Goal: Task Accomplishment & Management: Use online tool/utility

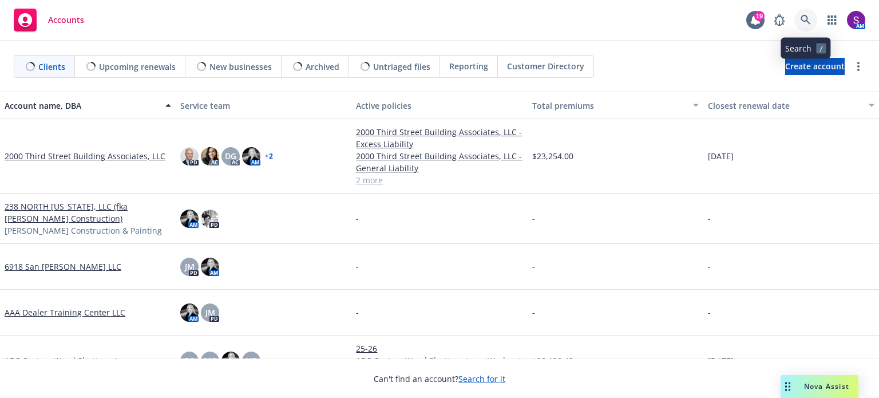
click at [801, 21] on icon at bounding box center [806, 20] width 10 height 10
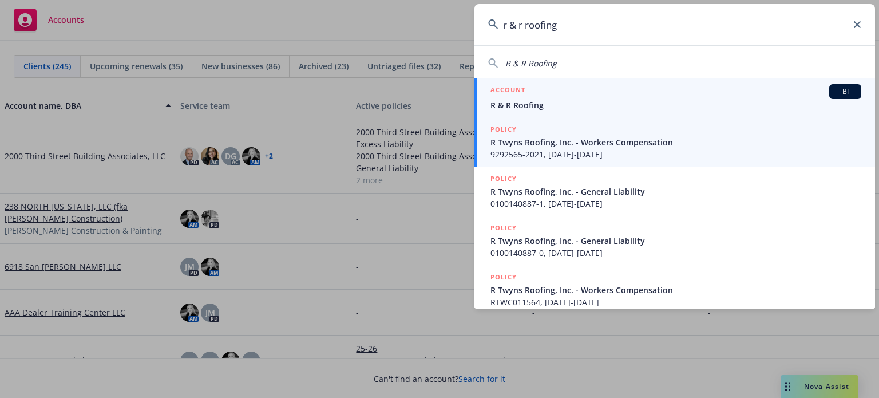
type input "r & r roofing"
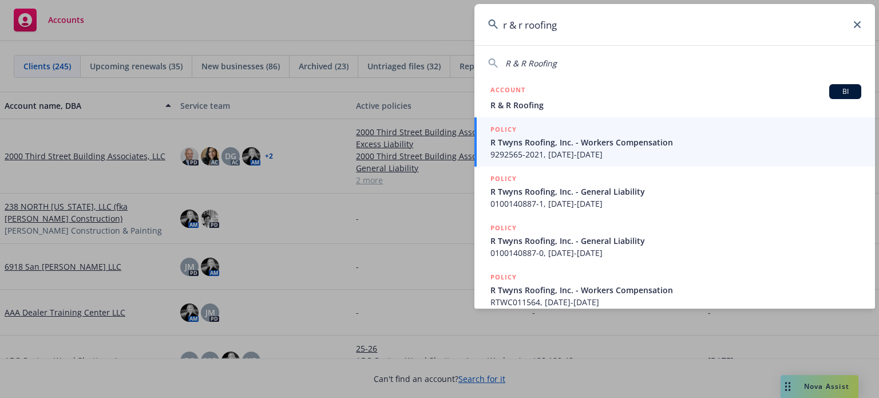
click at [627, 118] on link "POLICY R Twyns Roofing, Inc. - Workers Compensation 9292565-2021, 02/12/2021-02…" at bounding box center [675, 141] width 401 height 49
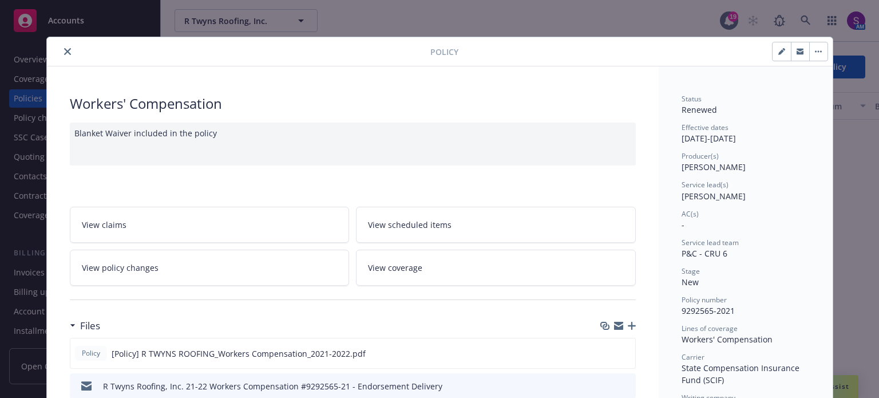
click at [64, 50] on icon "close" at bounding box center [67, 51] width 7 height 7
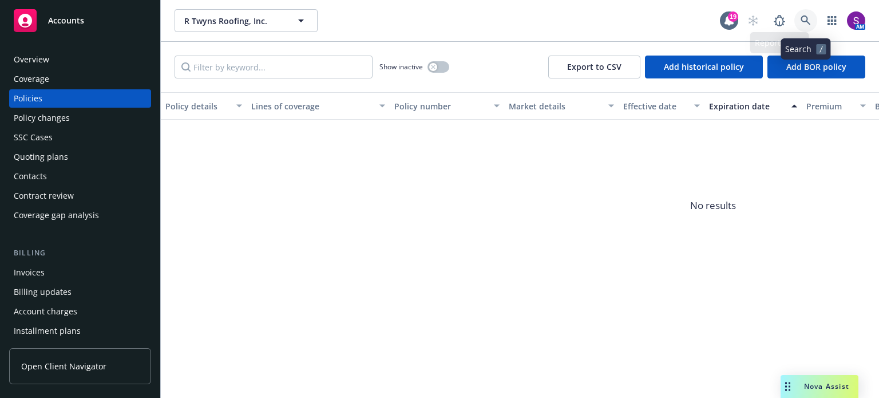
click at [800, 24] on link at bounding box center [805, 20] width 23 height 23
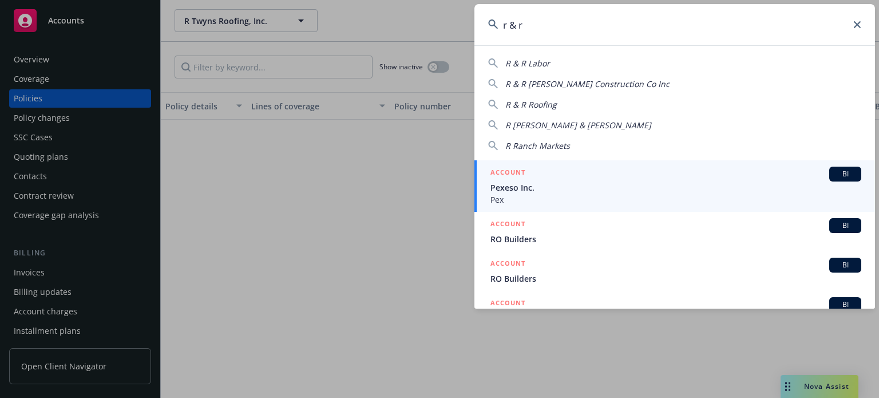
click at [539, 106] on span "R & R Roofing" at bounding box center [531, 104] width 52 height 11
type input "R & R Roofing"
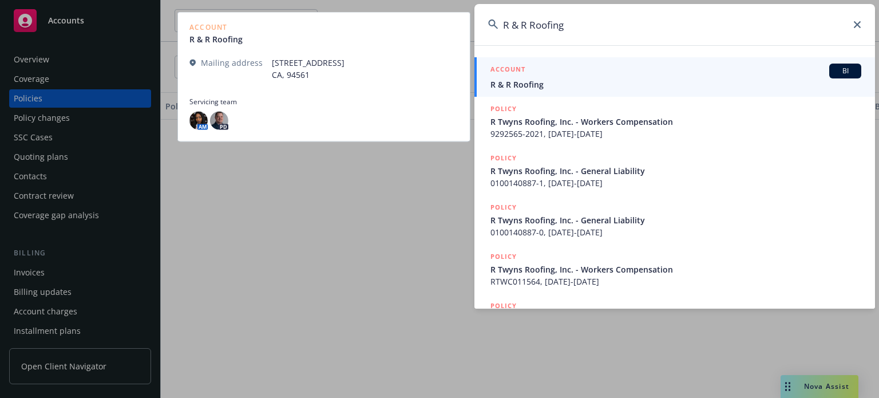
click at [520, 80] on span "R & R Roofing" at bounding box center [676, 84] width 371 height 12
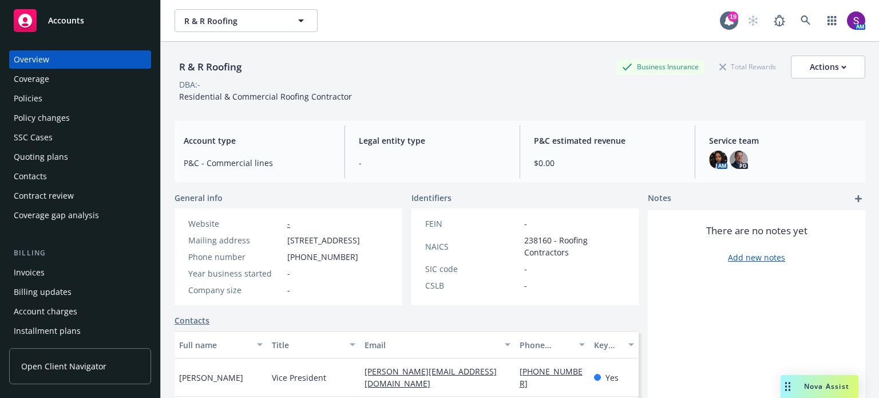
click at [57, 95] on div "Policies" at bounding box center [80, 98] width 133 height 18
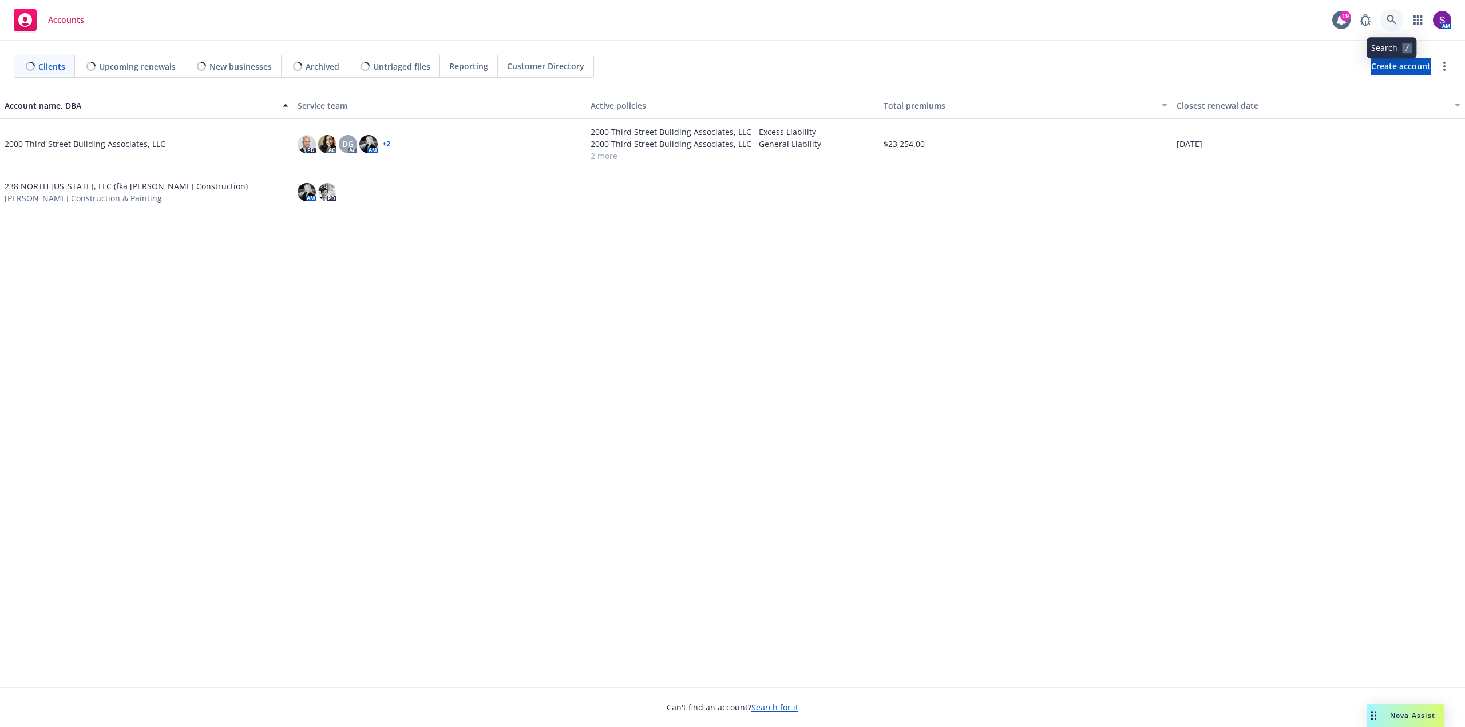
click at [586, 15] on icon at bounding box center [1392, 20] width 10 height 10
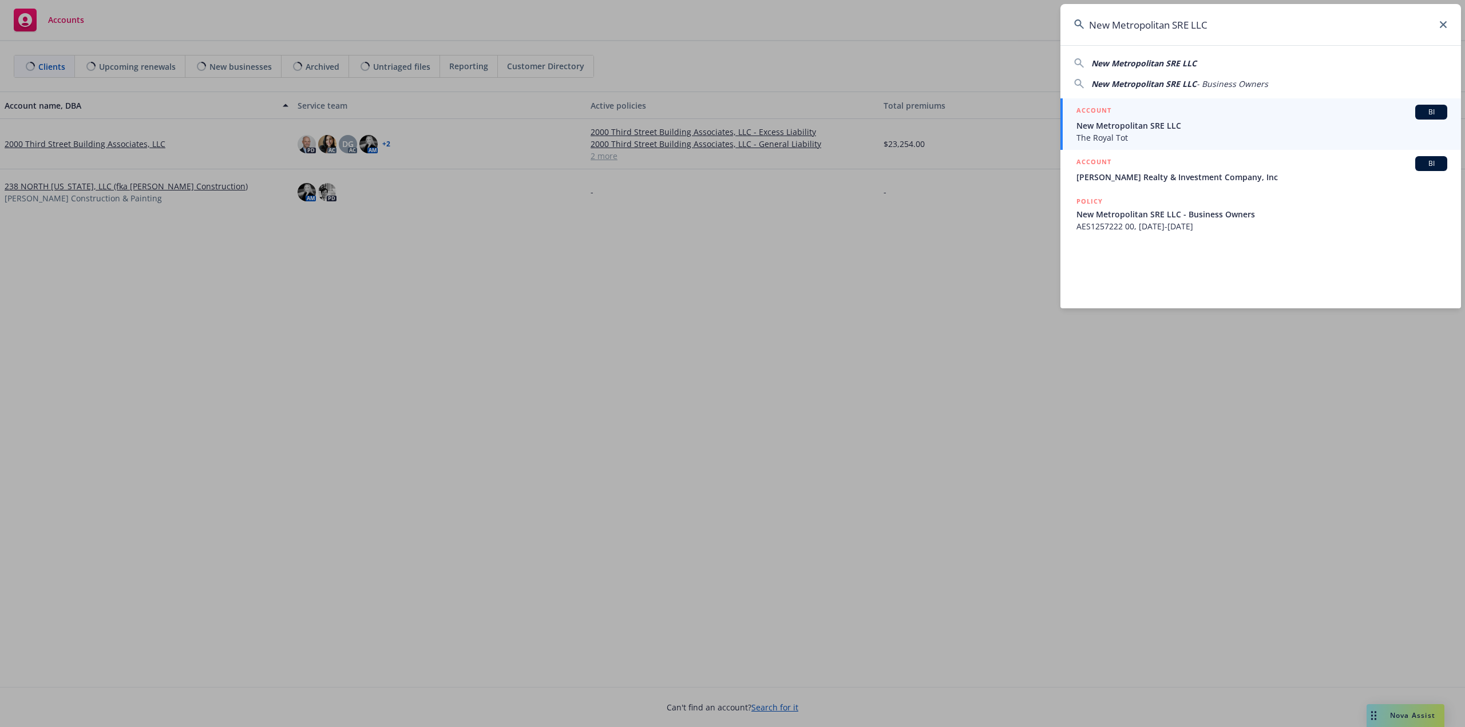
type input "New Metropolitan SRE LLC"
click at [586, 120] on span "New Metropolitan SRE LLC" at bounding box center [1262, 126] width 371 height 12
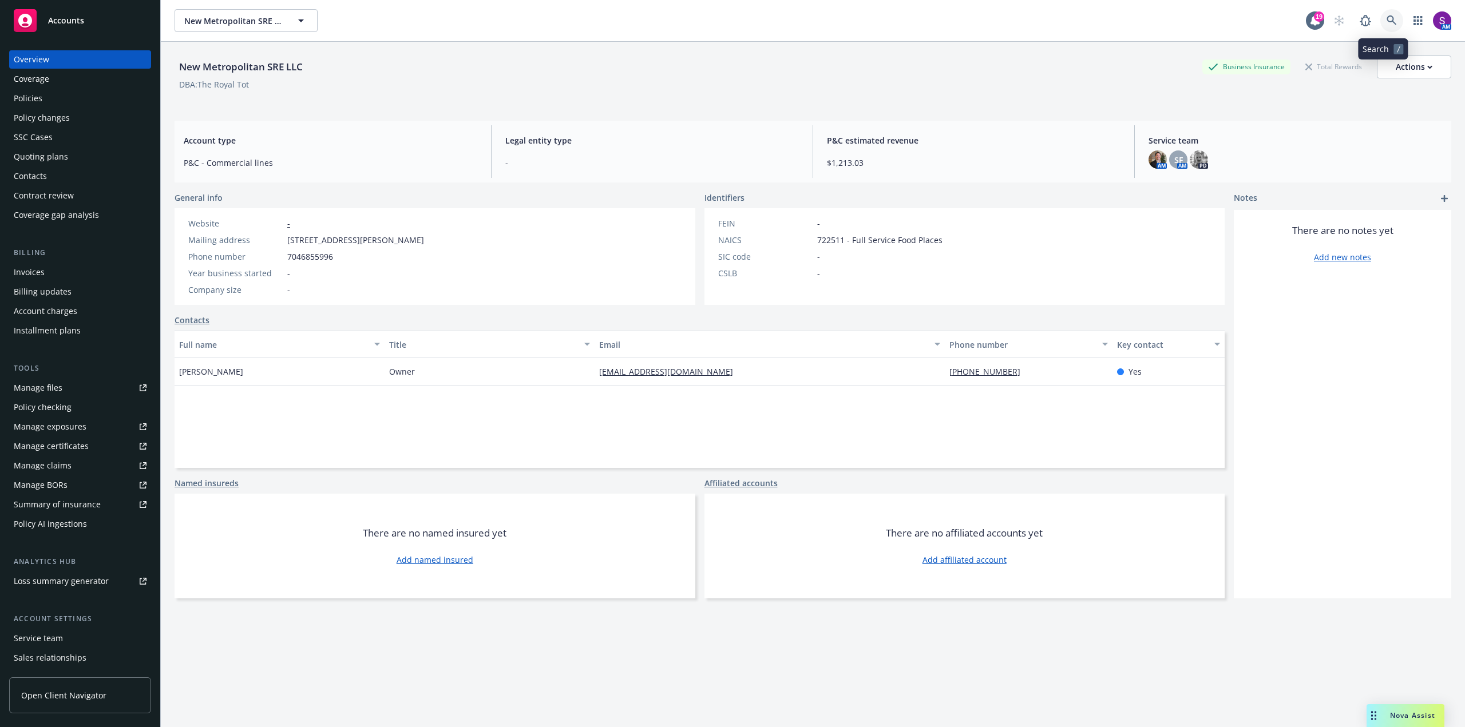
click at [586, 21] on icon at bounding box center [1392, 20] width 10 height 10
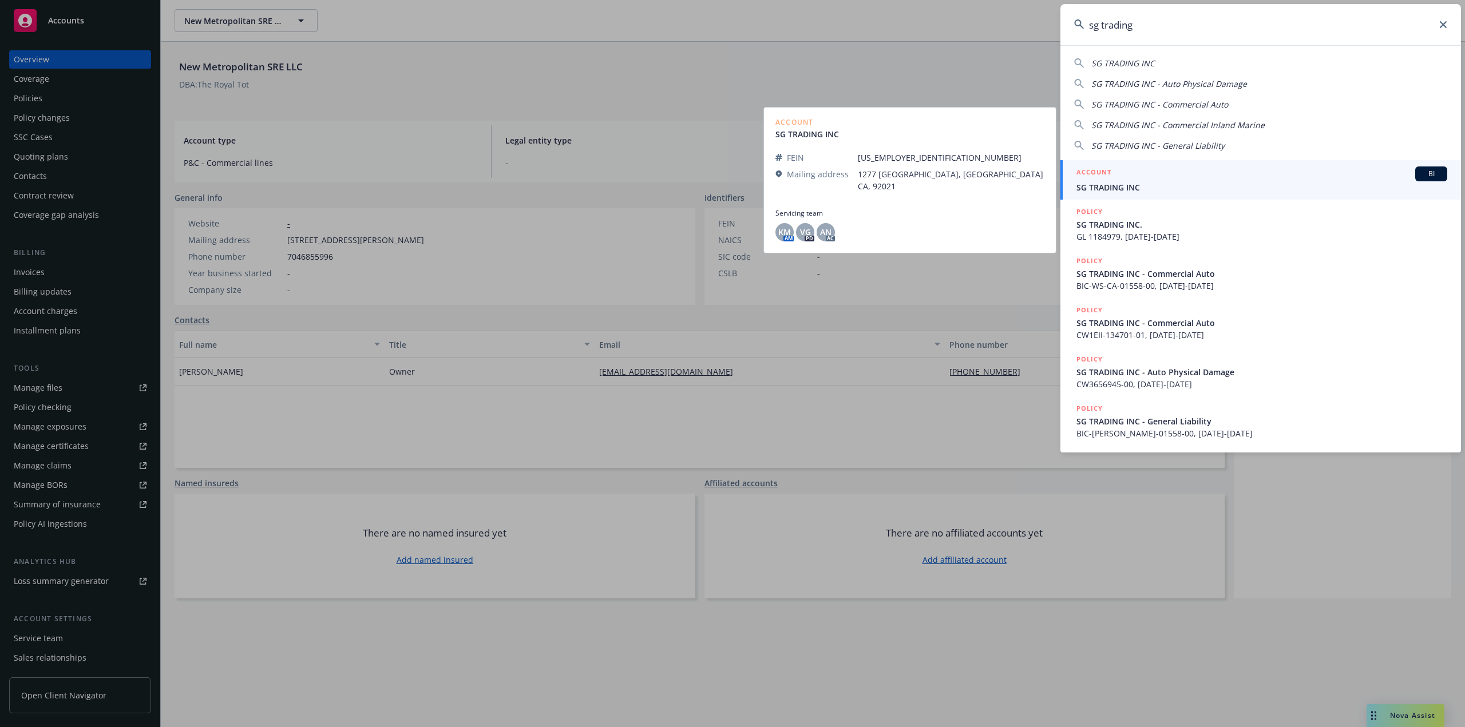
type input "sg trading"
click at [586, 179] on div "ACCOUNT BI" at bounding box center [1262, 174] width 371 height 15
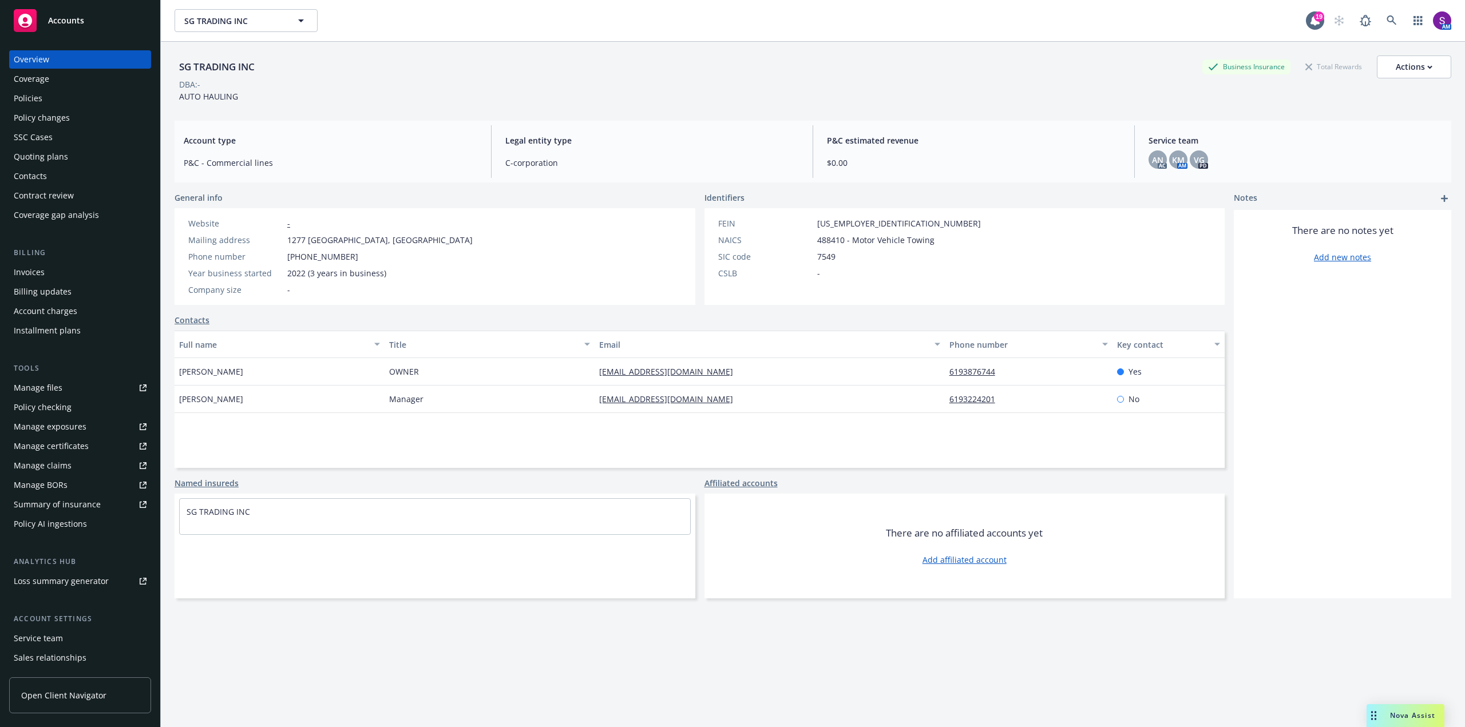
click at [35, 249] on div "Invoices" at bounding box center [29, 272] width 31 height 18
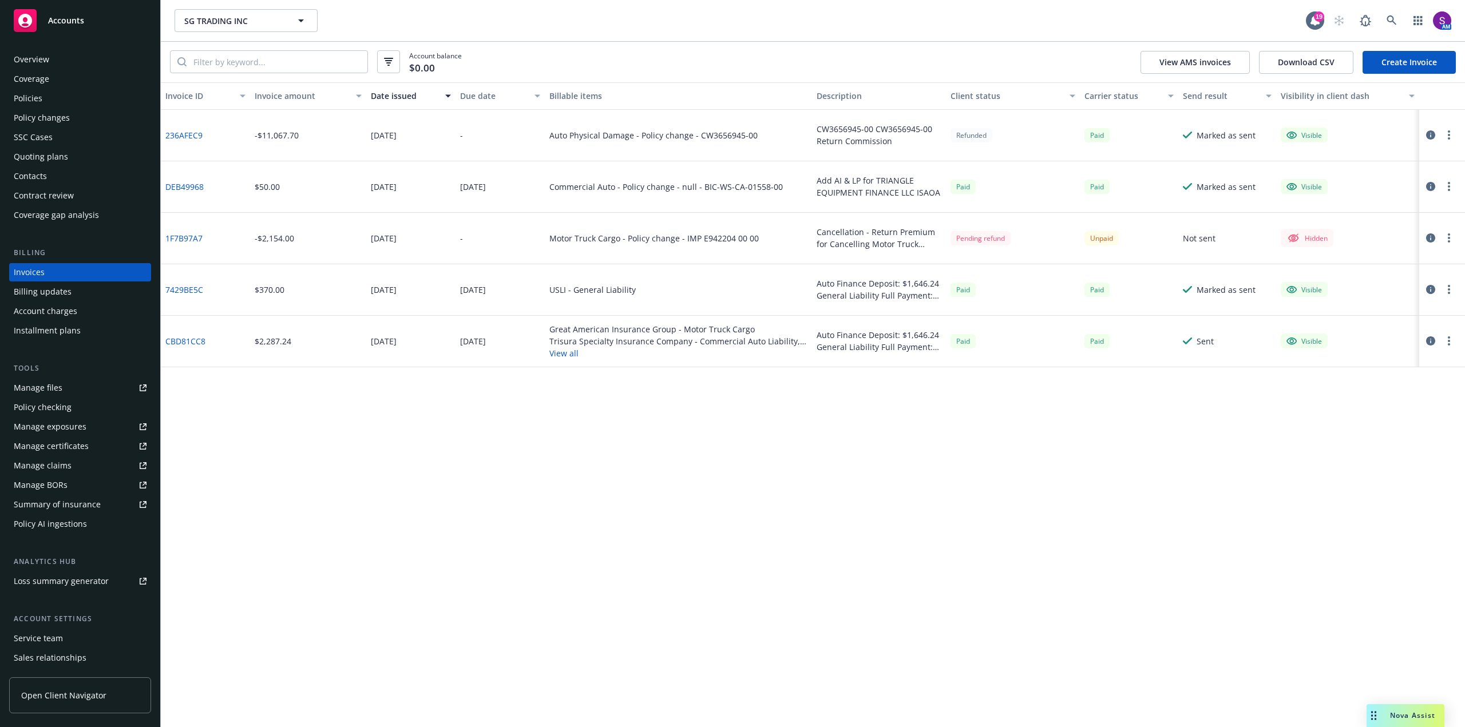
click at [57, 60] on div "Overview" at bounding box center [80, 59] width 133 height 18
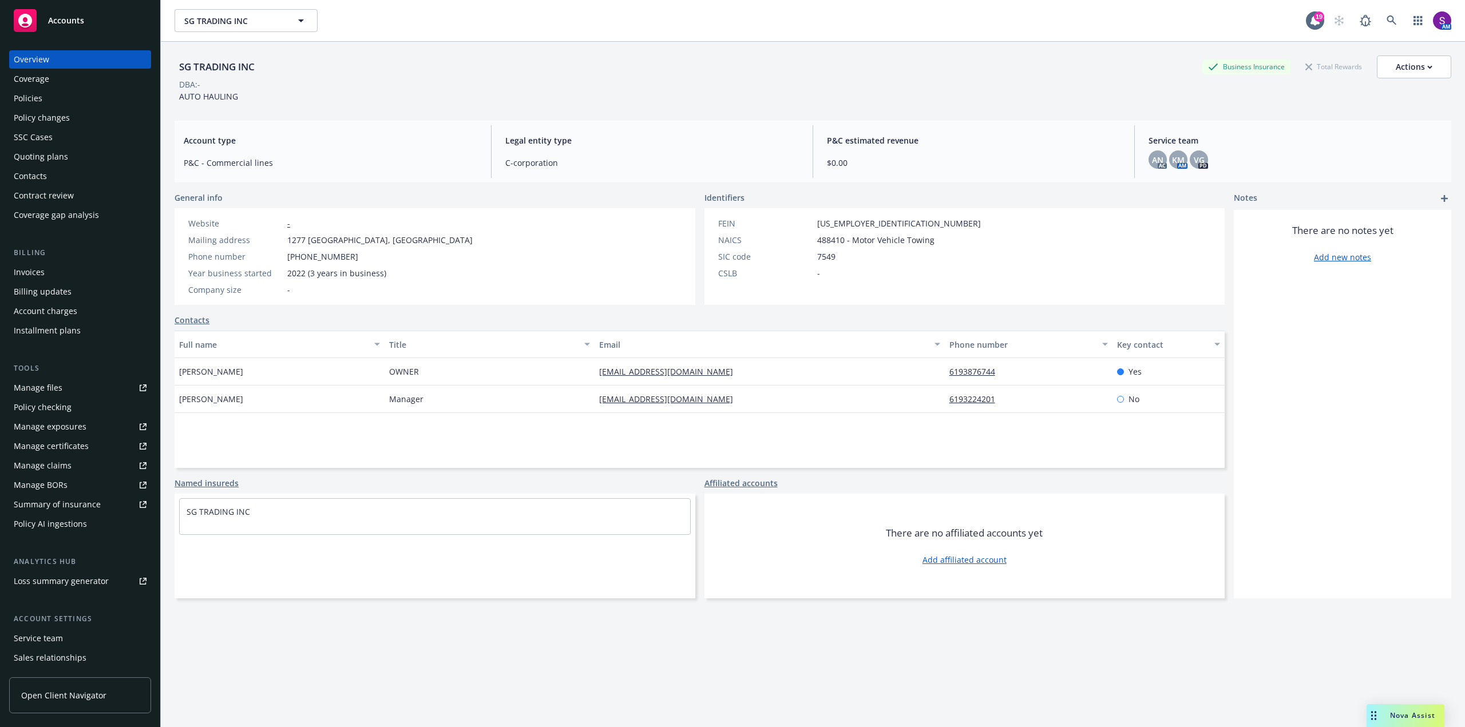
click at [42, 93] on div "Policies" at bounding box center [80, 98] width 133 height 18
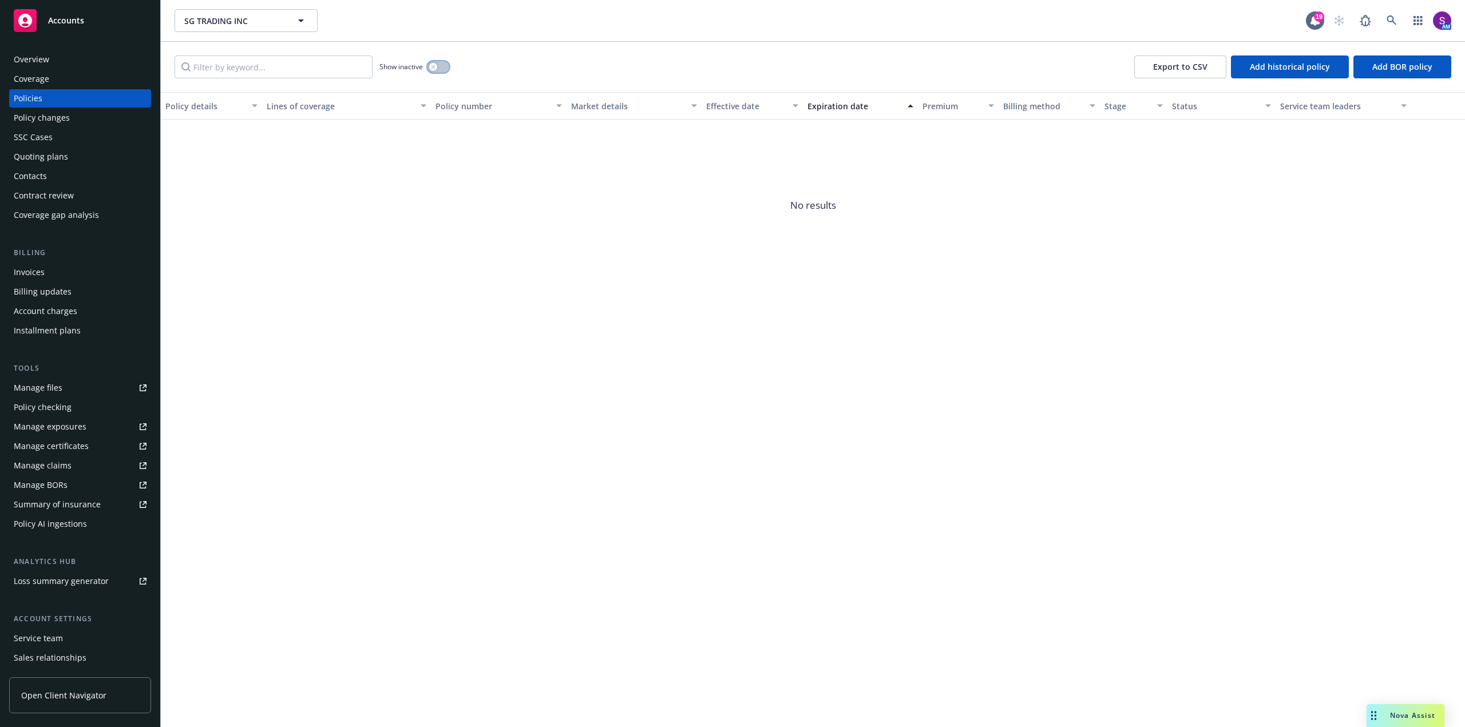
click at [436, 65] on icon "button" at bounding box center [433, 67] width 5 height 5
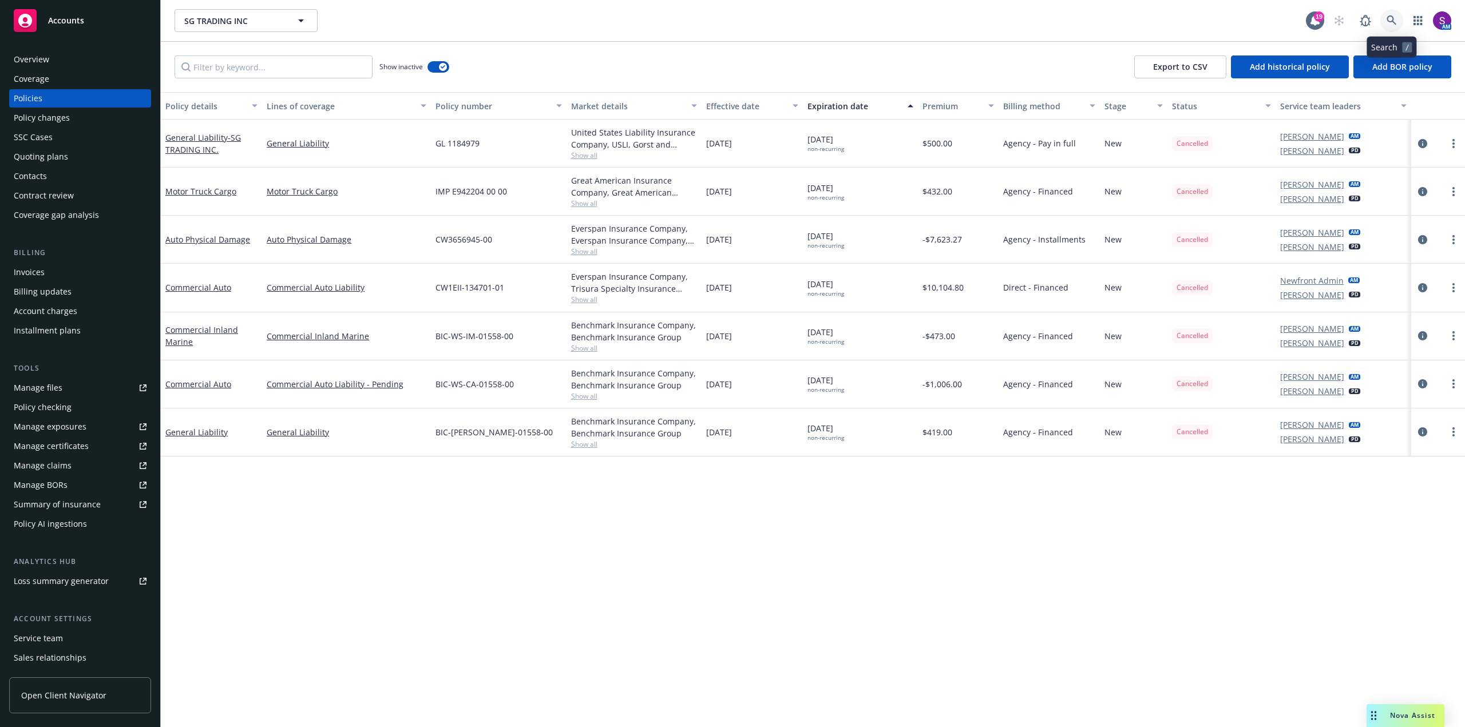
click at [586, 18] on link at bounding box center [1392, 20] width 23 height 23
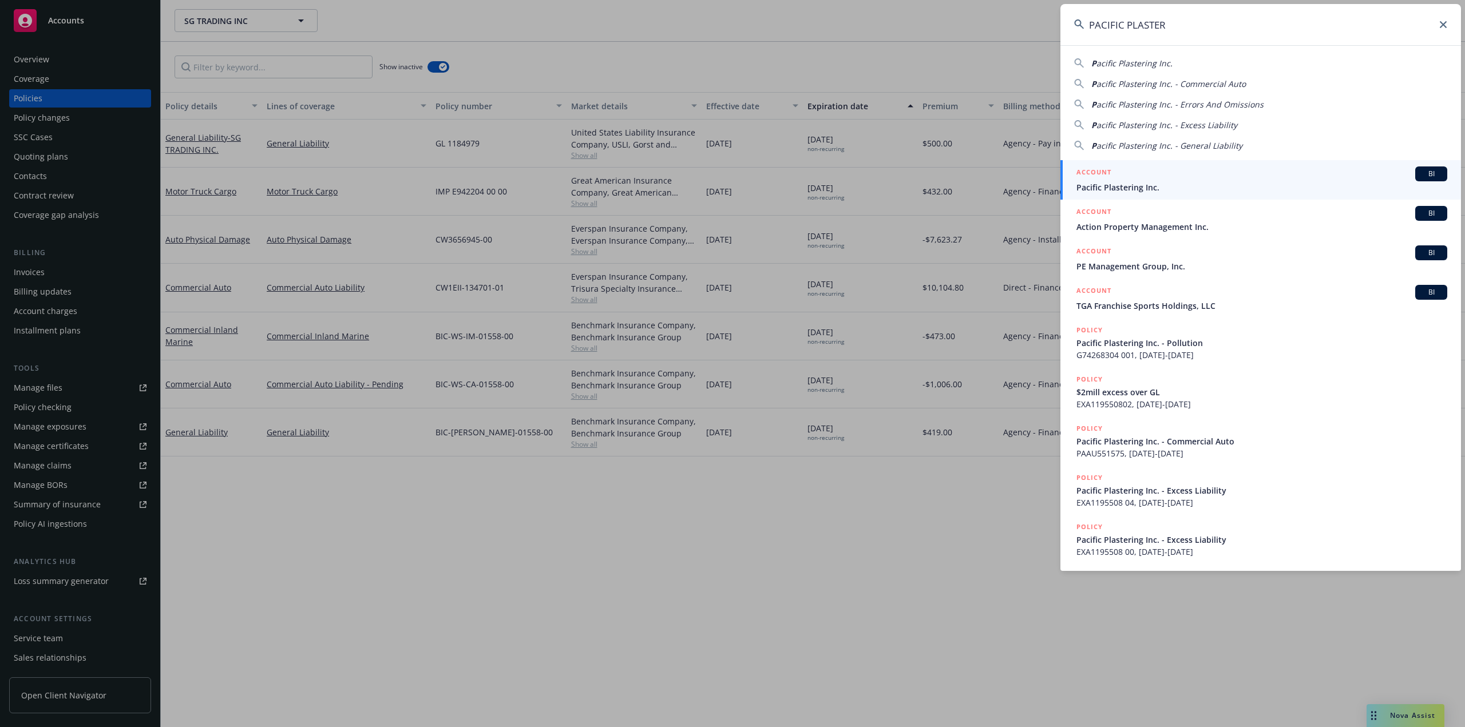
type input "PACIFIC PLASTER"
click at [586, 181] on div "ACCOUNT BI" at bounding box center [1262, 174] width 371 height 15
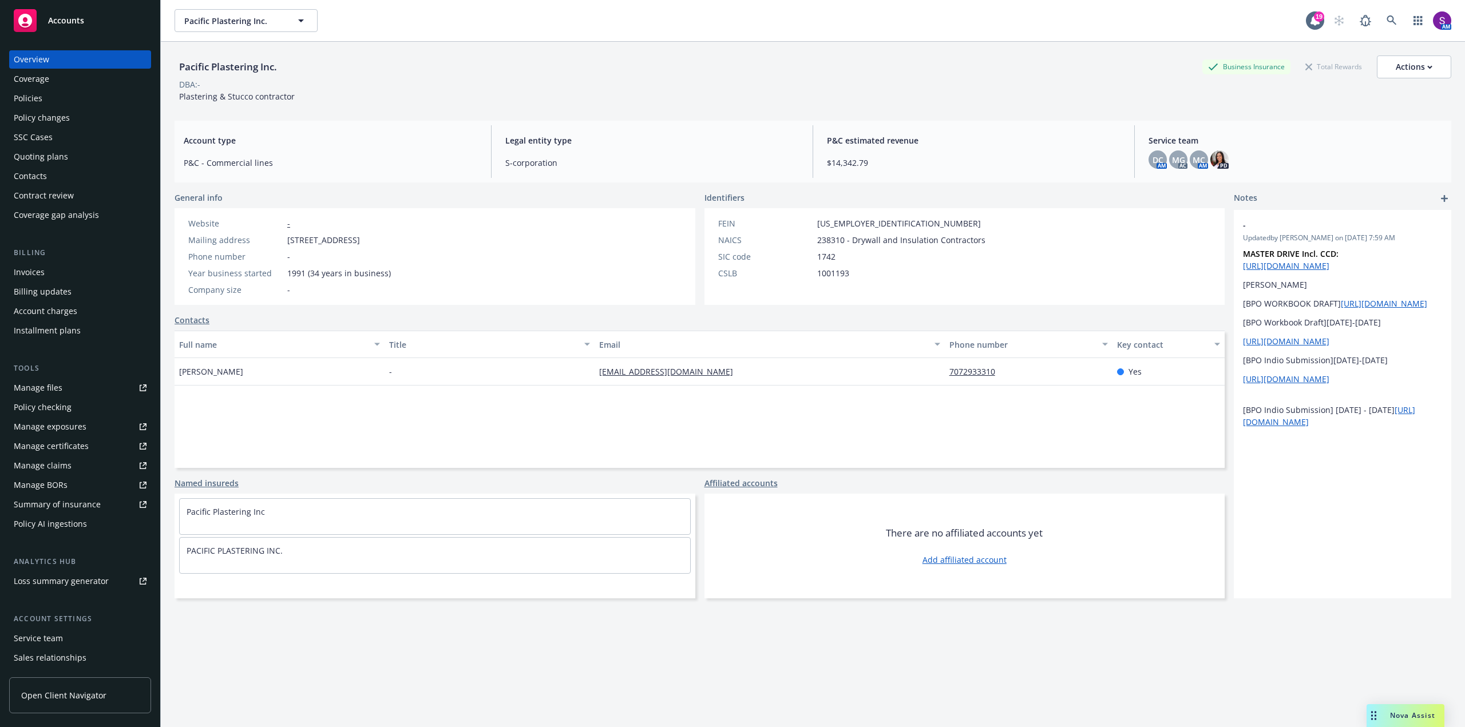
click at [50, 153] on div "Quoting plans" at bounding box center [41, 157] width 54 height 18
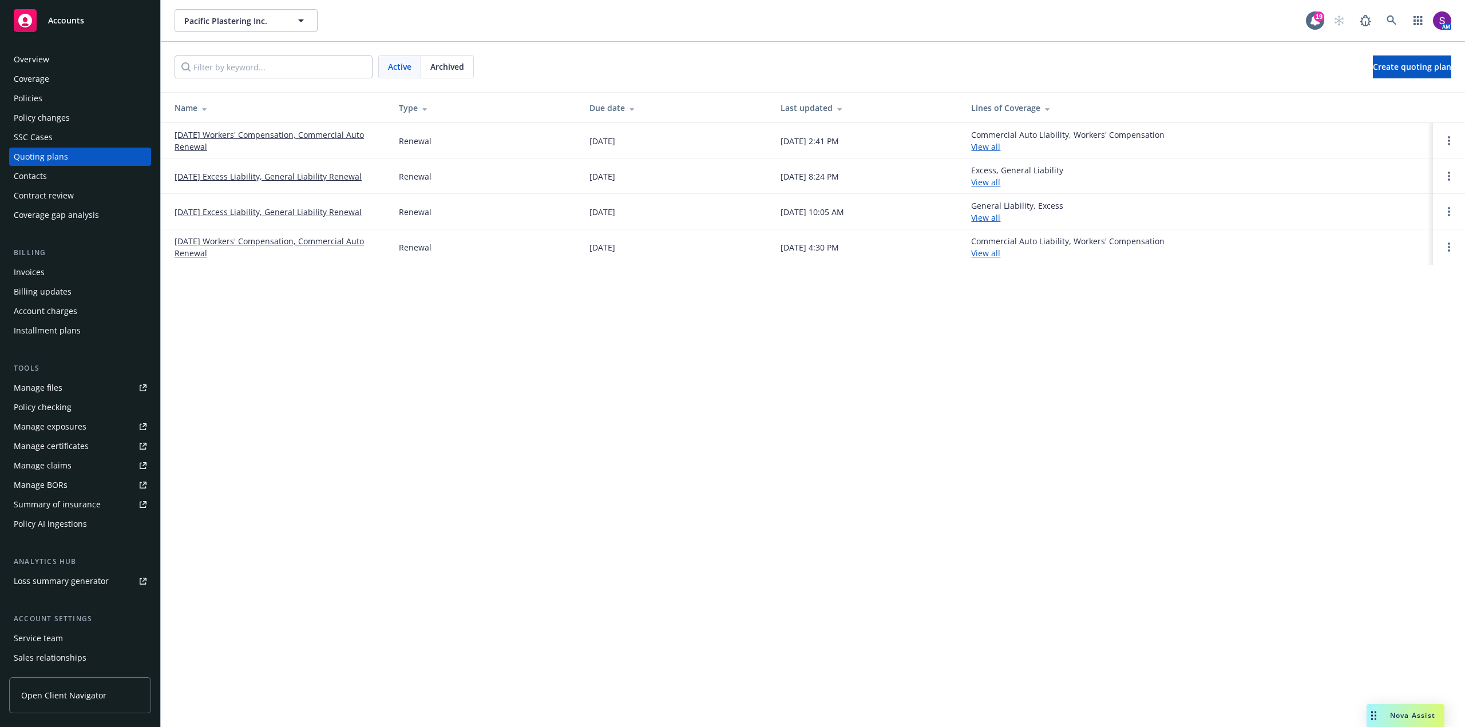
click at [251, 134] on link "10/01/25 Workers' Compensation, Commercial Auto Renewal" at bounding box center [278, 141] width 206 height 24
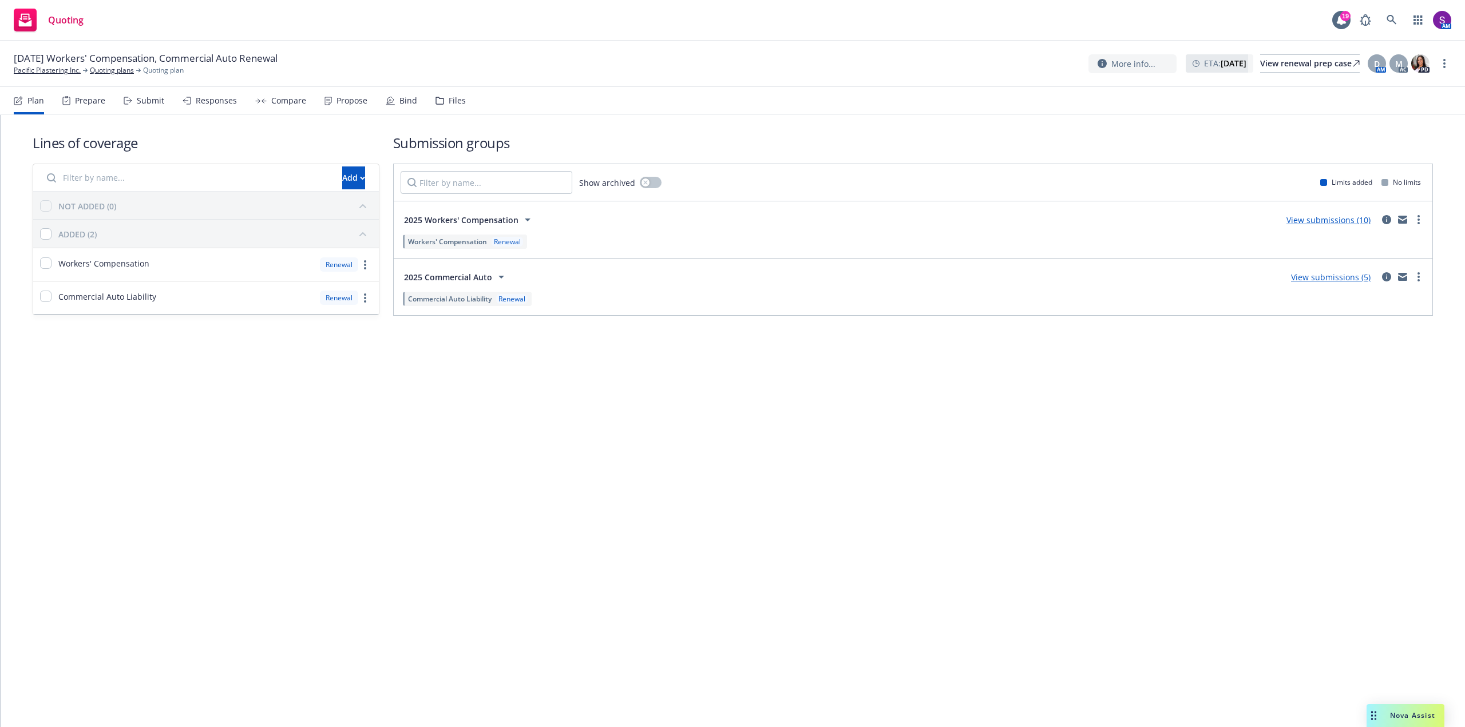
click at [212, 101] on div "Responses" at bounding box center [216, 100] width 41 height 9
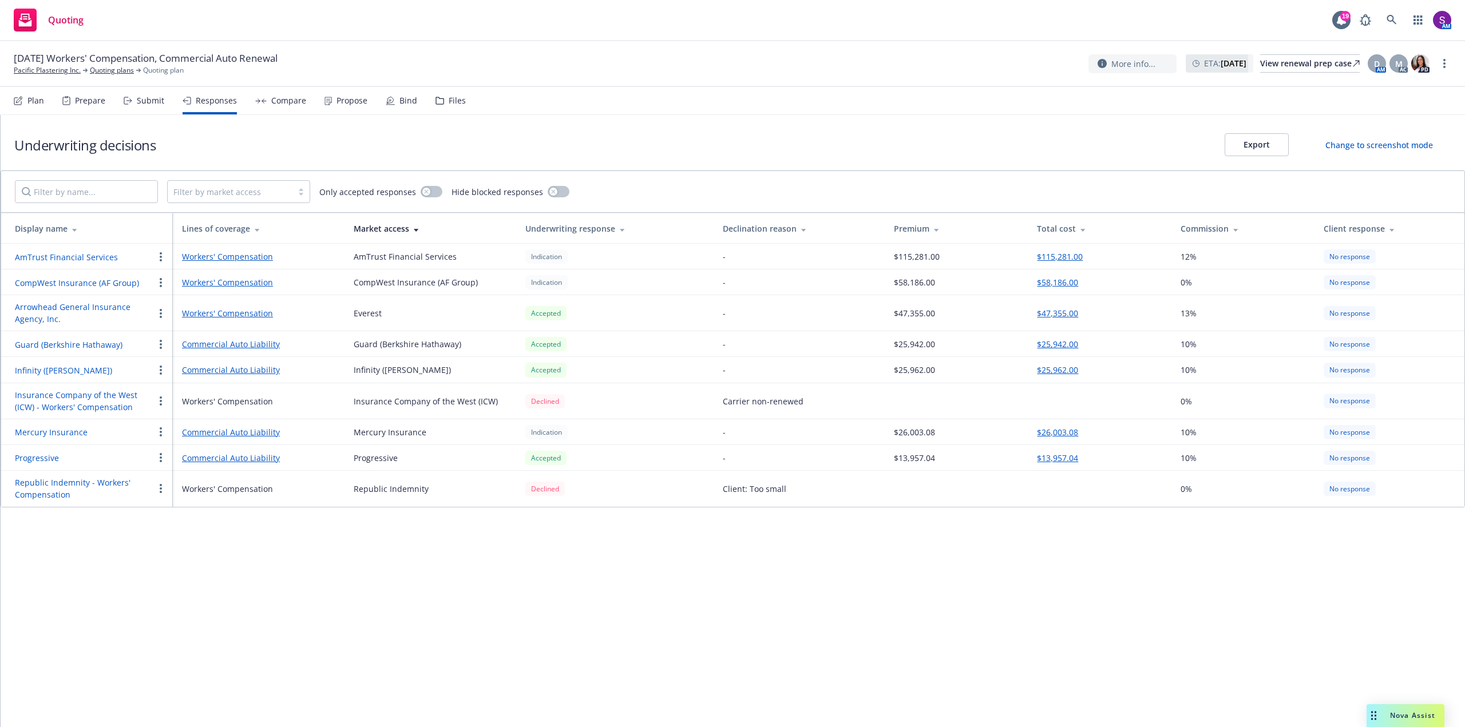
click at [1390, 144] on div "Change to screenshot mode" at bounding box center [1380, 145] width 108 height 12
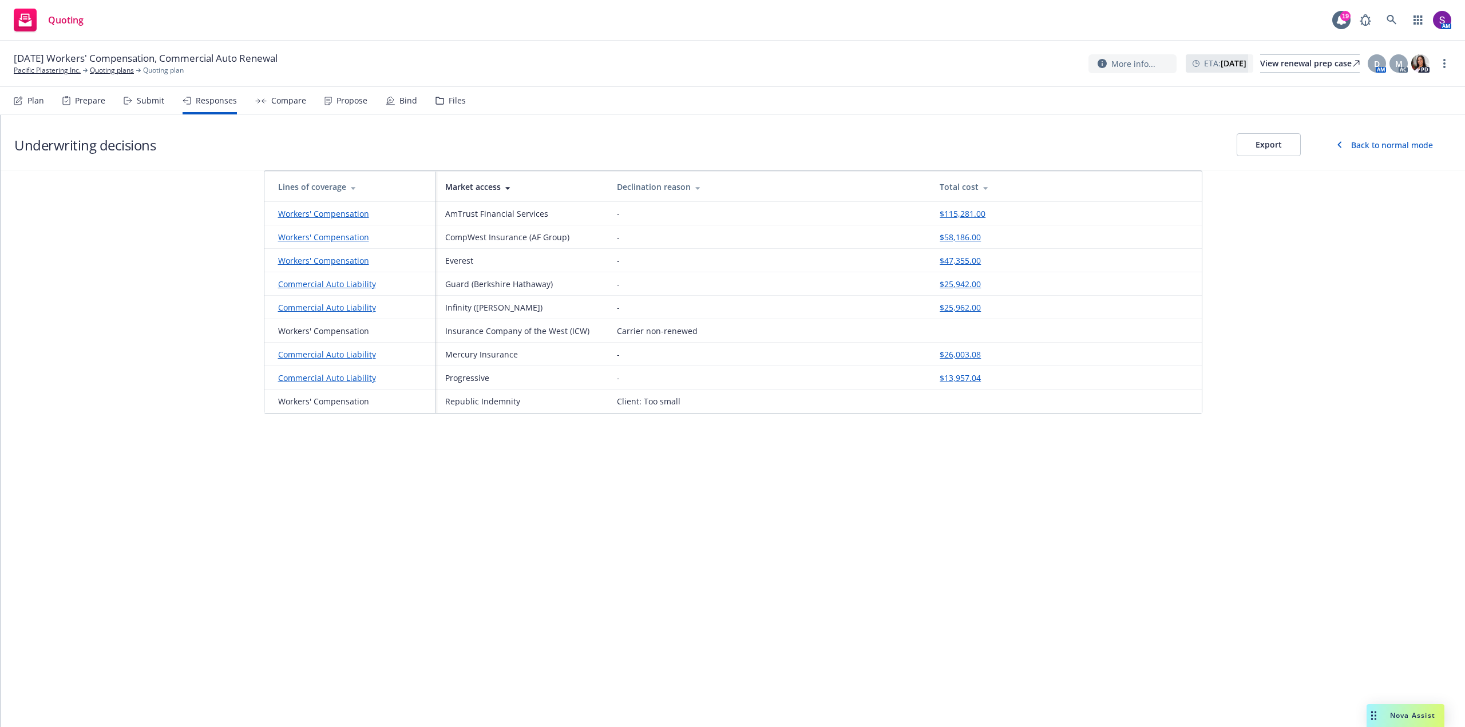
click at [1392, 149] on div "Back to normal mode" at bounding box center [1392, 145] width 82 height 12
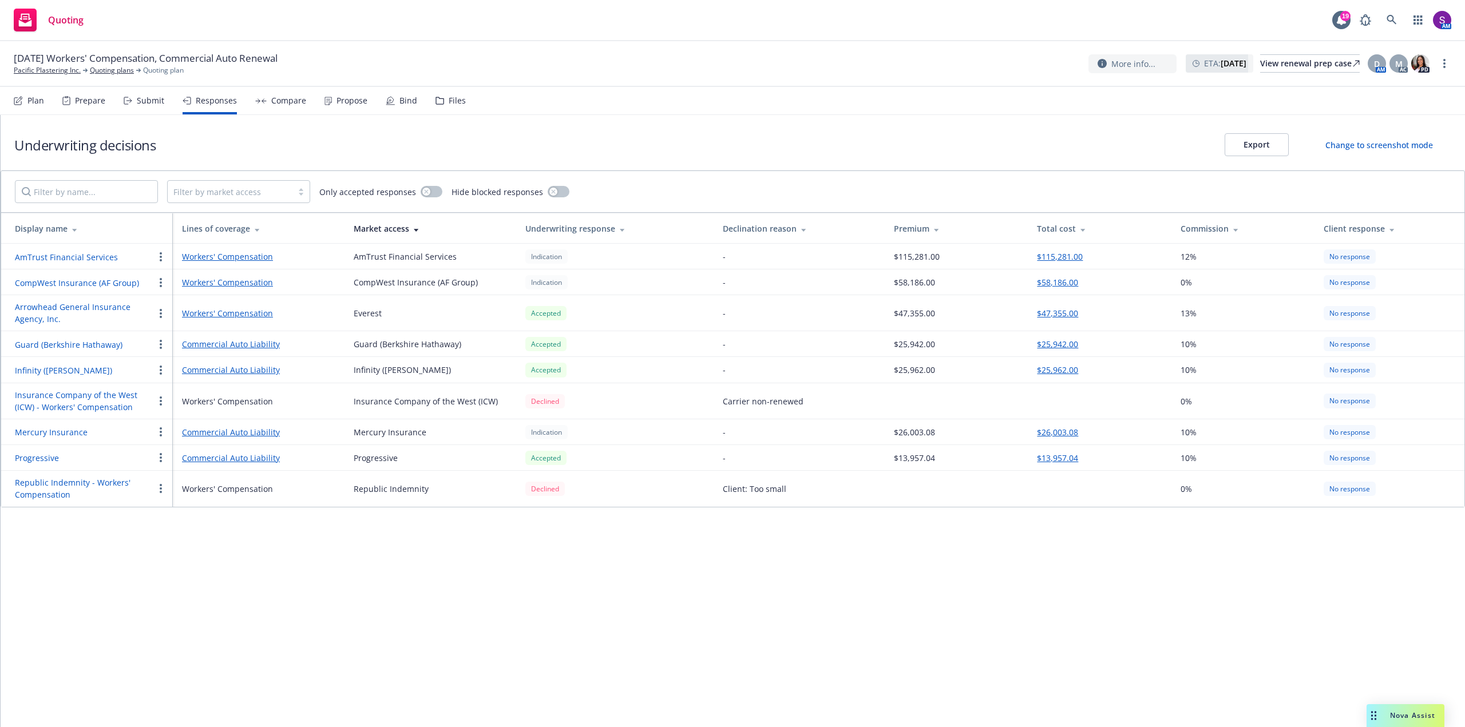
click at [1346, 147] on div "Change to screenshot mode" at bounding box center [1380, 145] width 108 height 12
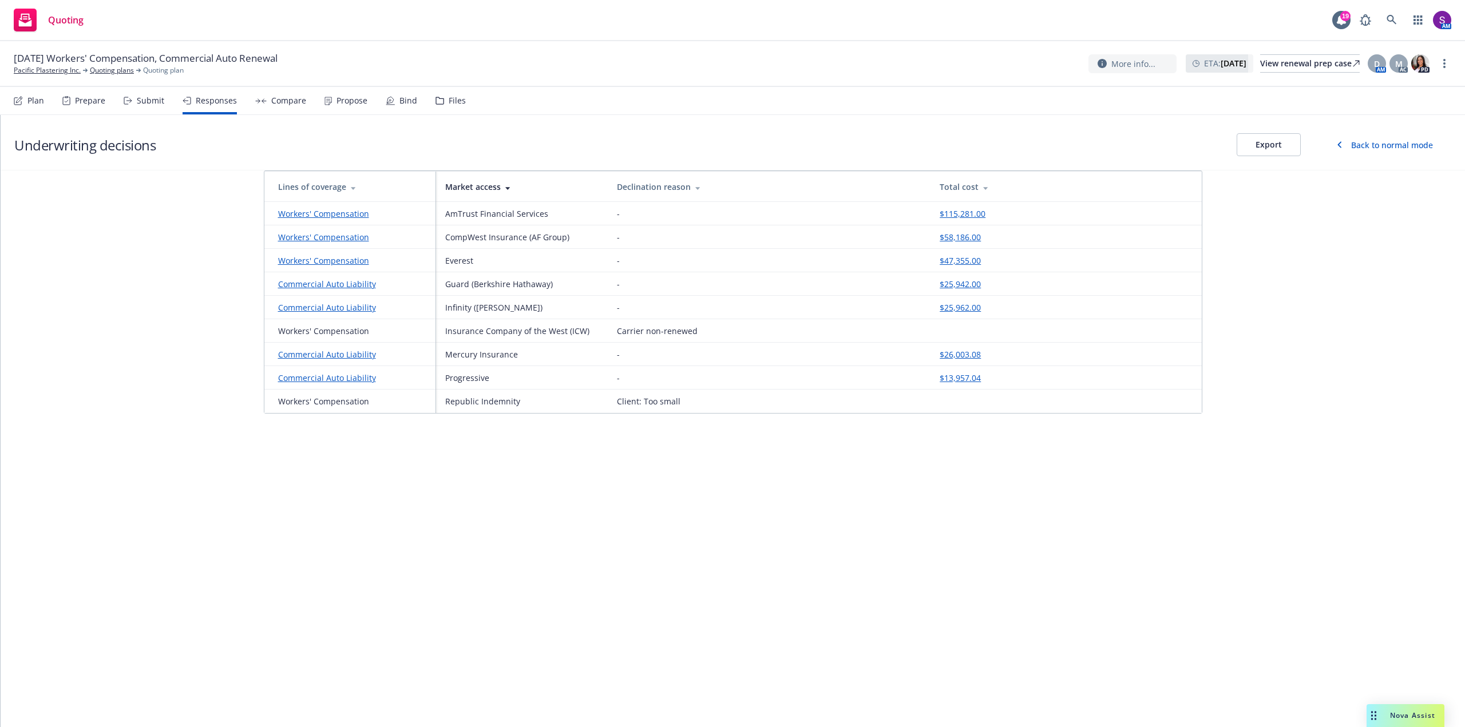
click at [1271, 151] on button "Export" at bounding box center [1269, 144] width 64 height 23
click at [343, 98] on div "Propose" at bounding box center [352, 100] width 31 height 9
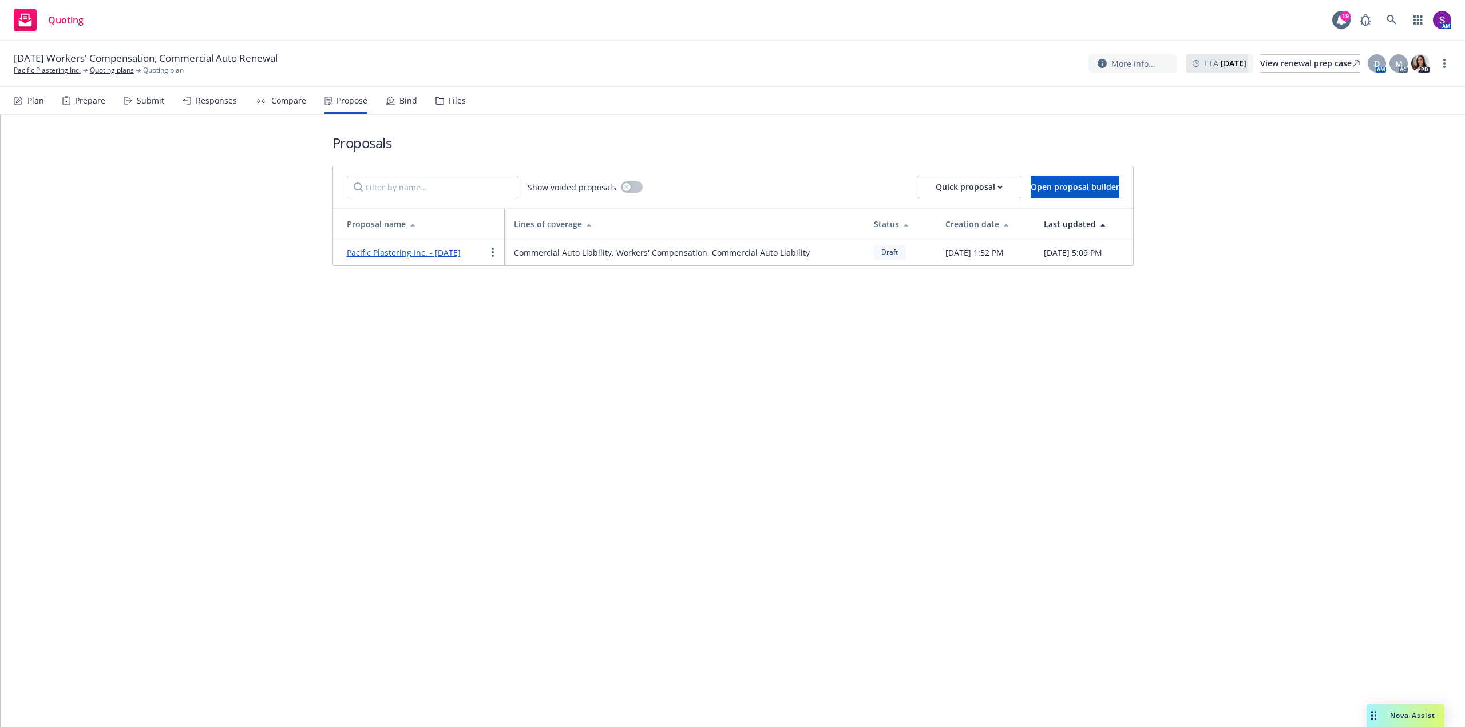
click at [265, 96] on div "Compare" at bounding box center [280, 100] width 51 height 27
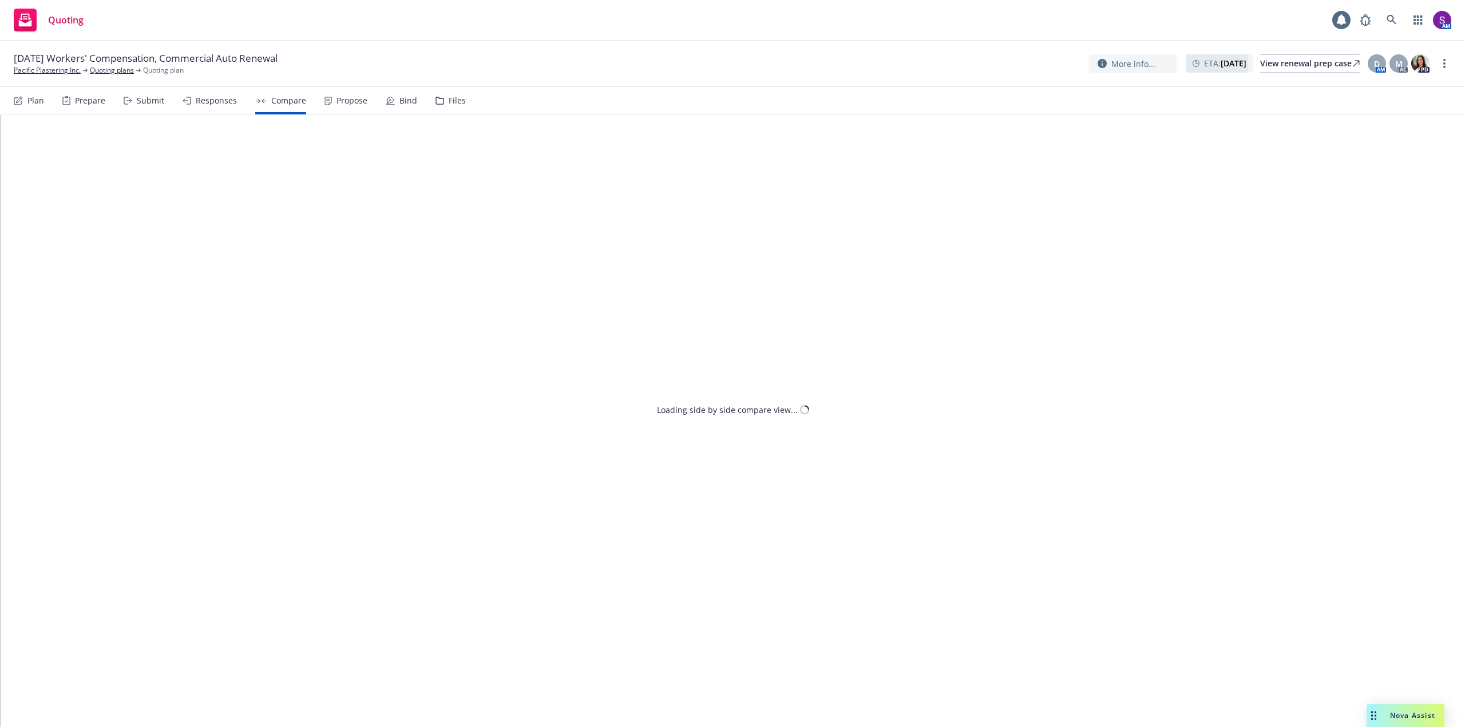
click at [348, 100] on div "Propose" at bounding box center [352, 100] width 31 height 9
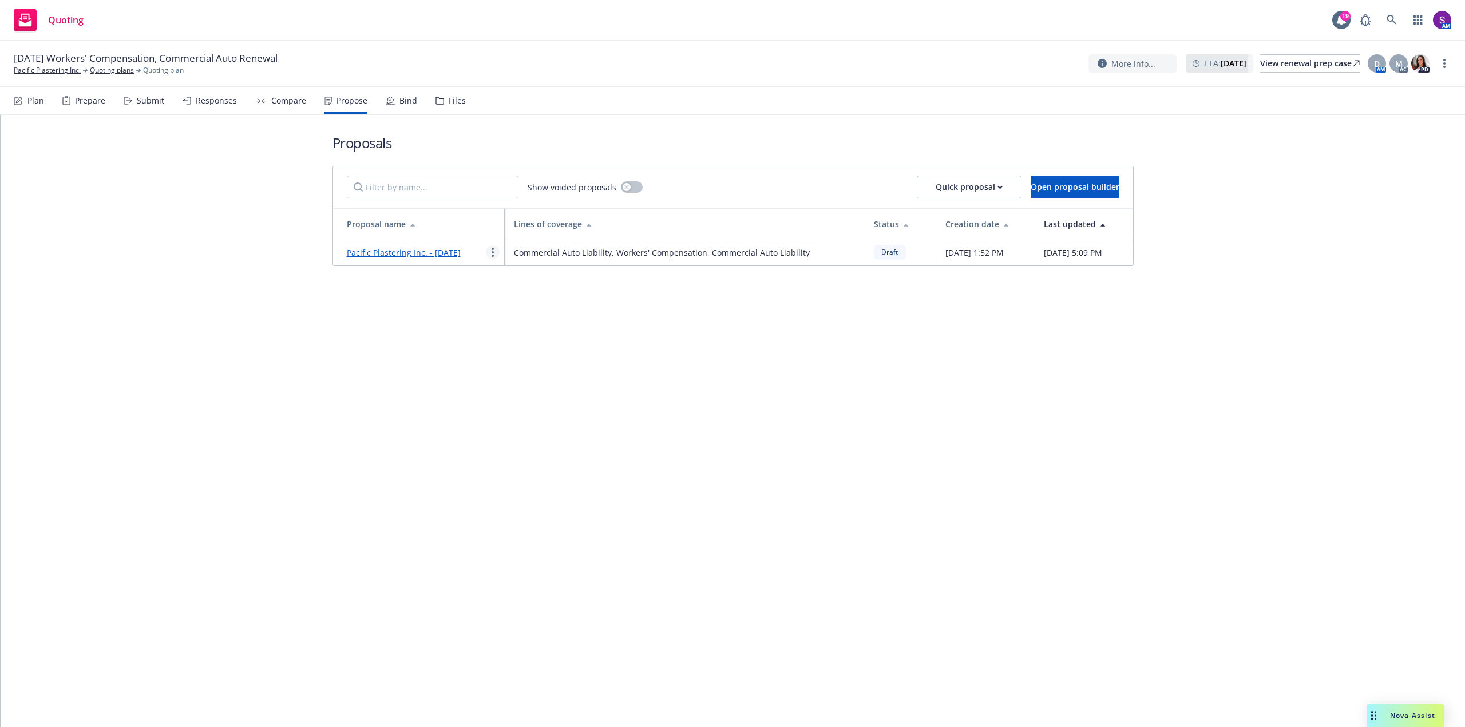
click at [490, 259] on link "more" at bounding box center [493, 253] width 14 height 14
click at [527, 378] on span "See client view" at bounding box center [529, 378] width 84 height 11
click at [495, 259] on link "more" at bounding box center [493, 253] width 14 height 14
click at [512, 292] on link "Edit" at bounding box center [538, 286] width 102 height 23
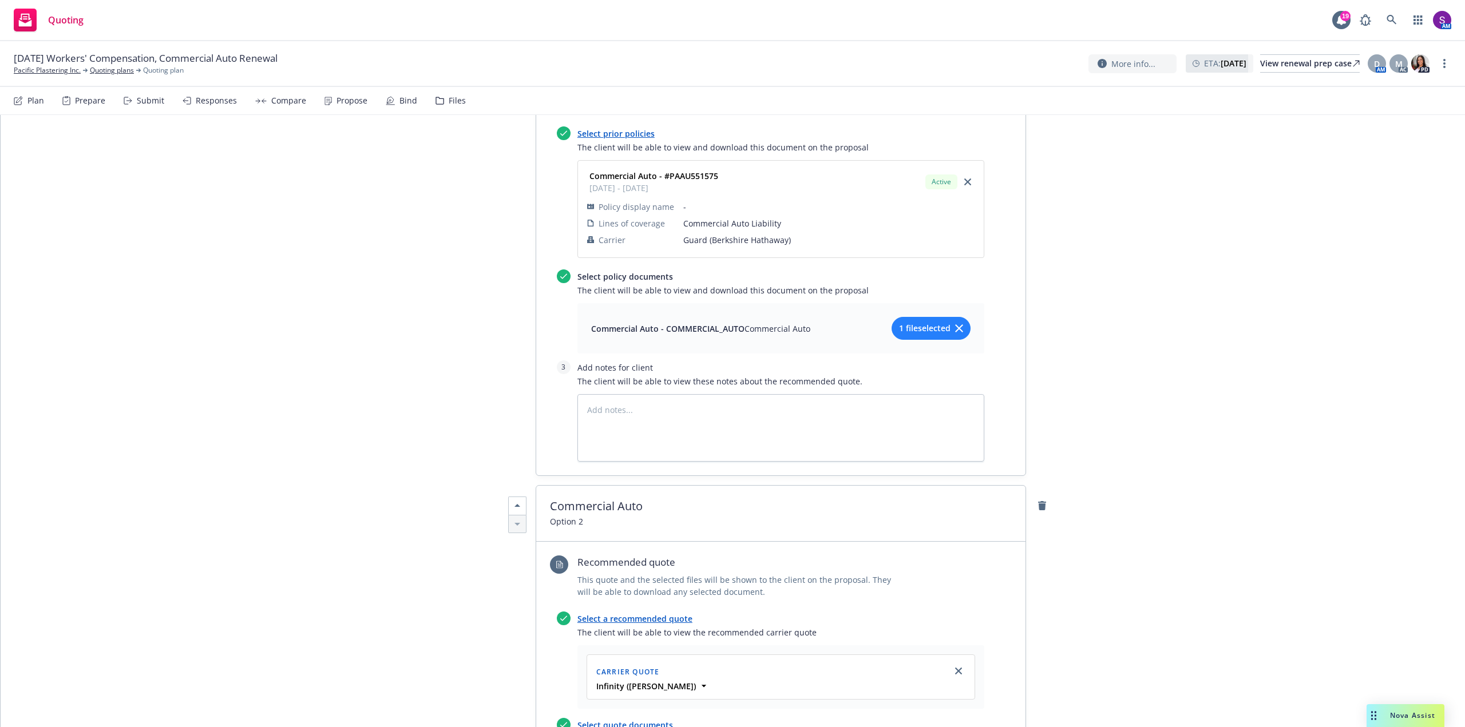
scroll to position [1889, 0]
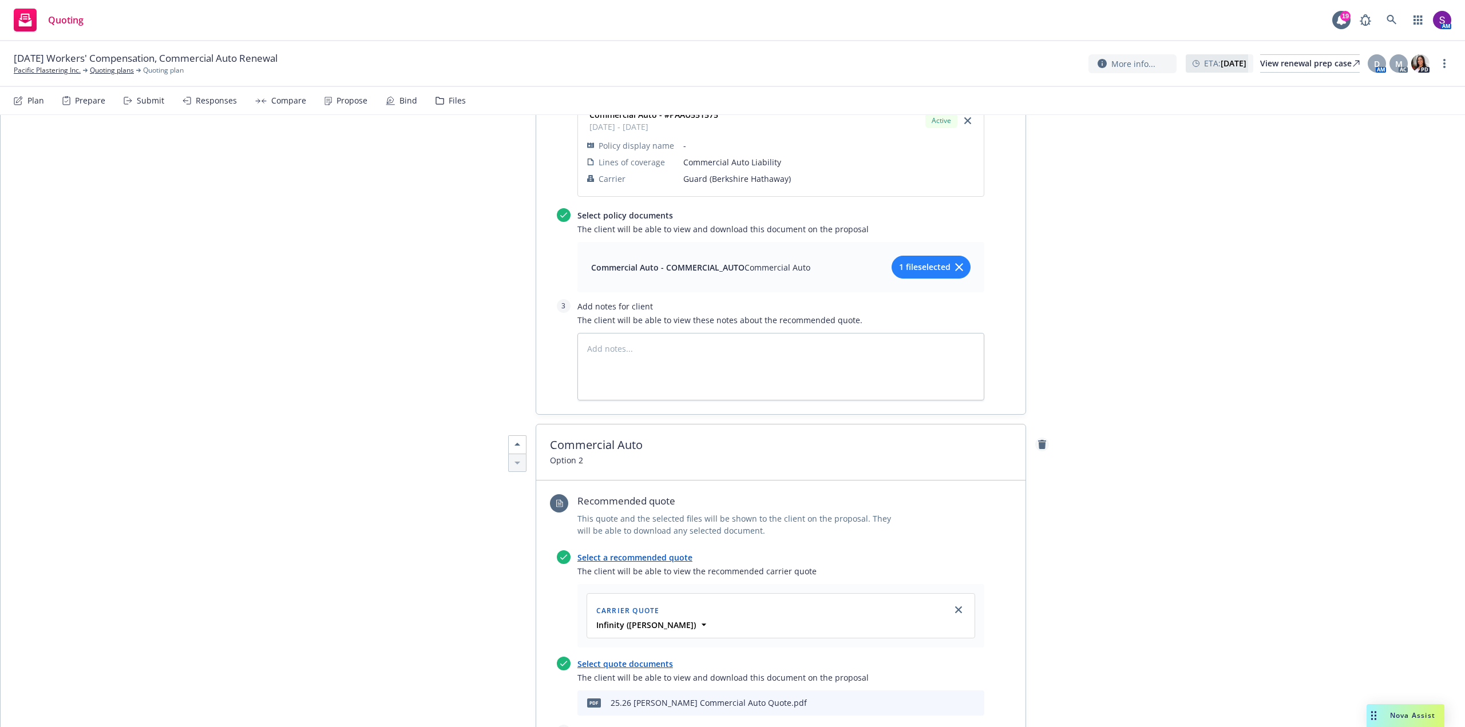
click at [1039, 440] on icon "remove" at bounding box center [1042, 444] width 8 height 9
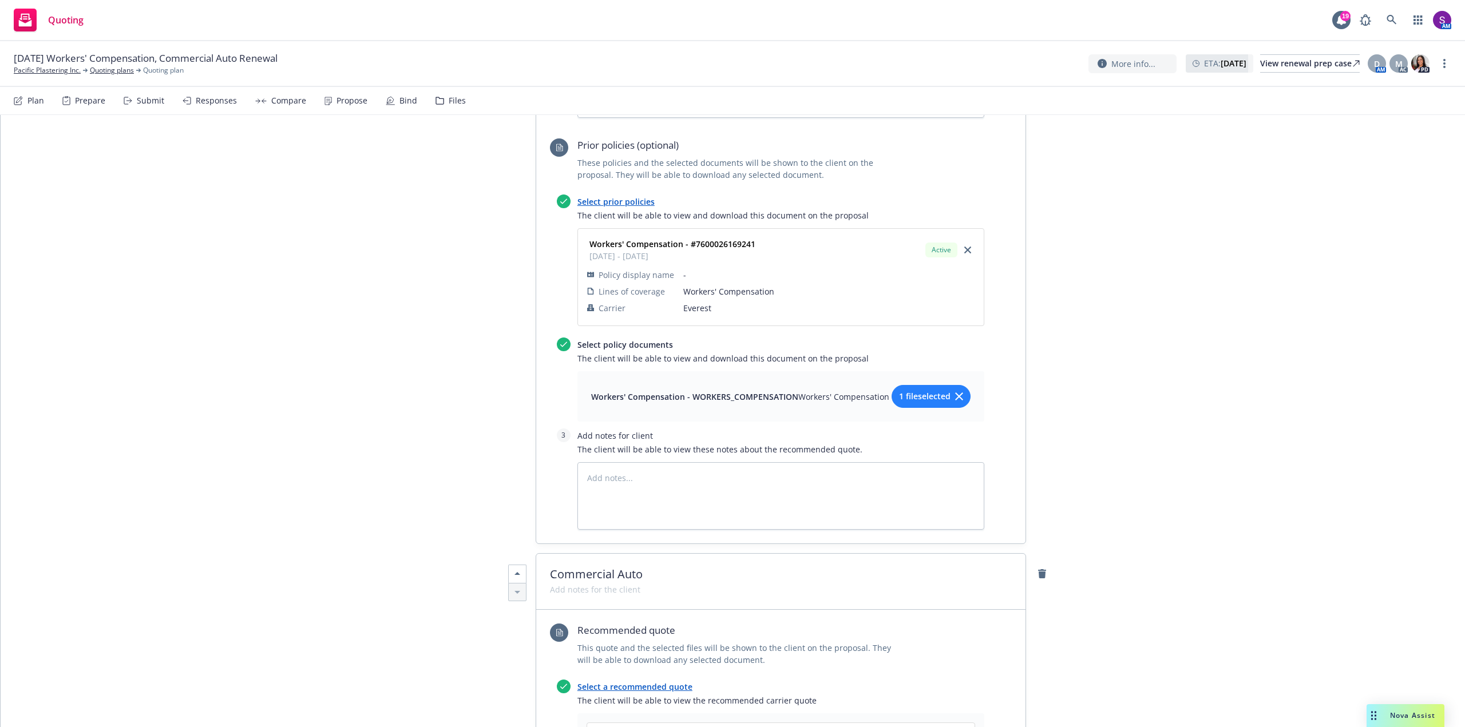
scroll to position [973, 0]
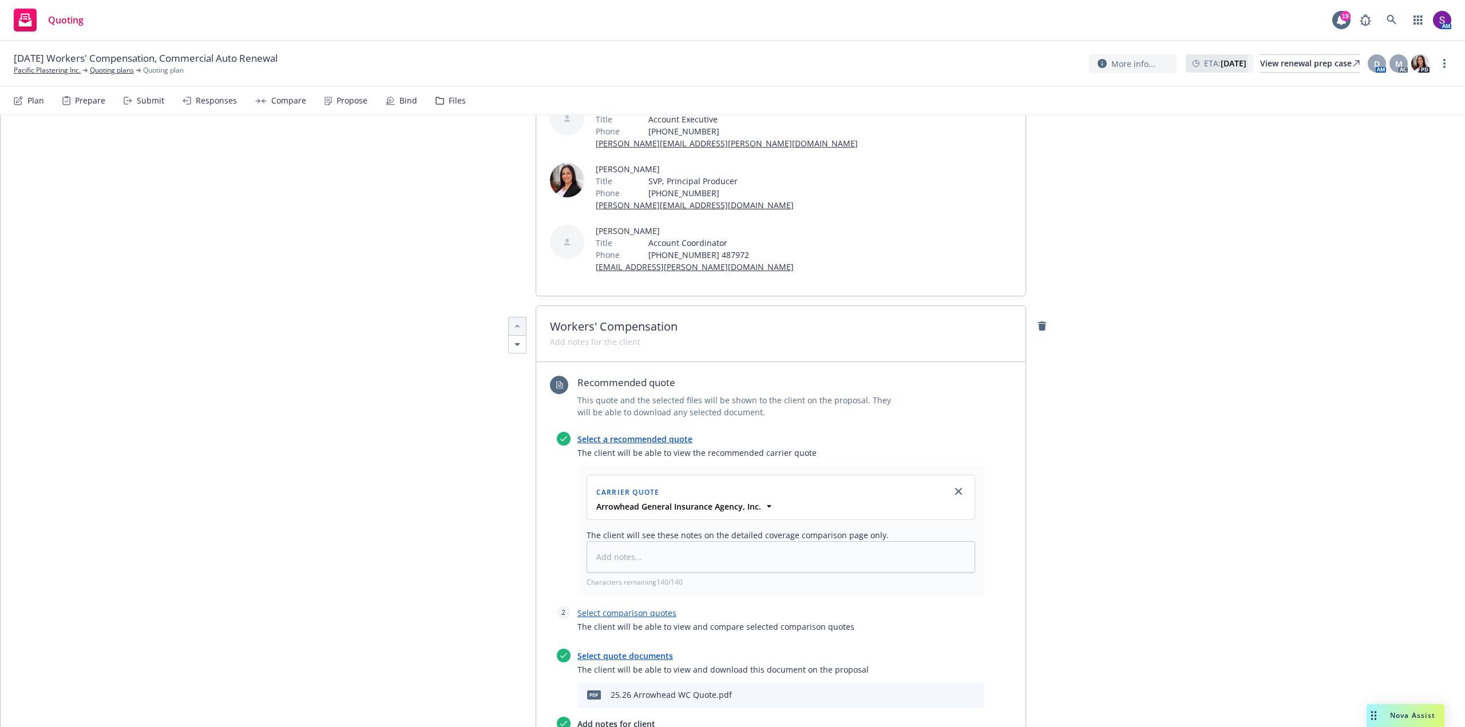
type textarea "x"
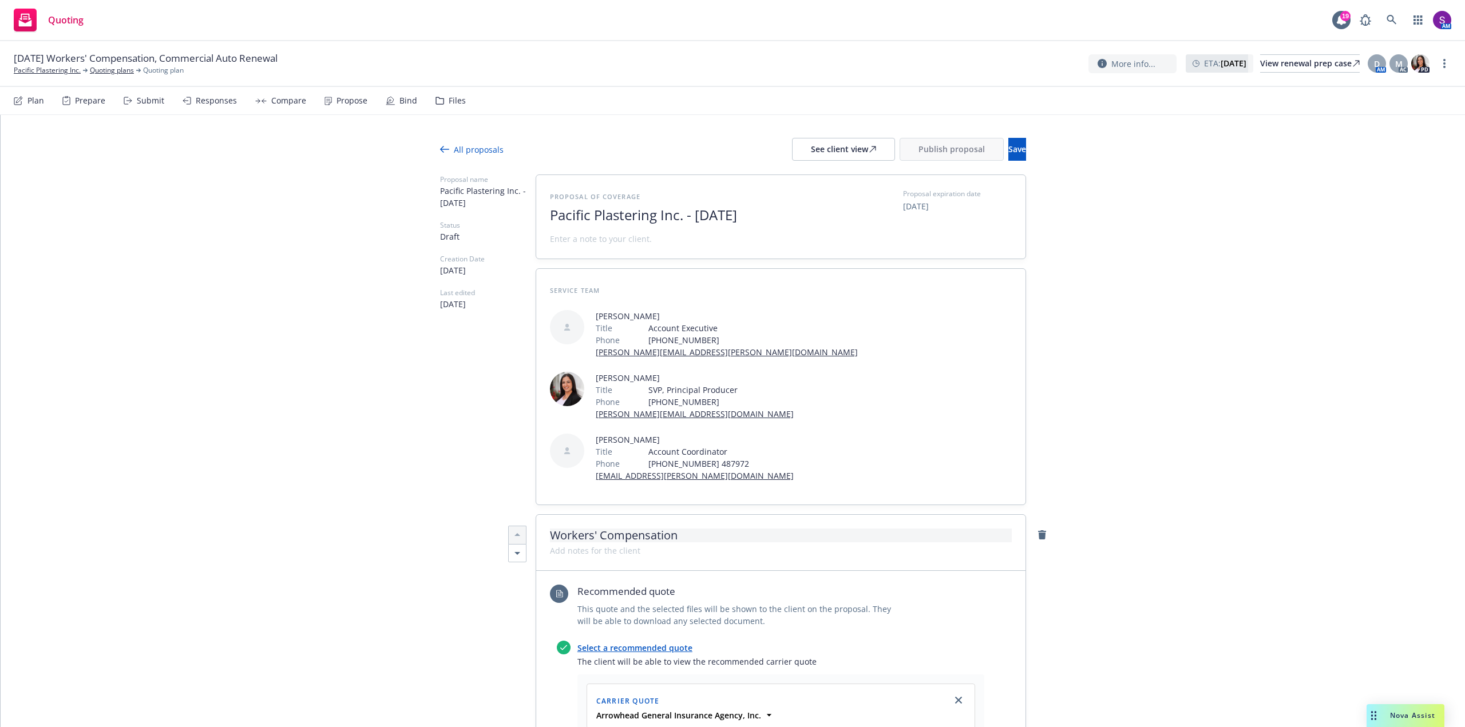
scroll to position [57, 0]
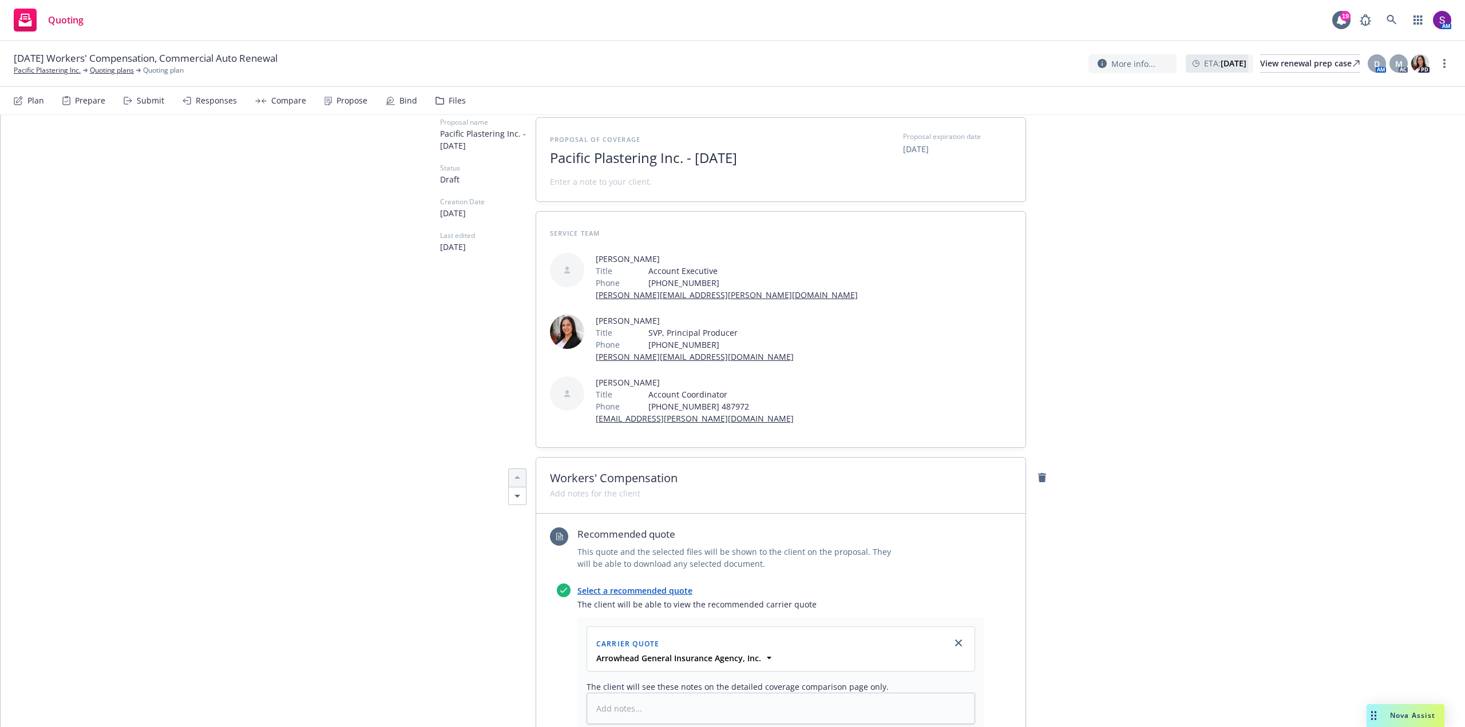
click at [814, 153] on span "Pacific Plastering Inc. - September 2025" at bounding box center [690, 158] width 280 height 17
drag, startPoint x: 808, startPoint y: 156, endPoint x: 685, endPoint y: 149, distance: 123.8
click at [685, 149] on div "Proposal of coverage Pacific Plastering Inc. - September 2025" at bounding box center [690, 160] width 280 height 56
type textarea "x"
click at [578, 182] on span at bounding box center [601, 182] width 102 height 12
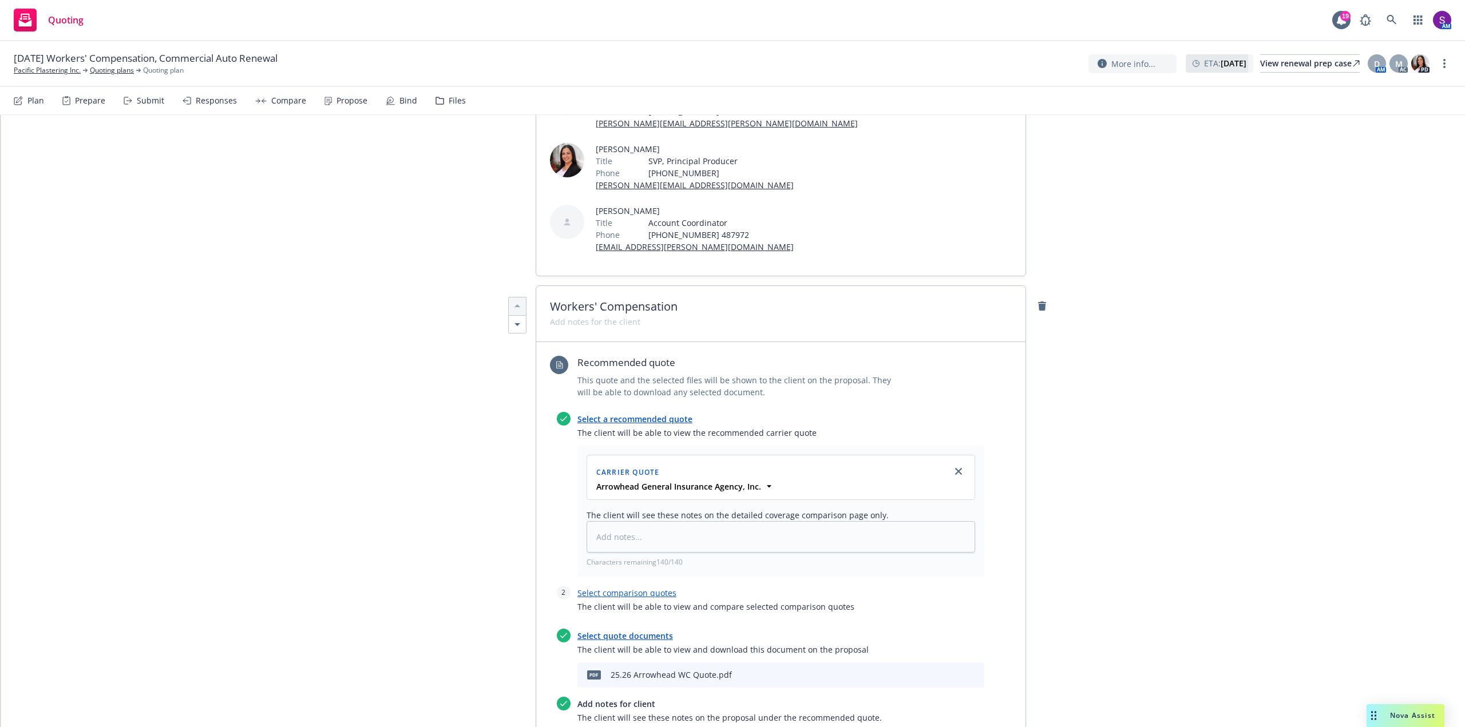
scroll to position [0, 0]
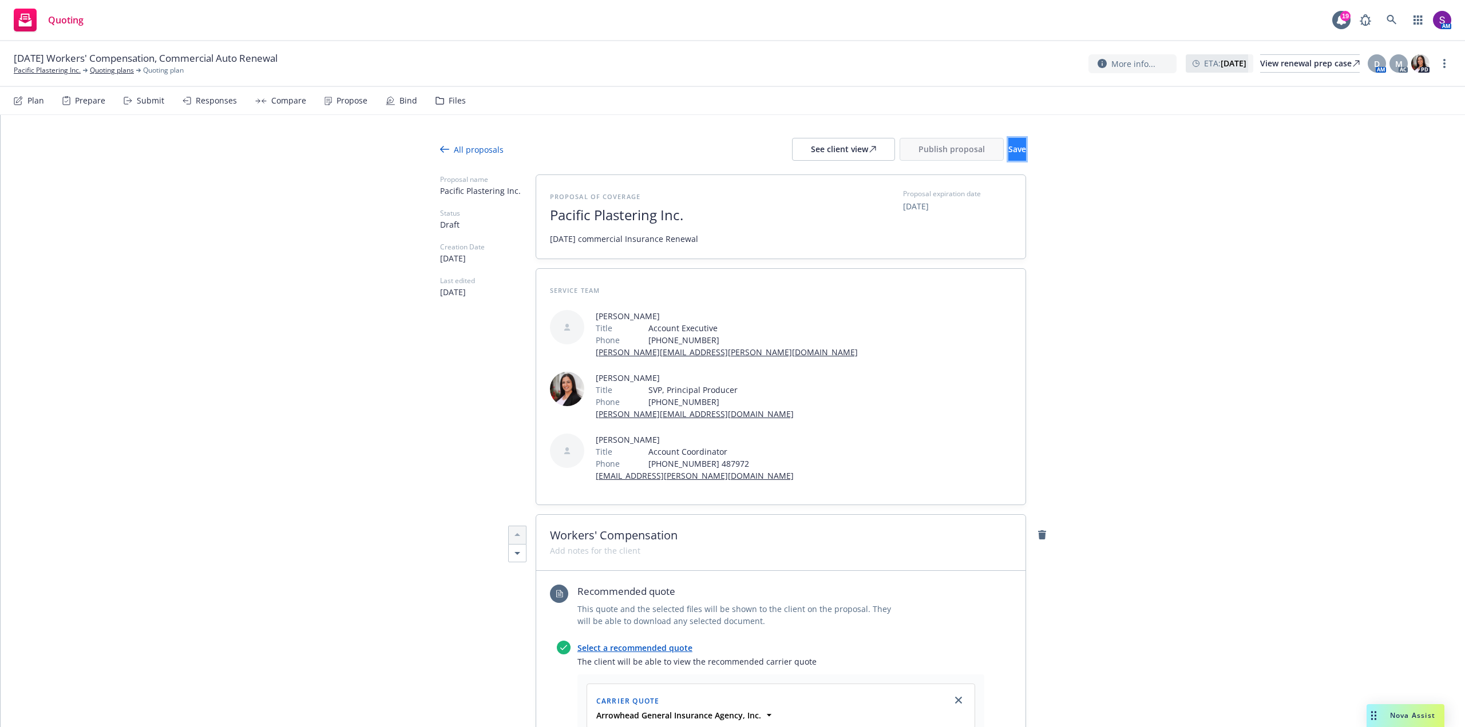
click at [1009, 144] on button "Save" at bounding box center [1018, 149] width 18 height 23
click at [811, 152] on div "See client view" at bounding box center [843, 150] width 65 height 22
click at [922, 145] on span "Publish proposal" at bounding box center [952, 149] width 66 height 11
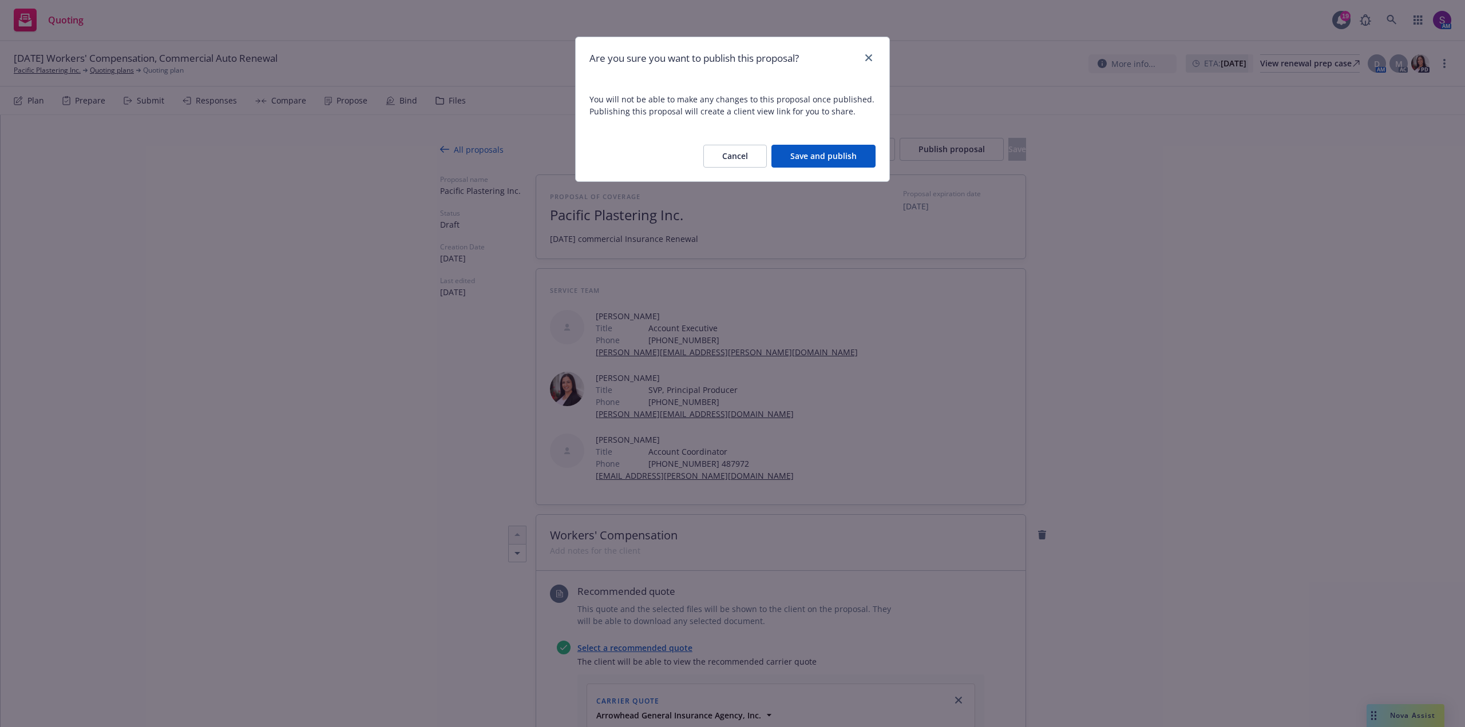
click at [831, 155] on button "Save and publish" at bounding box center [824, 156] width 104 height 23
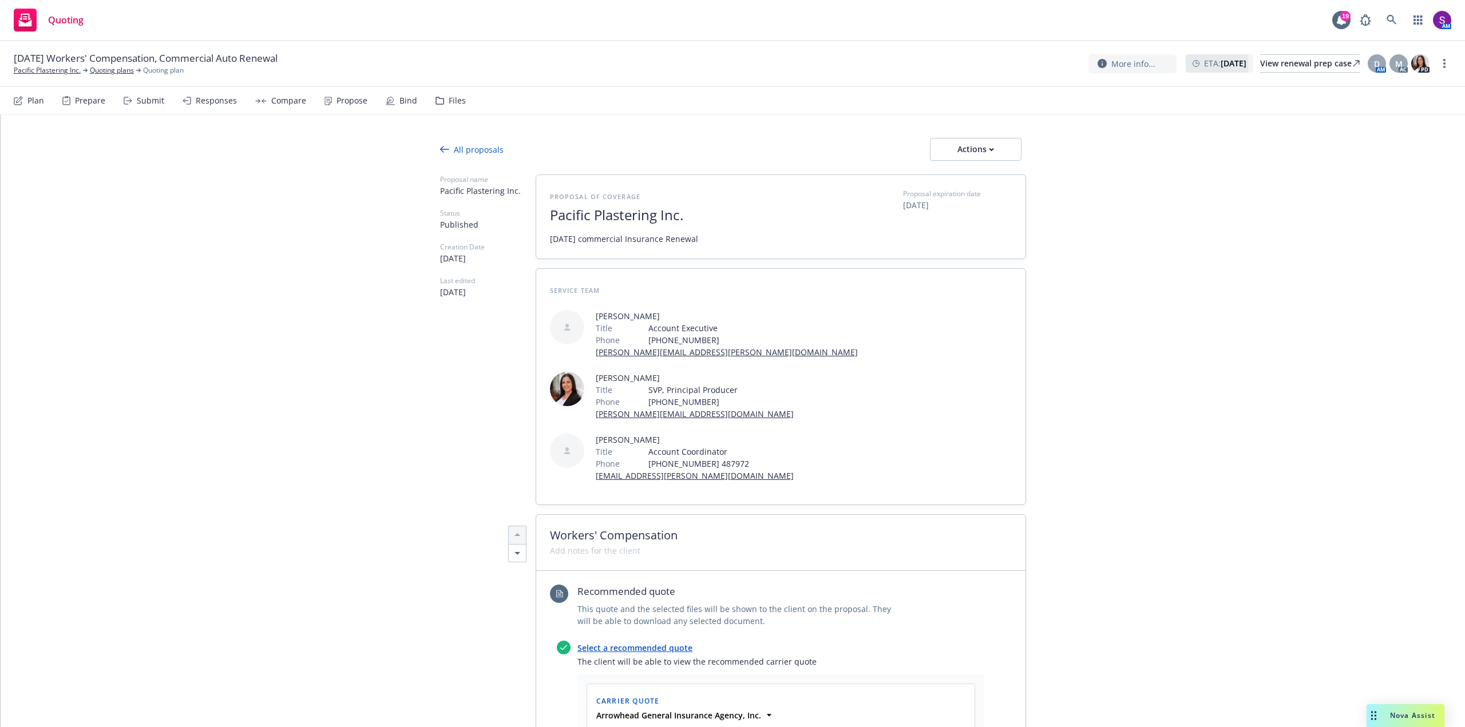
type textarea "x"
click at [954, 155] on div "Actions" at bounding box center [976, 150] width 54 height 22
click at [955, 204] on span "See client view" at bounding box center [968, 201] width 84 height 11
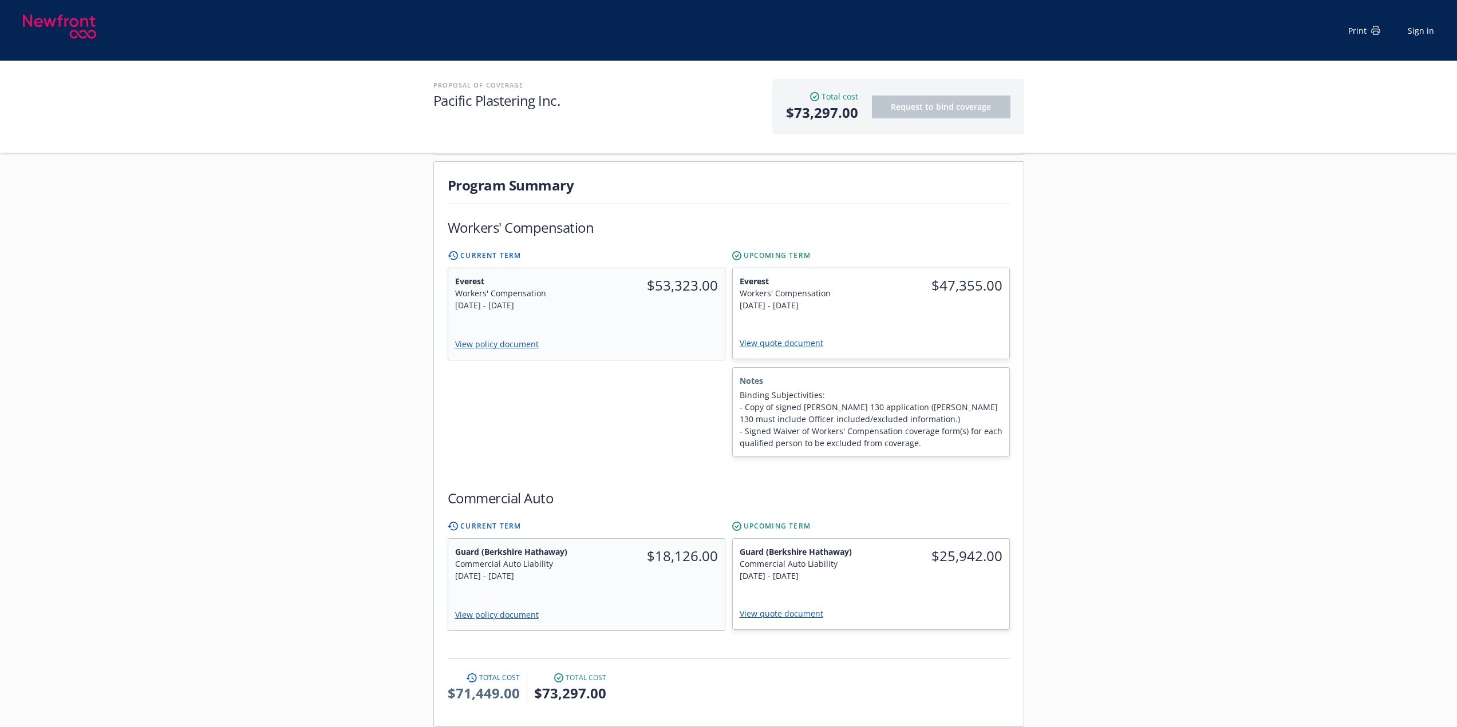
scroll to position [286, 0]
click at [478, 340] on link "View policy document" at bounding box center [500, 345] width 93 height 11
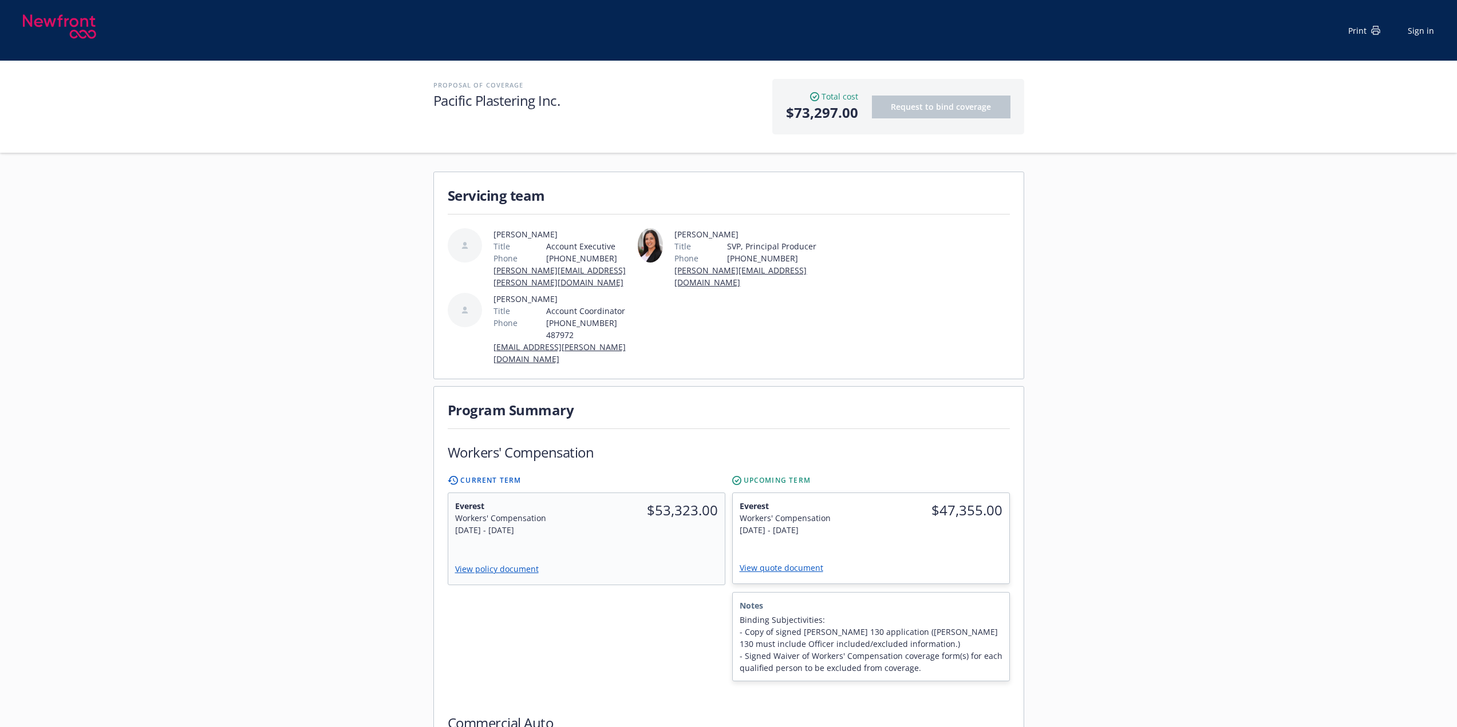
scroll to position [0, 0]
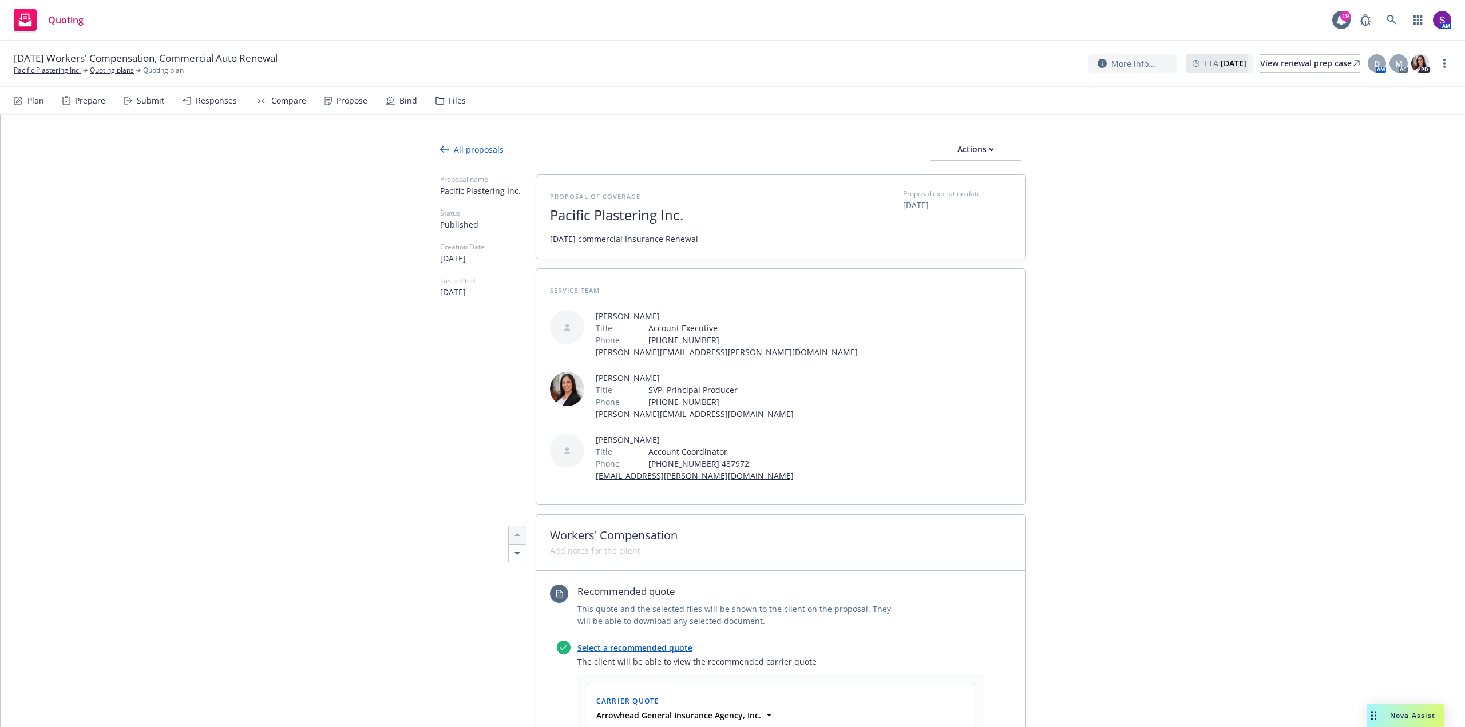
click at [1391, 713] on div "Nova Assist" at bounding box center [1413, 716] width 64 height 10
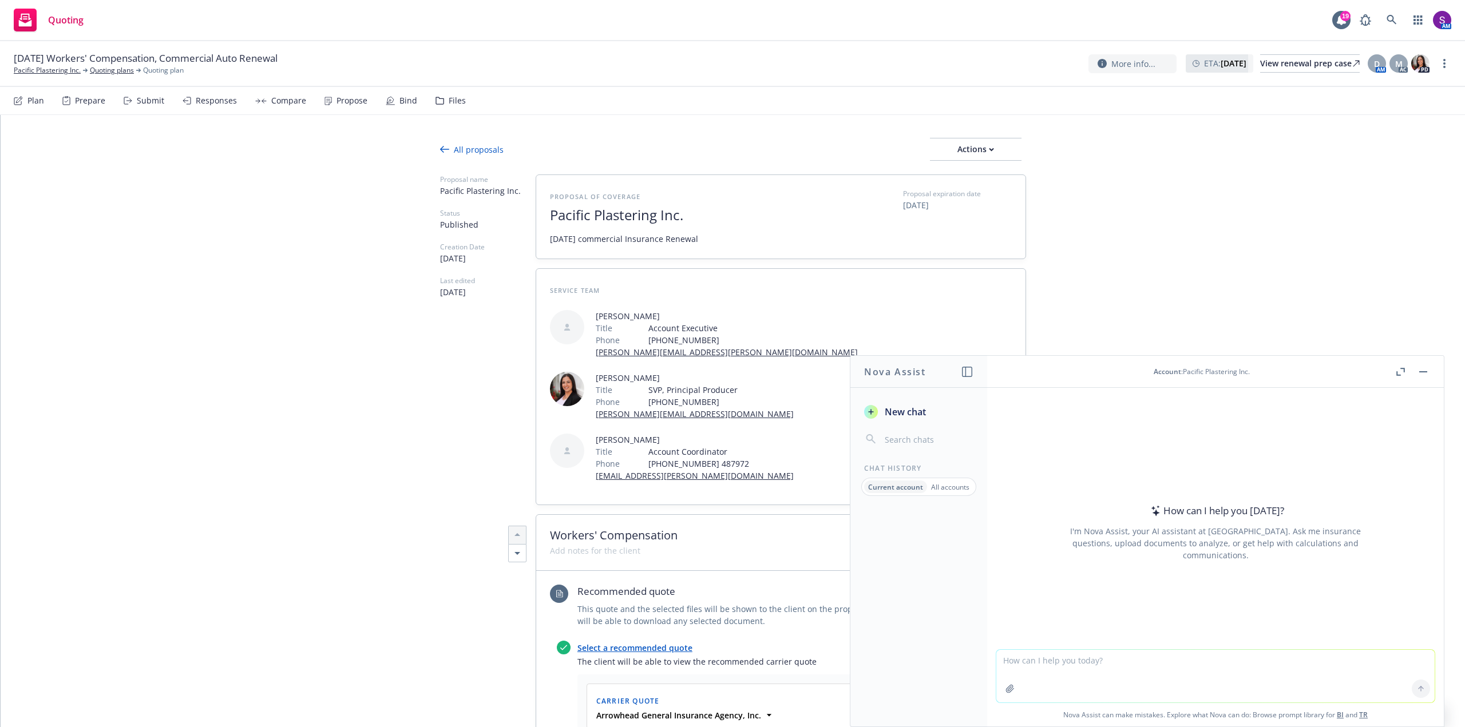
click at [1011, 688] on button "button" at bounding box center [1010, 689] width 18 height 18
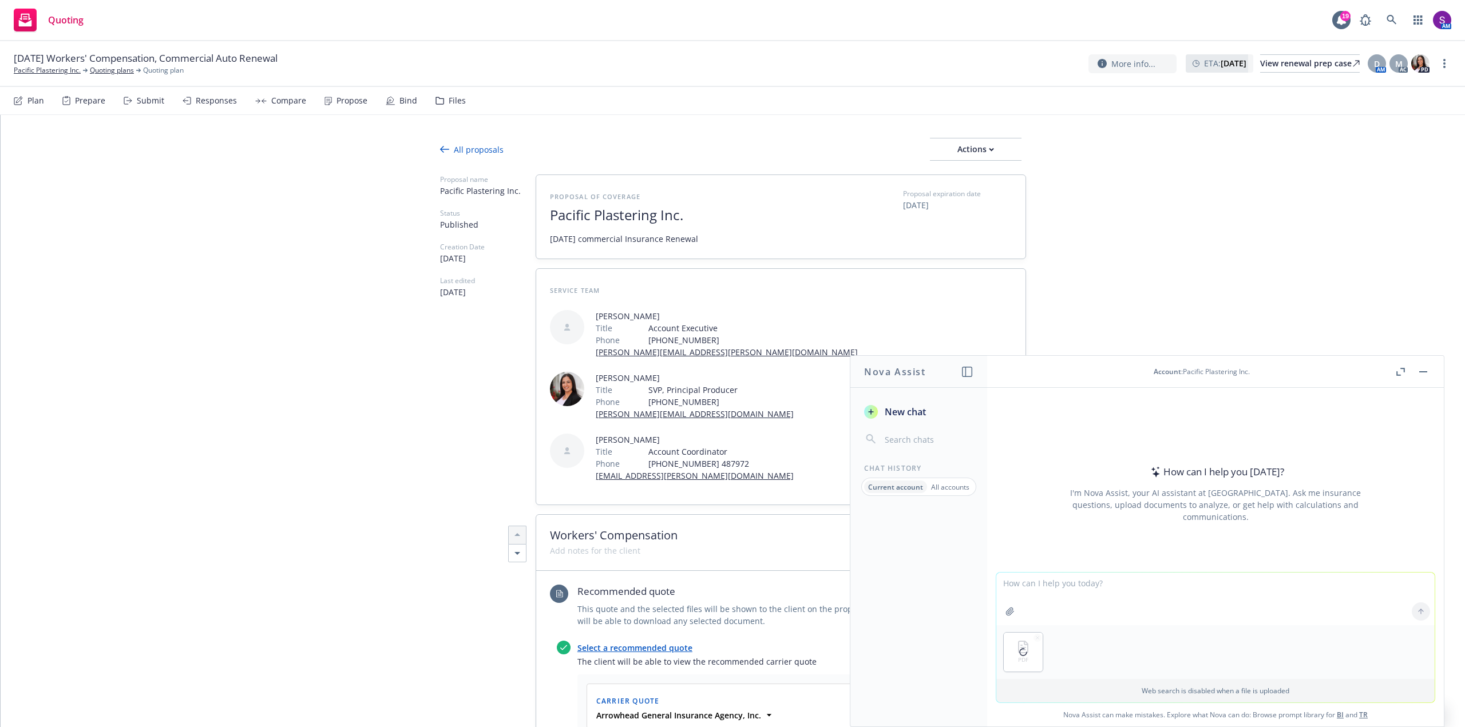
click at [1012, 590] on textarea at bounding box center [1216, 599] width 438 height 53
type textarea "x"
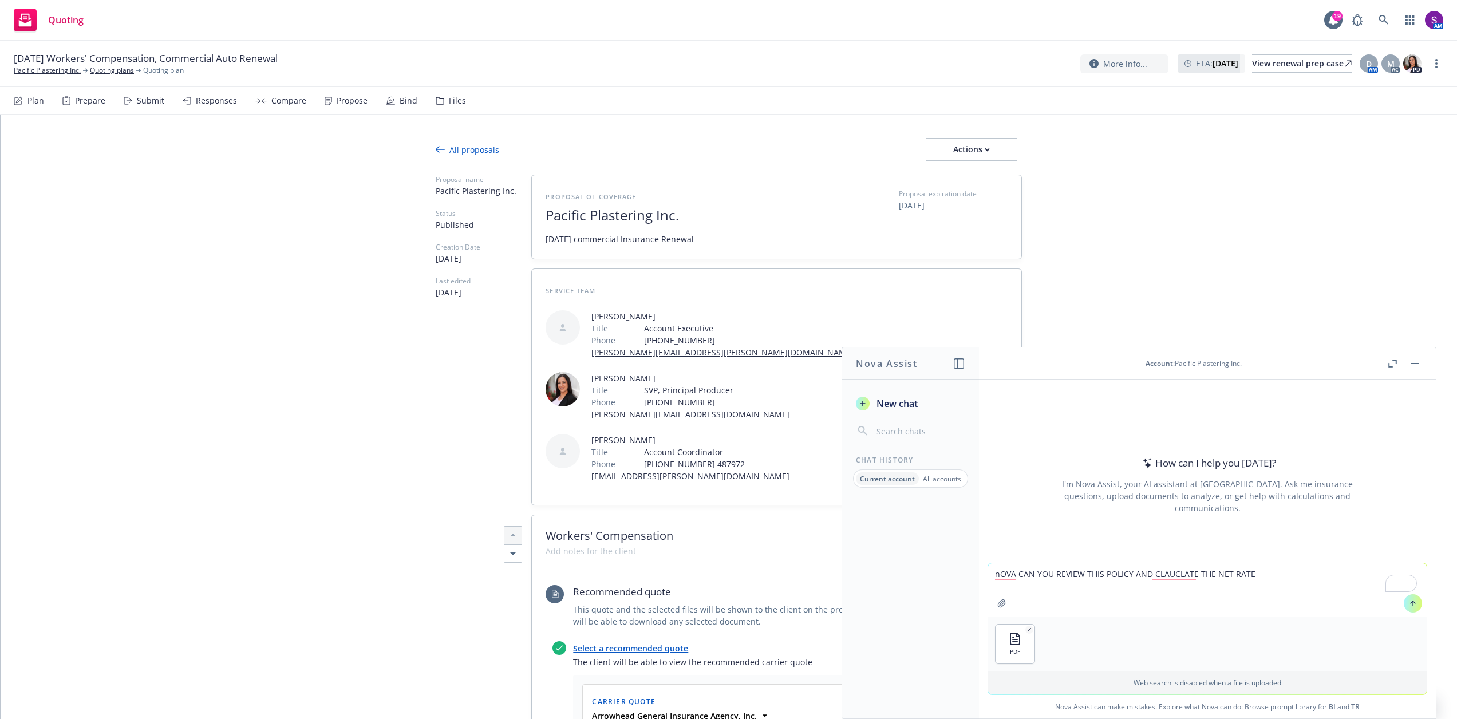
type textarea "nOVA CAN YOU REVIEW THIS POLICY AND CLAUCLATE THE NET RATES"
type textarea "x"
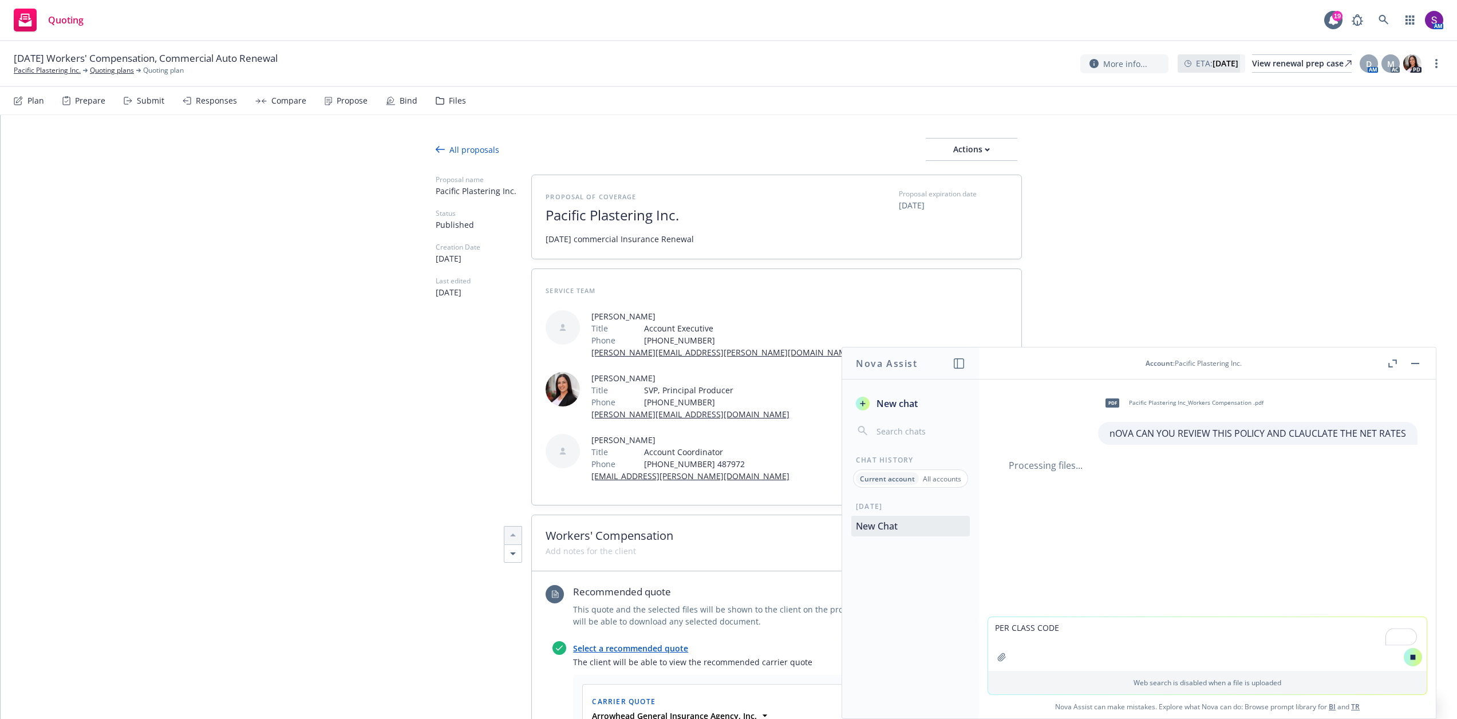
click at [1234, 646] on textarea "PER CLASS CODE" at bounding box center [1207, 644] width 438 height 54
click at [1100, 636] on textarea "PER CLASS CODE" at bounding box center [1207, 644] width 438 height 54
click at [1146, 628] on textarea "PER CLASS CODE" at bounding box center [1207, 644] width 438 height 54
type textarea "PER CLASS CODE"
click at [1059, 629] on textarea "PER CLASS CODE" at bounding box center [1207, 644] width 438 height 54
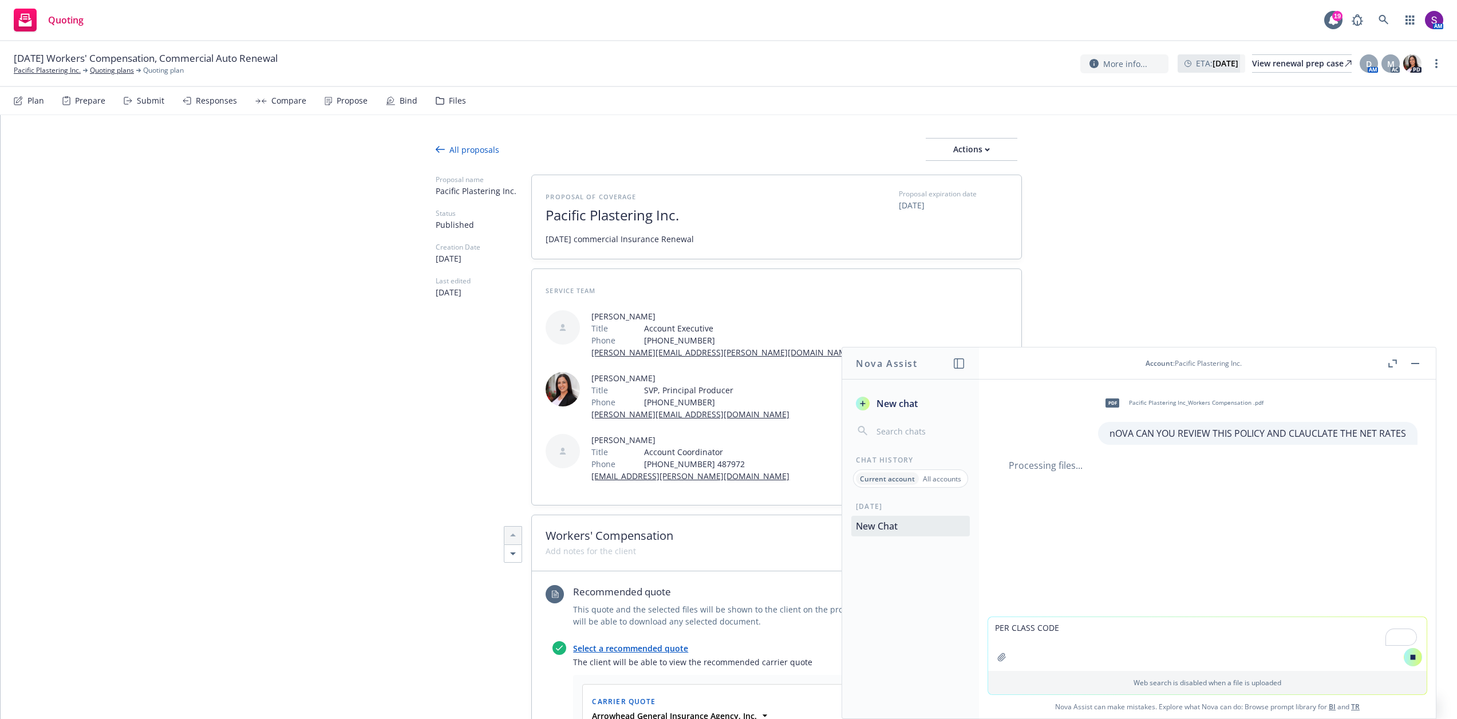
drag, startPoint x: 1037, startPoint y: 631, endPoint x: 934, endPoint y: 631, distance: 103.0
click at [978, 632] on div "Nova Assist New chat Chat History Current account All accounts Today New Chat A…" at bounding box center [1207, 533] width 458 height 372
click at [1013, 634] on textarea "To enrich screen reader interactions, please activate Accessibility in Grammarl…" at bounding box center [1207, 644] width 438 height 54
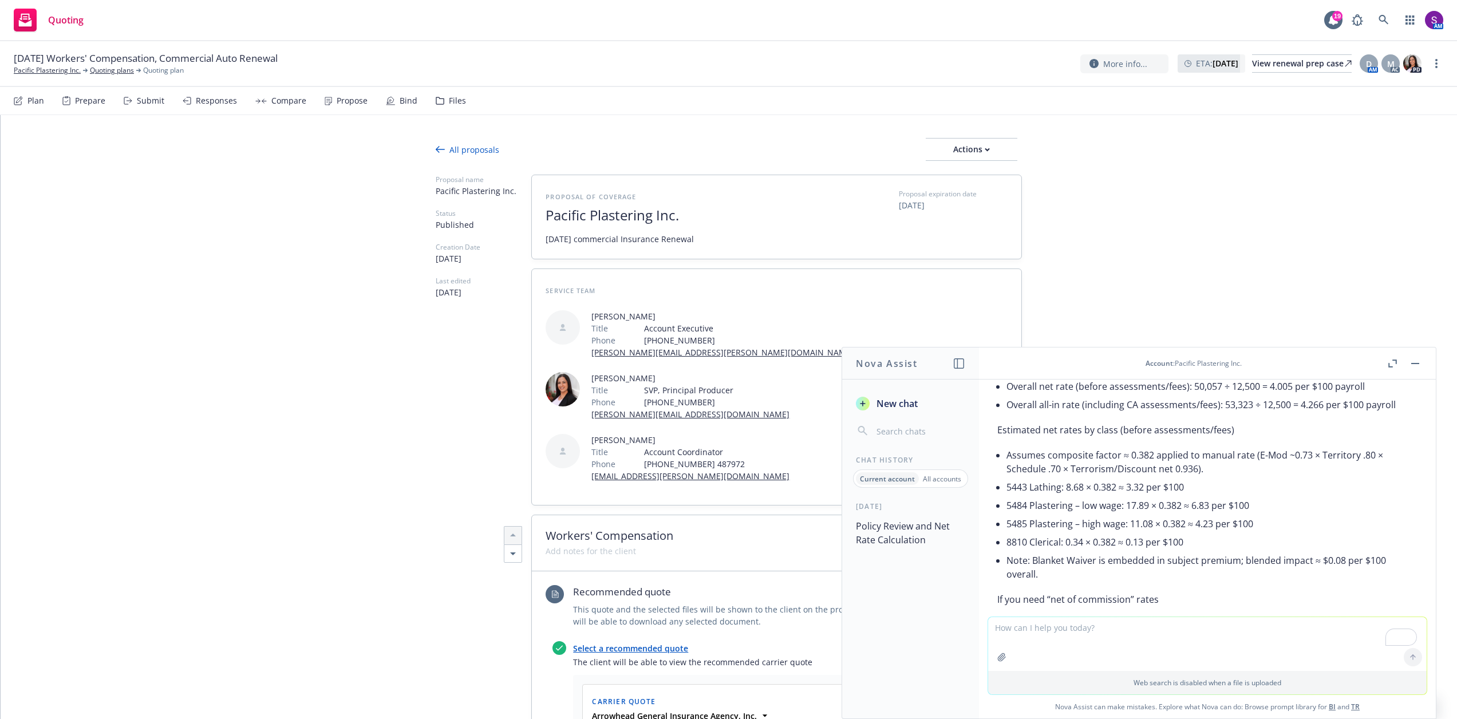
scroll to position [385, 0]
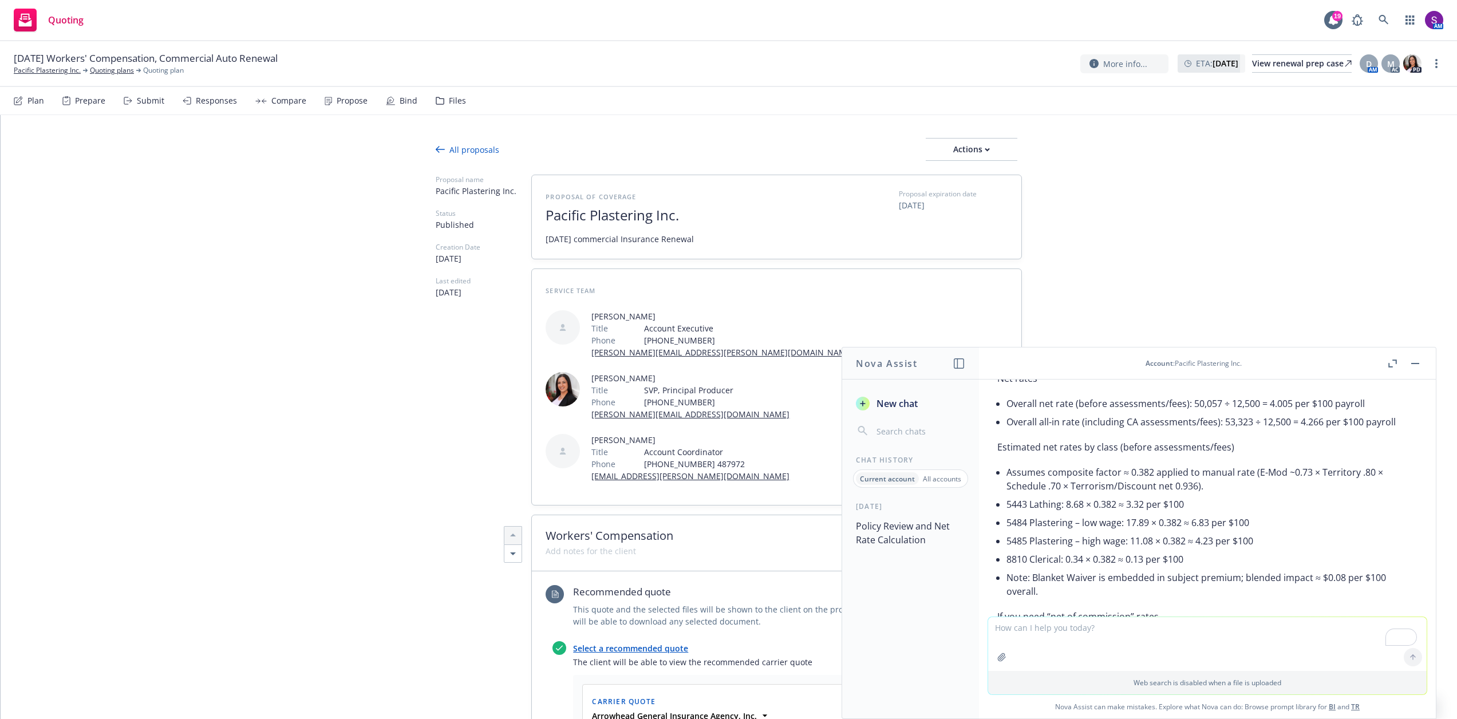
type textarea "x"
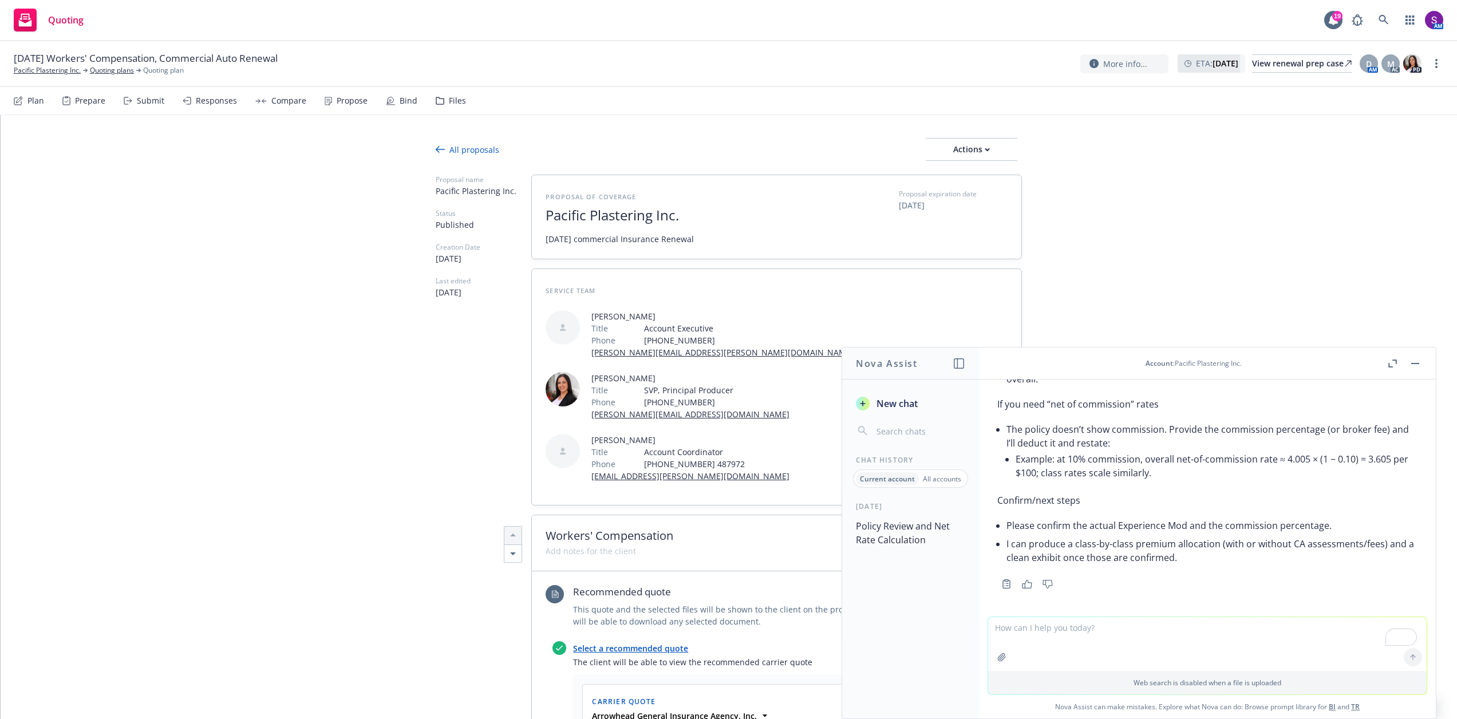
scroll to position [614, 0]
click at [1072, 638] on textarea "To enrich screen reader interactions, please activate Accessibility in Grammarl…" at bounding box center [1207, 644] width 438 height 54
type textarea "please produce clas by class premium allocations with ca assment fees"
type textarea "x"
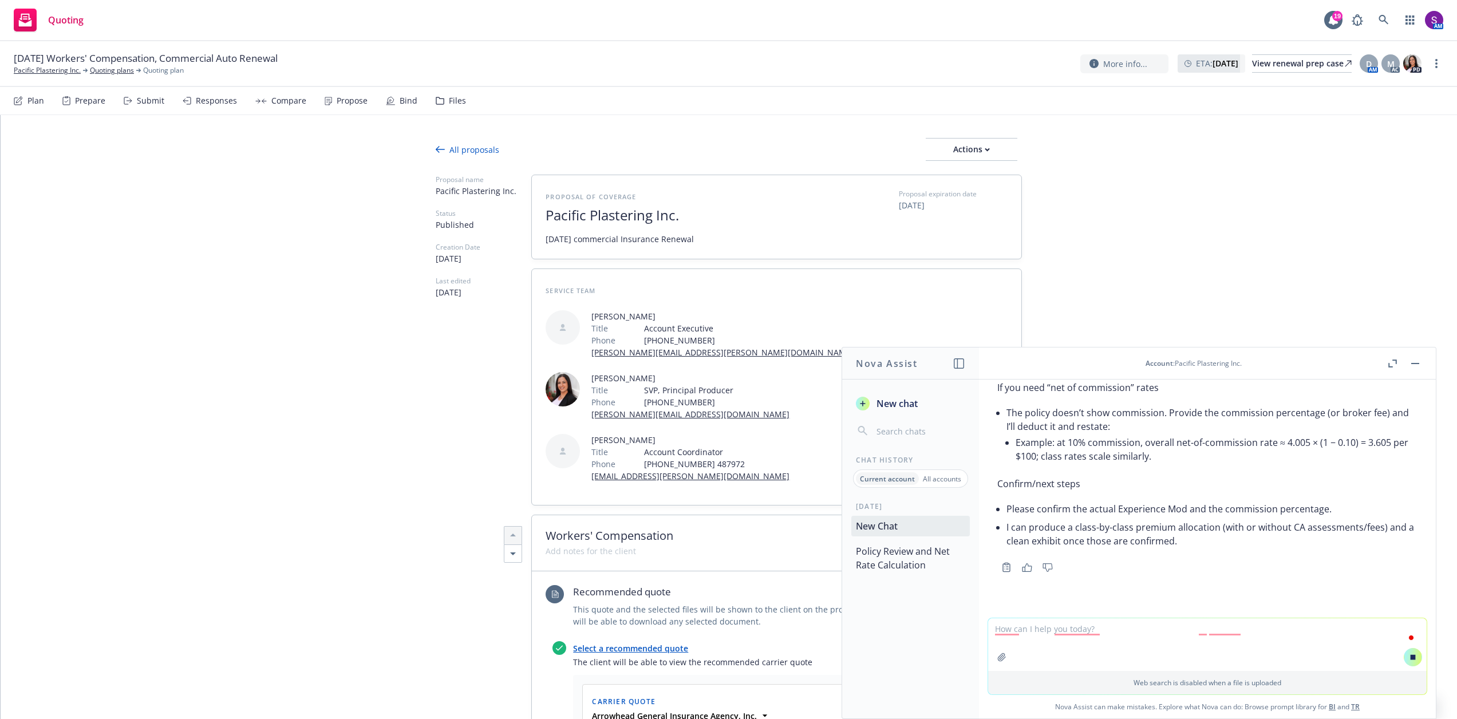
scroll to position [661, 0]
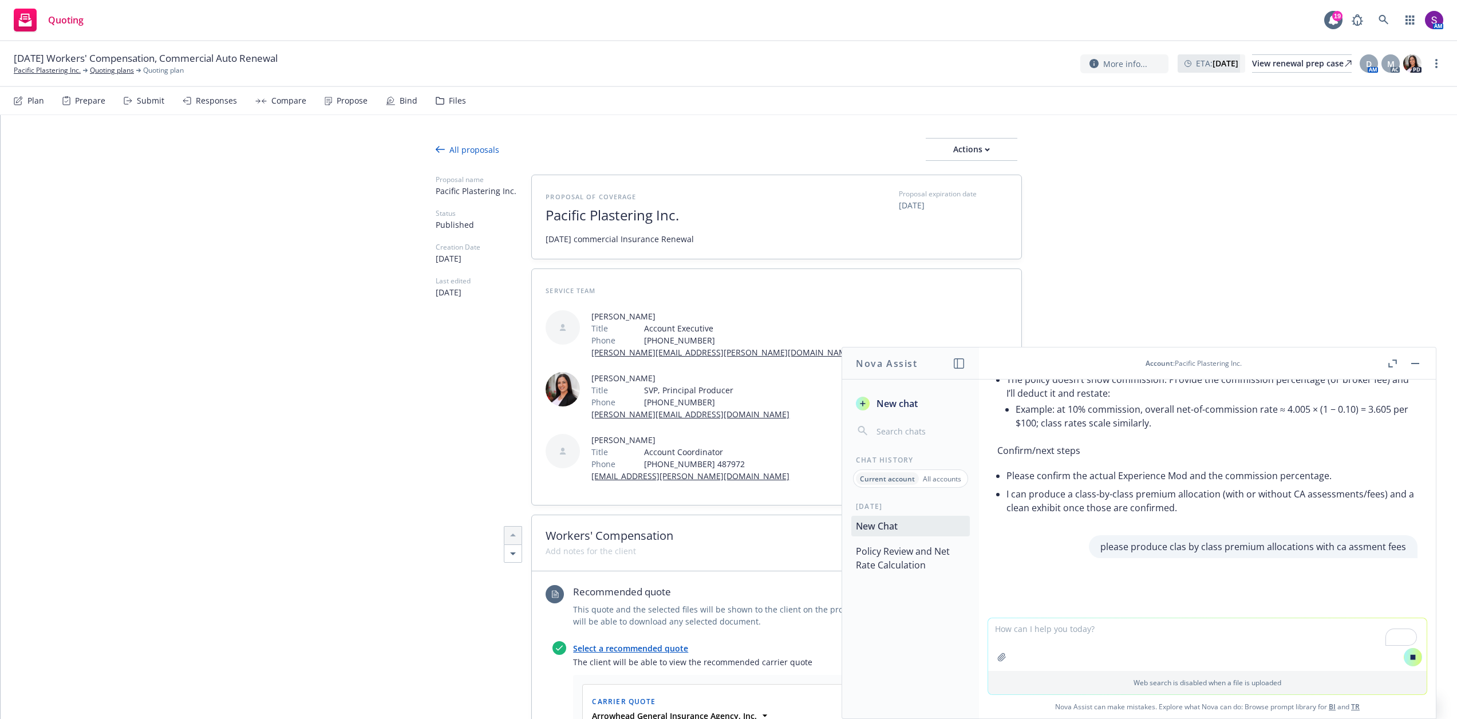
click at [647, 643] on link "Select a recommended quote" at bounding box center [630, 648] width 115 height 11
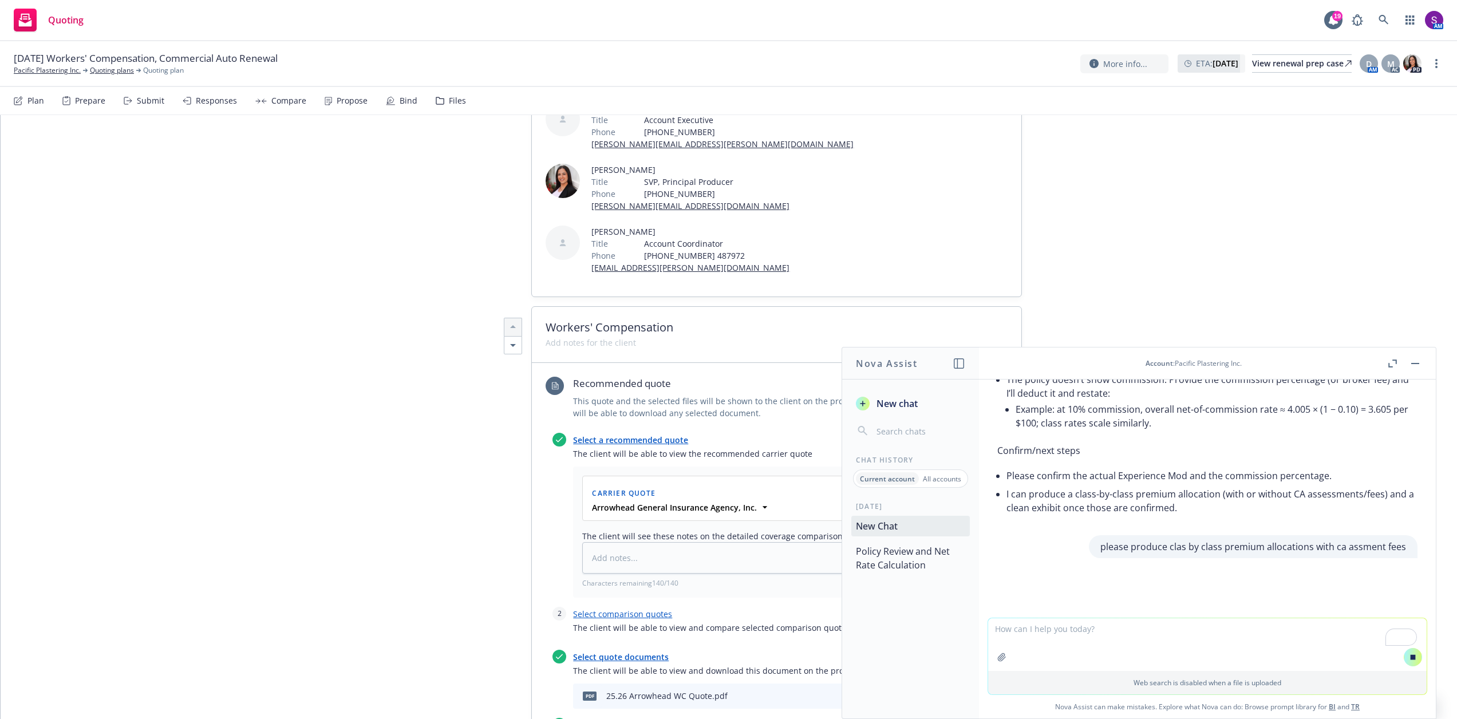
scroll to position [229, 0]
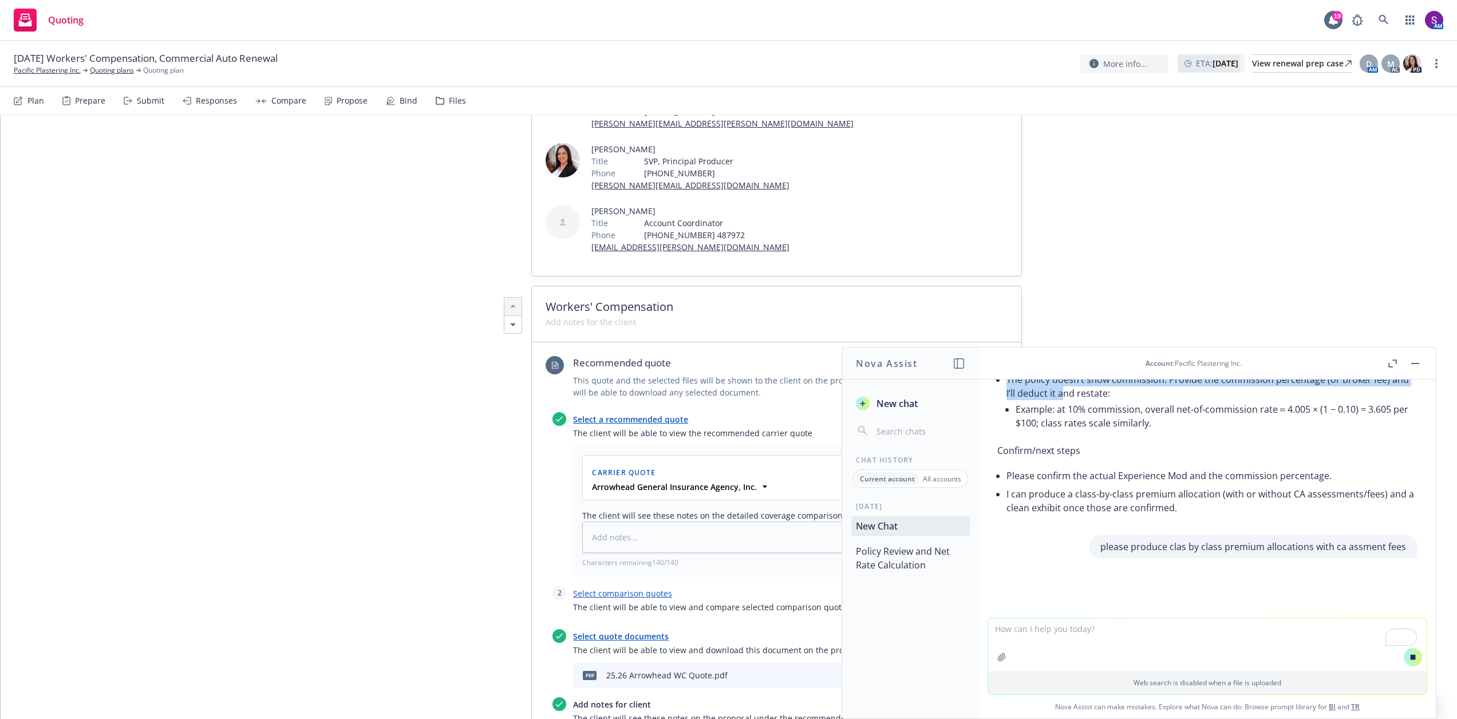
drag, startPoint x: 1318, startPoint y: 358, endPoint x: 1083, endPoint y: 390, distance: 236.9
click at [1083, 390] on div "Account : Pacific Plastering Inc. pdf Pacific Plastering Inc_Workers Compensati…" at bounding box center [1207, 532] width 457 height 371
click at [1416, 363] on rect "button" at bounding box center [1415, 363] width 8 height 1
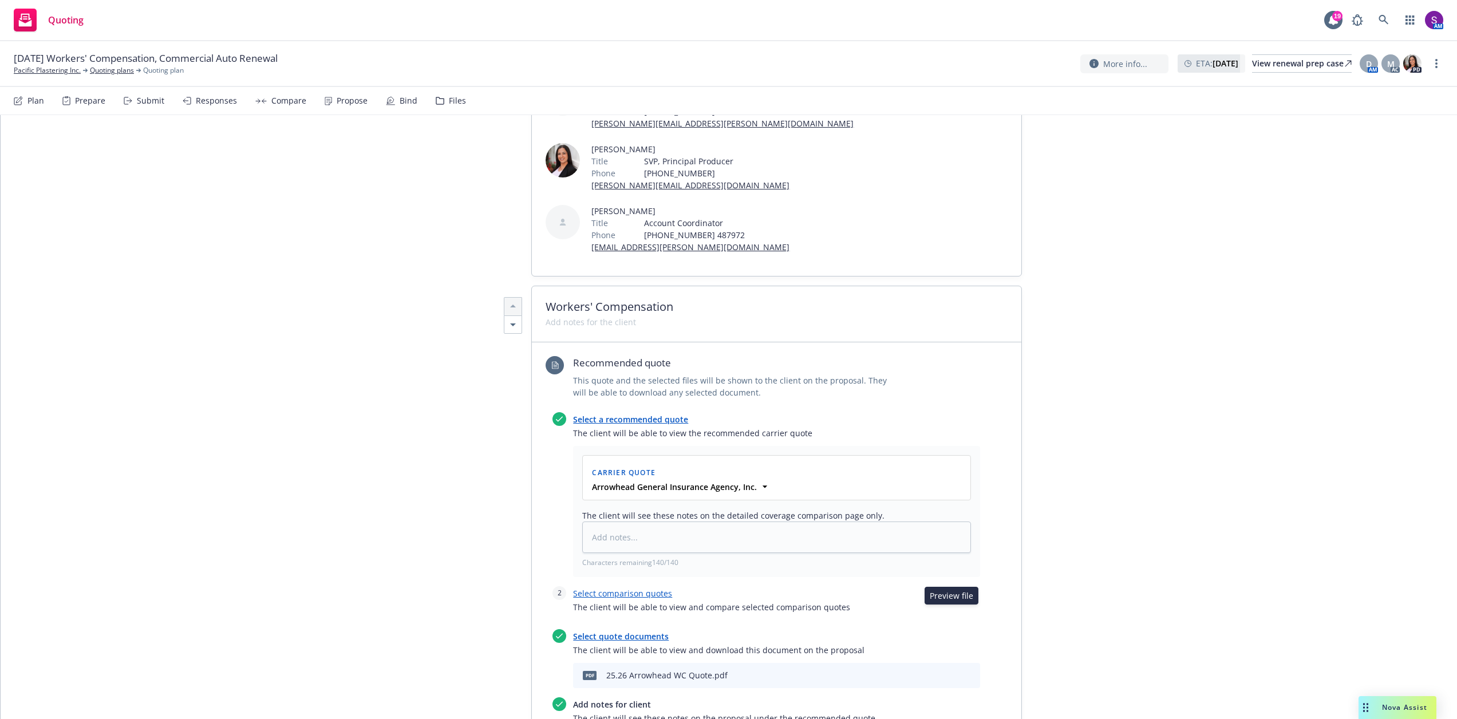
click at [953, 671] on icon "preview file" at bounding box center [951, 675] width 10 height 8
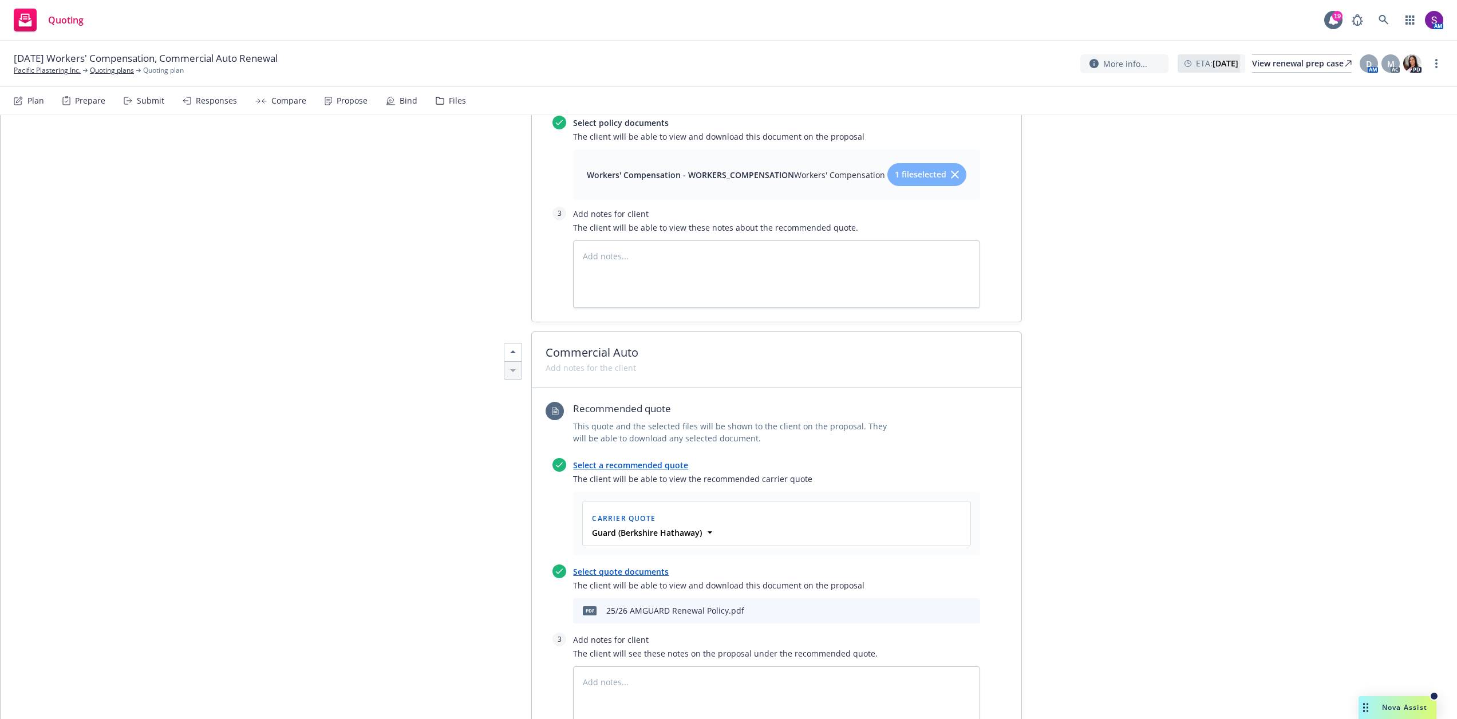
scroll to position [1145, 0]
click at [1389, 711] on span "Nova Assist" at bounding box center [1404, 707] width 45 height 10
type textarea "x"
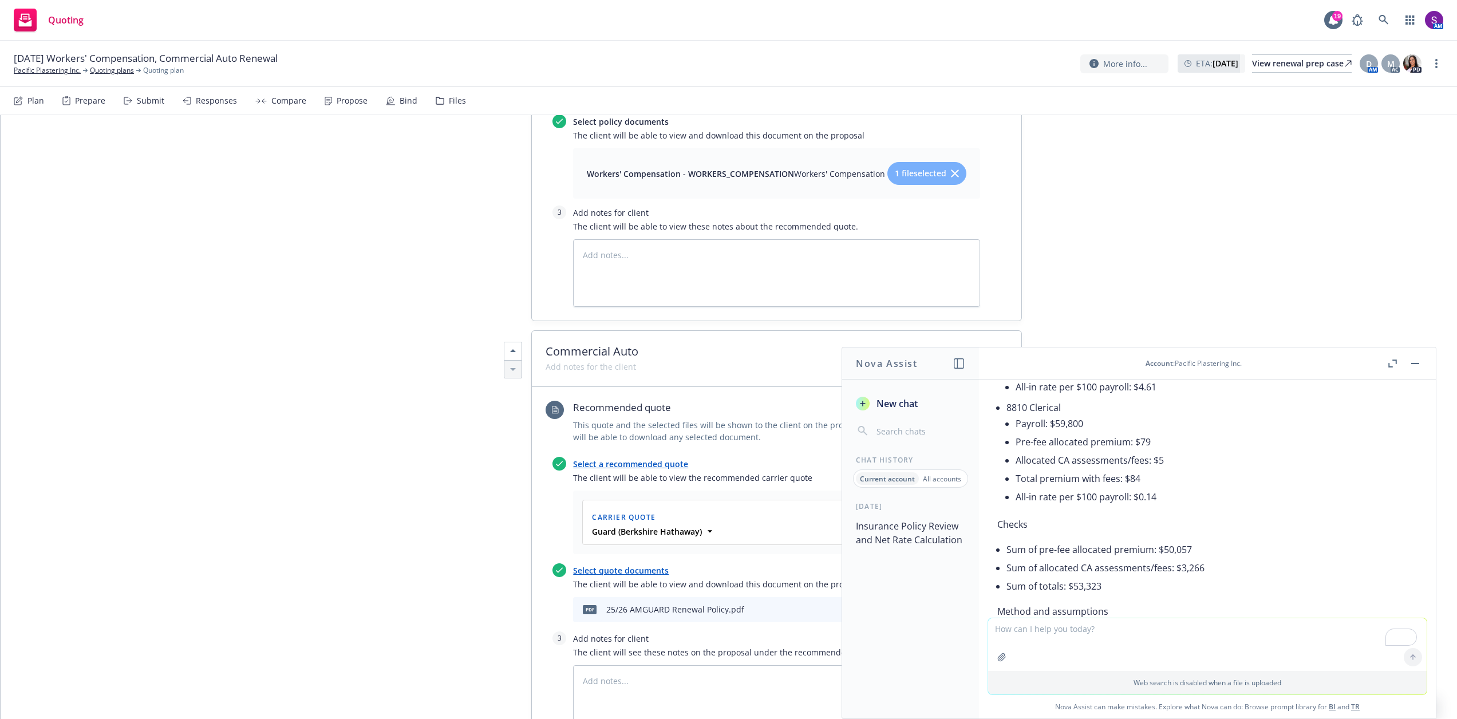
scroll to position [1347, 0]
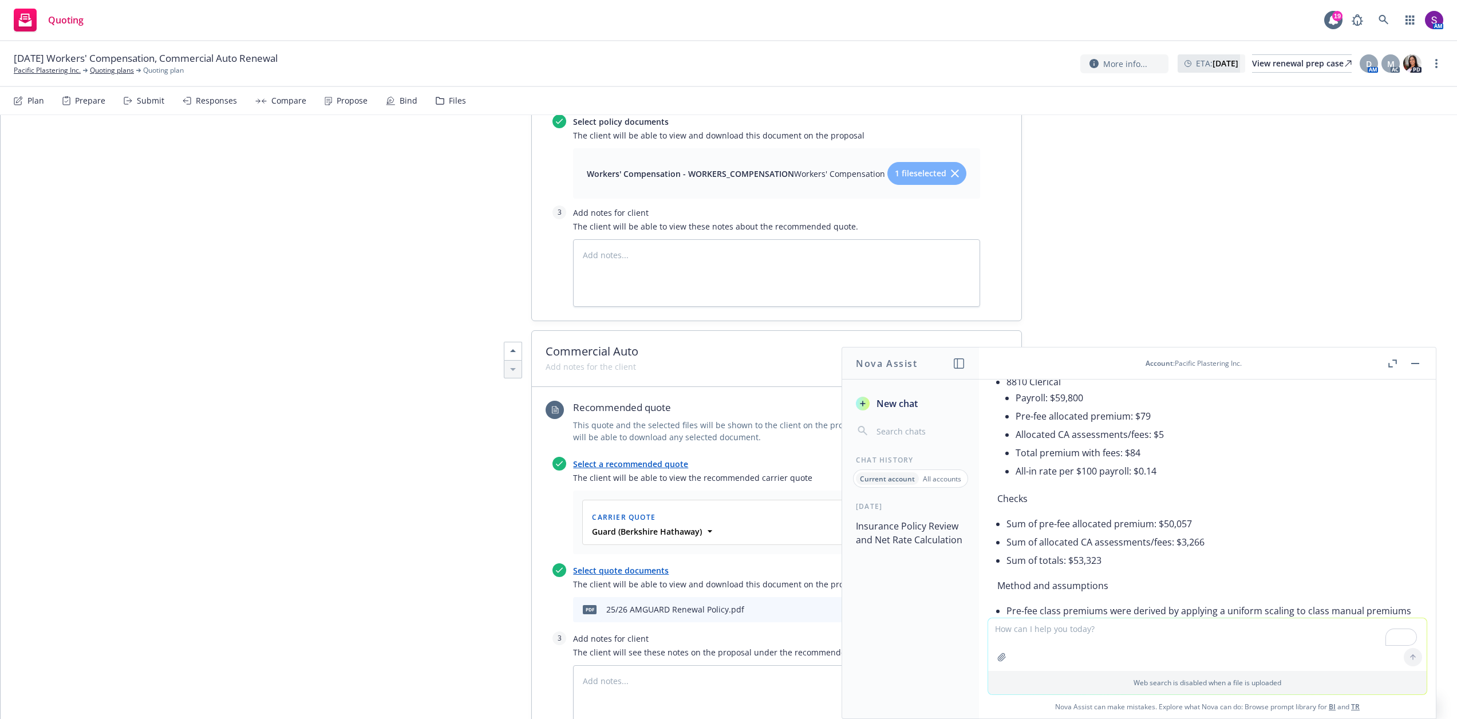
click at [1017, 634] on textarea "To enrich screen reader interactions, please activate Accessibility in Grammarl…" at bounding box center [1207, 644] width 438 height 53
paste textarea "Hello, I hope this email finds you well. Thank you for allowing us to service y…"
type textarea "format this into a client facing email that will be a renewal proposal delivery…"
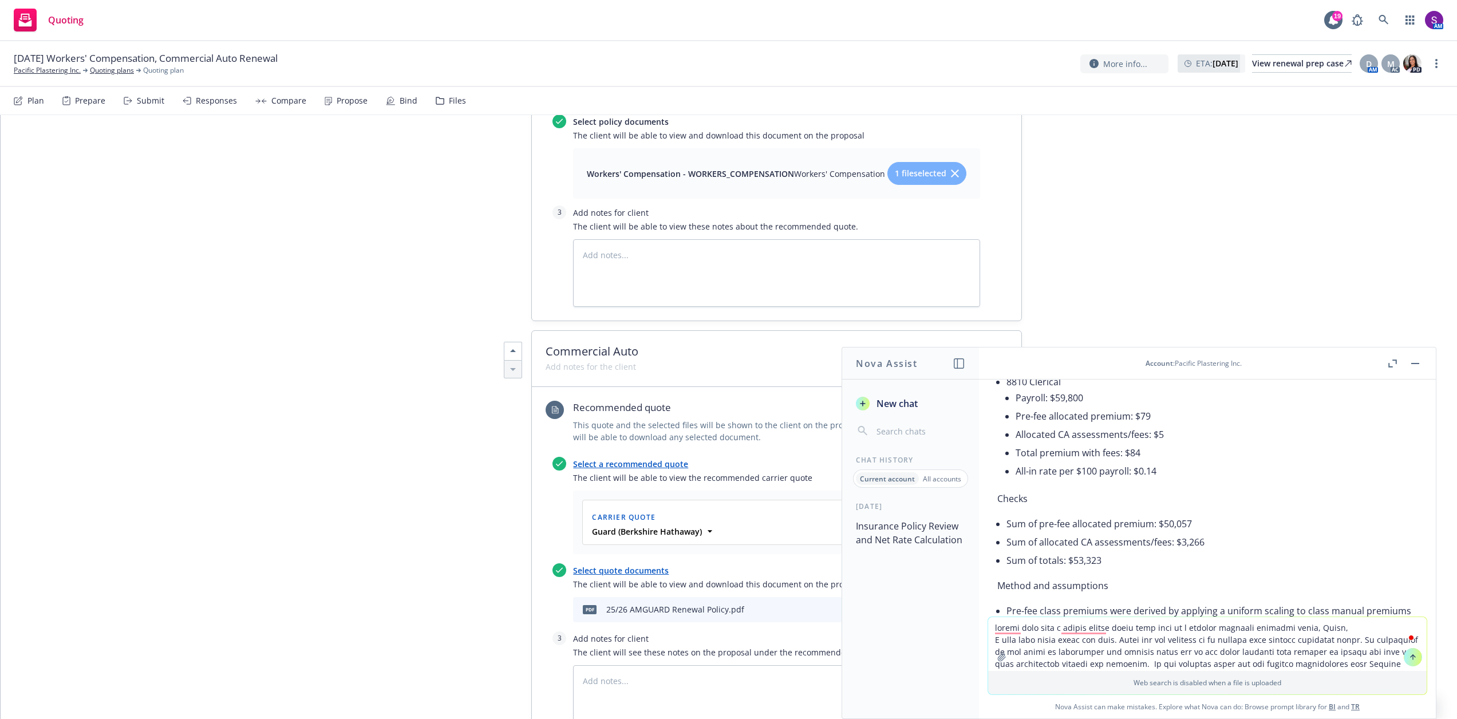
scroll to position [207, 0]
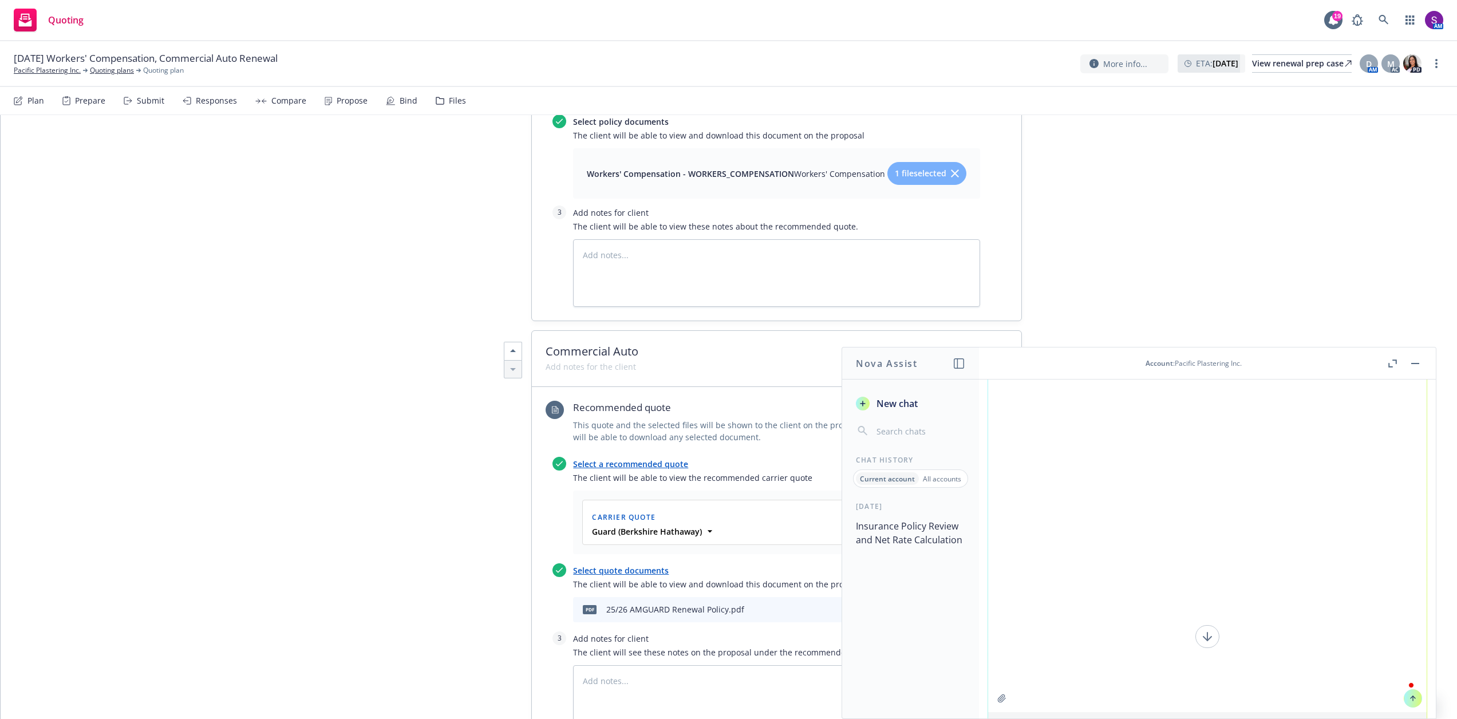
type textarea "x"
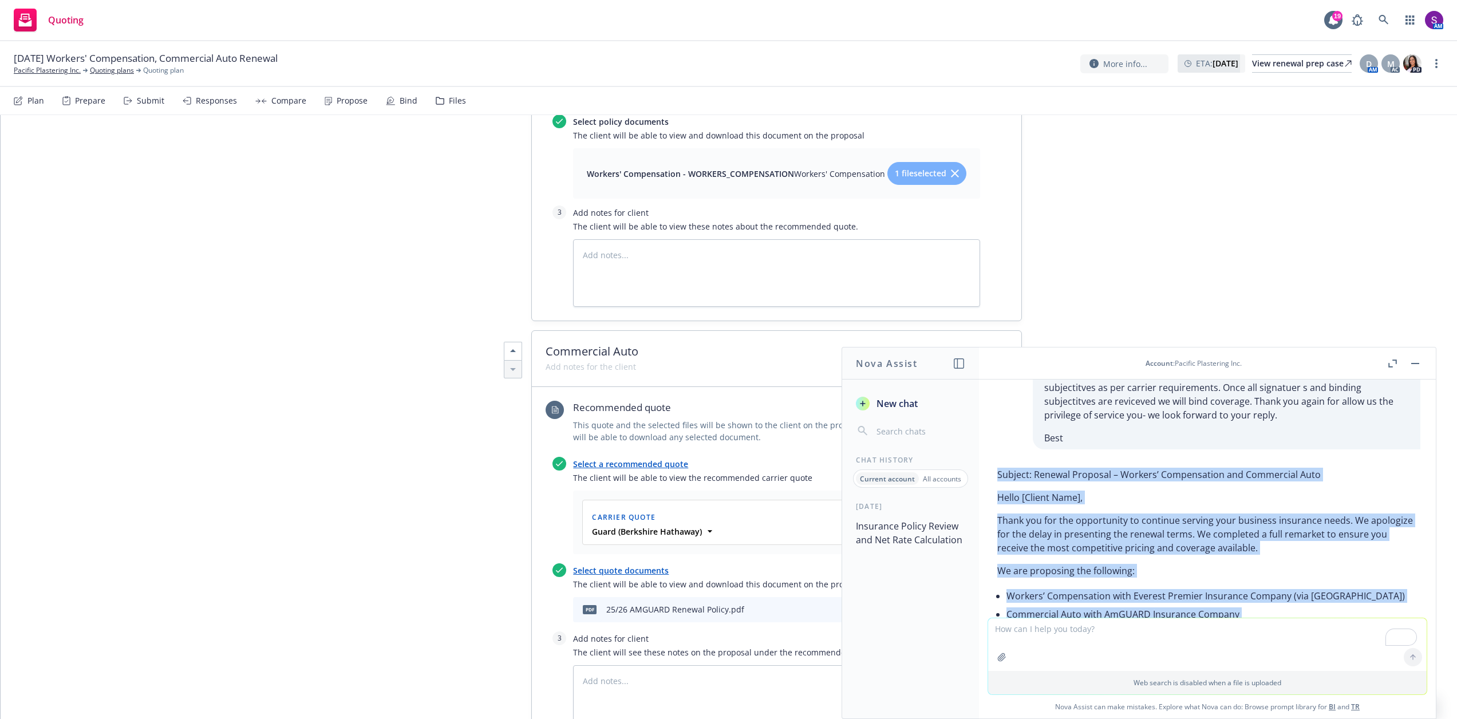
scroll to position [2434, 0]
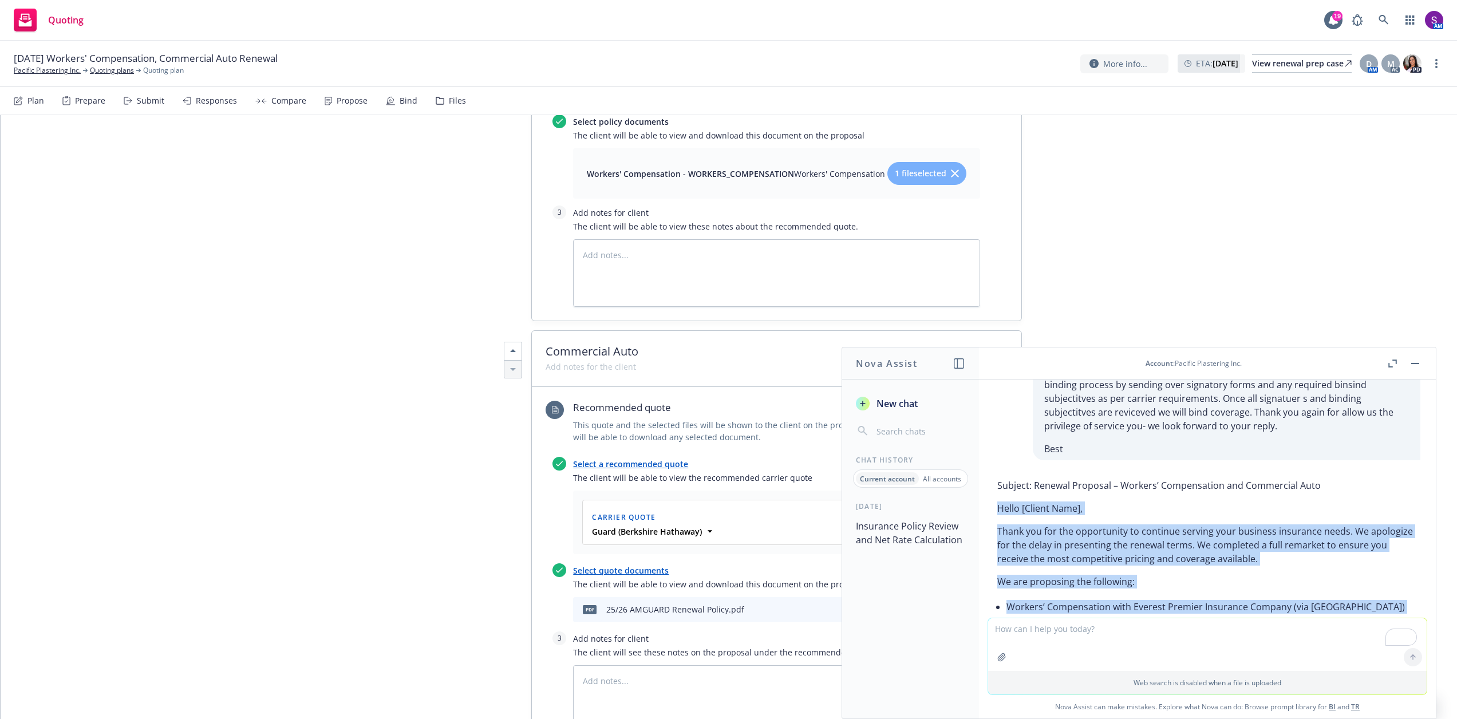
drag, startPoint x: 1058, startPoint y: 540, endPoint x: 994, endPoint y: 525, distance: 65.9
copy div "Hello [Client Name], Thank you for the opportunity to continue serving your bus…"
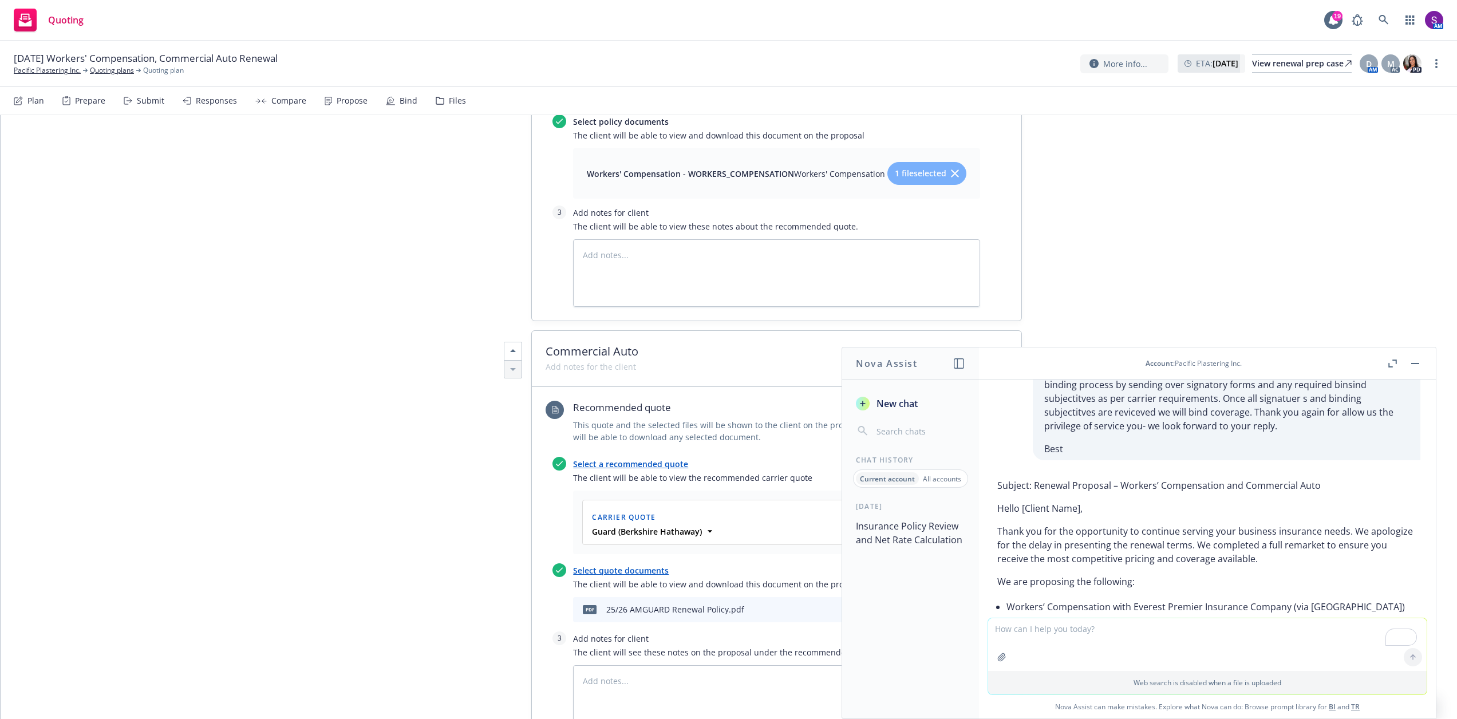
click at [1086, 632] on textarea "To enrich screen reader interactions, please activate Accessibility in Grammarl…" at bounding box center [1207, 644] width 438 height 53
type textarea "c"
type textarea "great I would like this formated so I can copy and past into outlook please for…"
type textarea "x"
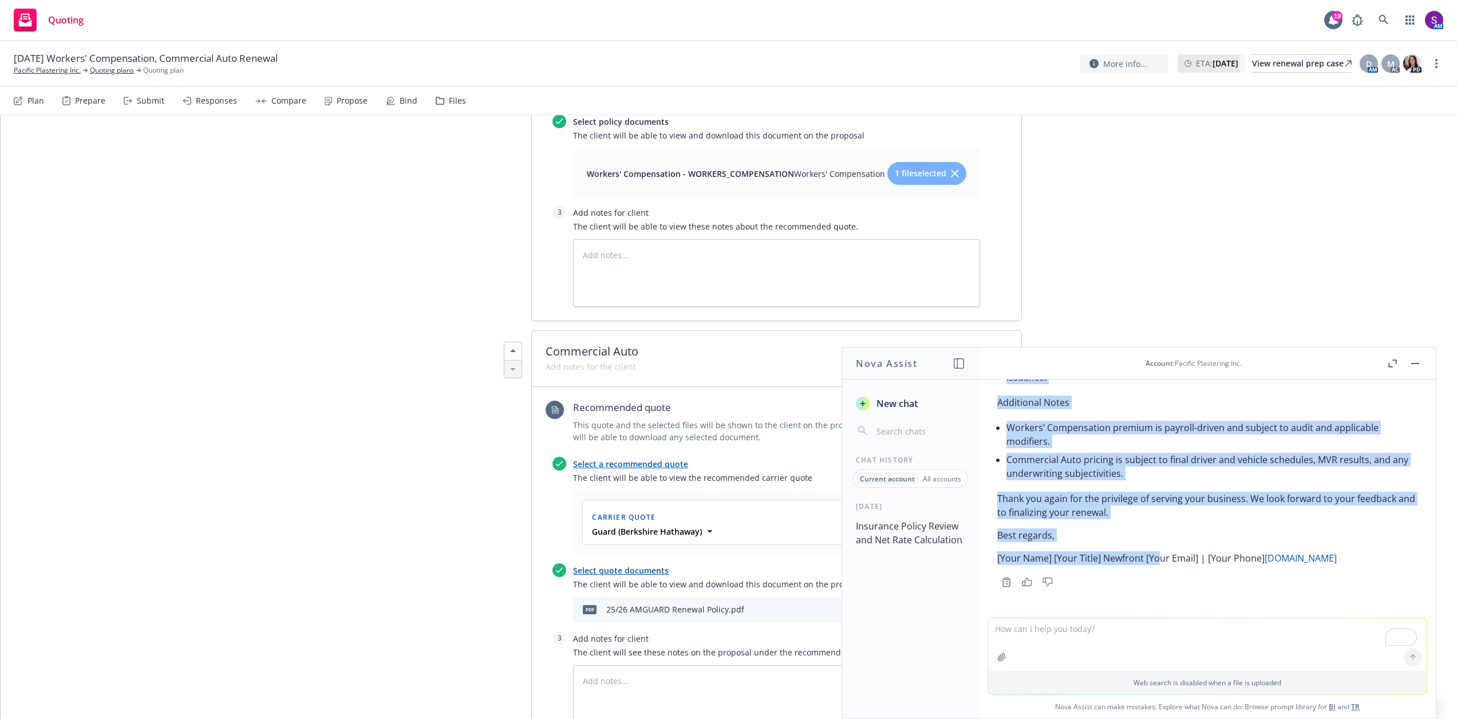
scroll to position [4868, 0]
drag, startPoint x: 998, startPoint y: 566, endPoint x: 1095, endPoint y: 530, distance: 103.8
copy div "Thank you for the opportunity to continue serving your business insurance needs…"
click at [1414, 361] on button "button" at bounding box center [1415, 364] width 14 height 14
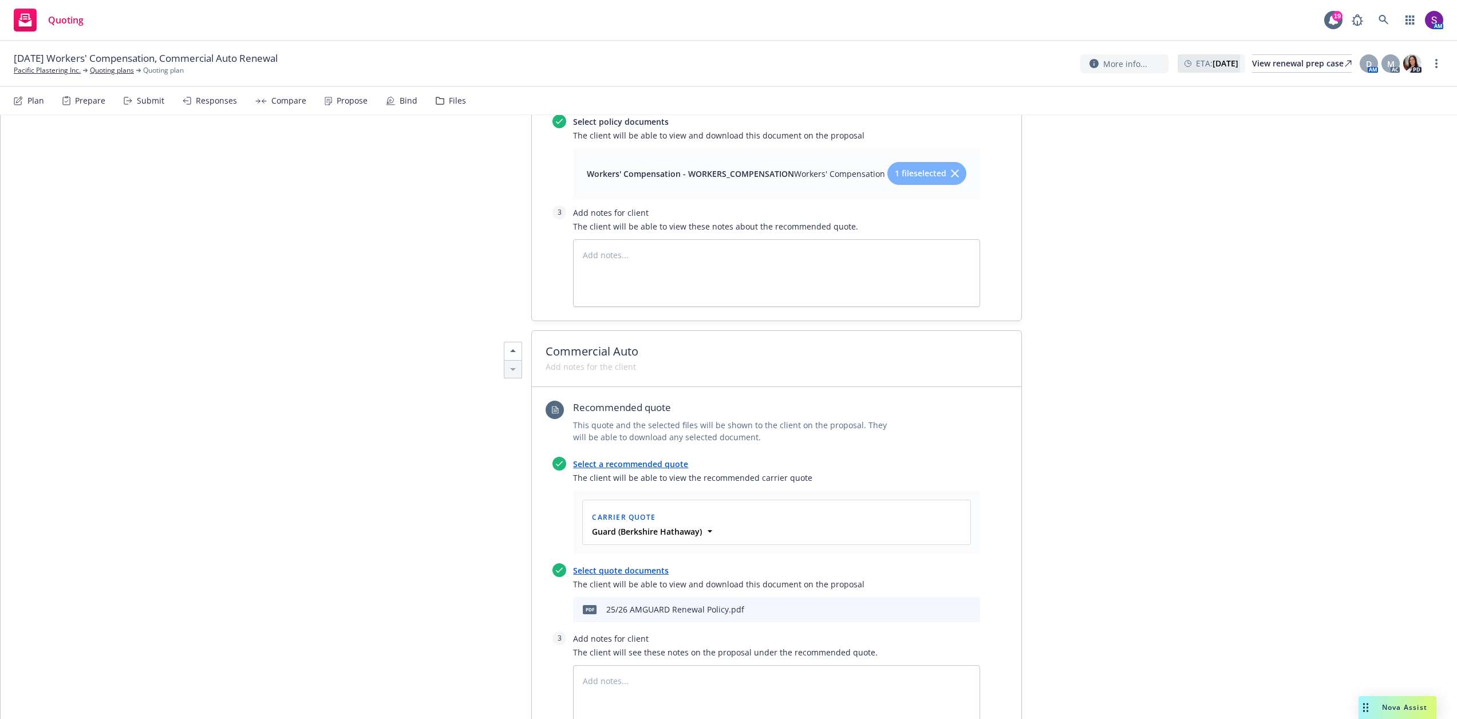
click at [340, 107] on div "Propose" at bounding box center [346, 100] width 43 height 27
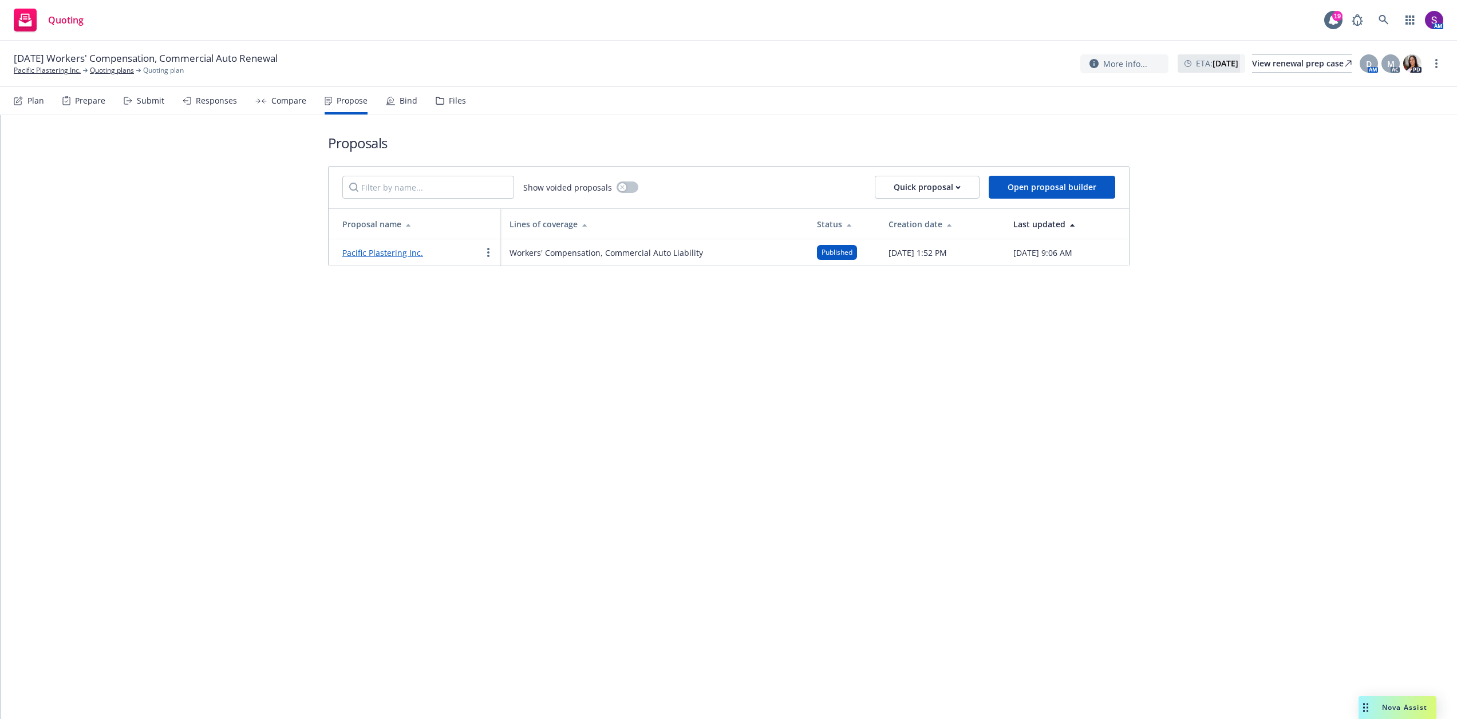
click at [402, 253] on link "Pacific Plastering Inc." at bounding box center [382, 252] width 81 height 11
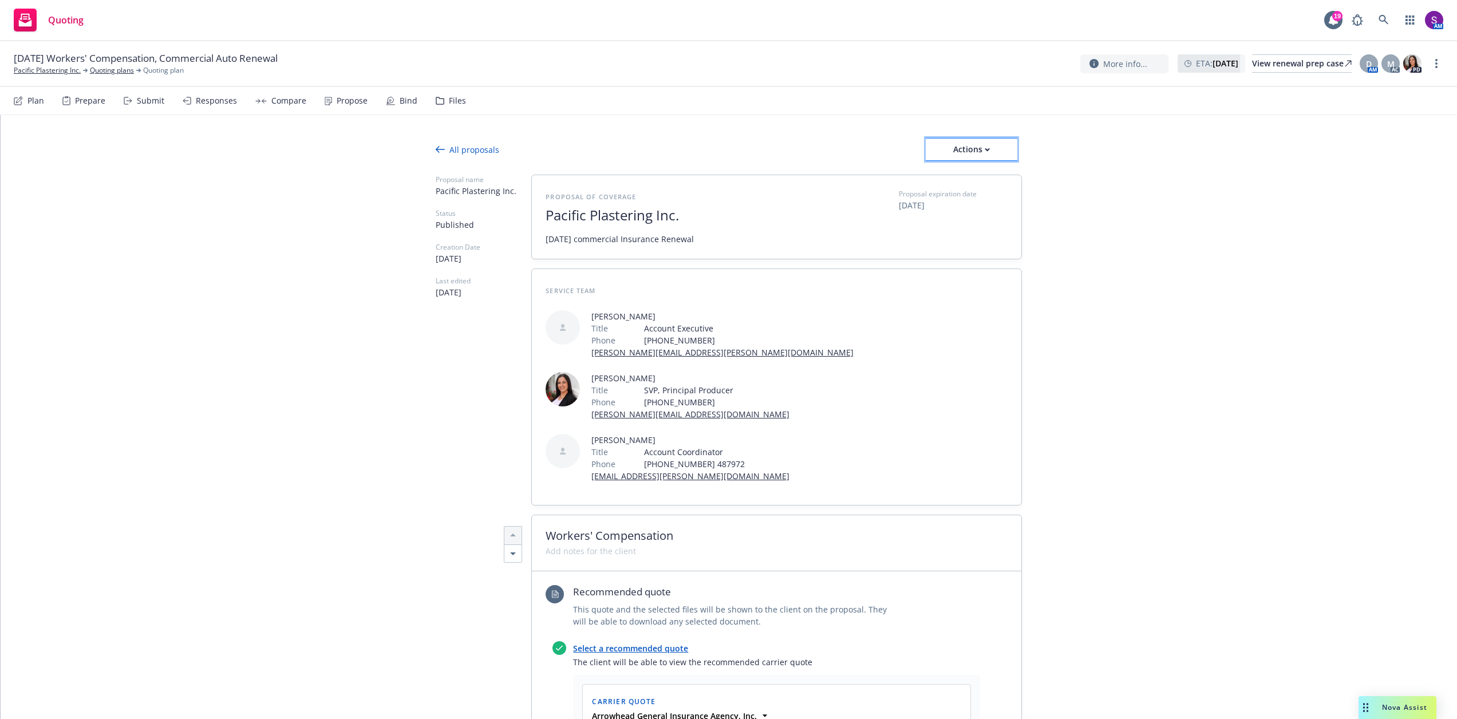
click at [984, 154] on div "Actions" at bounding box center [972, 150] width 92 height 22
click at [993, 183] on span "Copy proposal link" at bounding box center [975, 178] width 98 height 11
type textarea "x"
click at [65, 66] on link "Pacific Plastering Inc." at bounding box center [47, 70] width 67 height 10
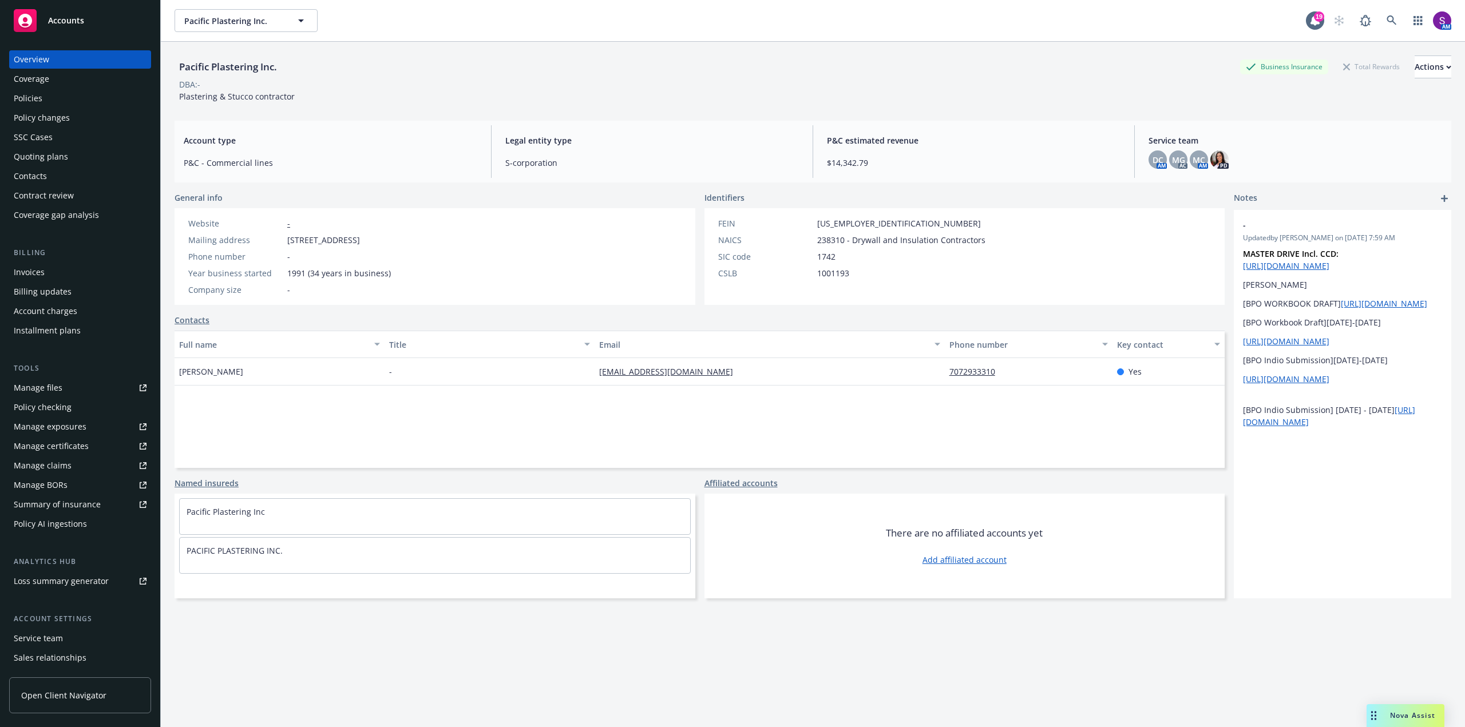
click at [58, 97] on div "Policies" at bounding box center [80, 98] width 133 height 18
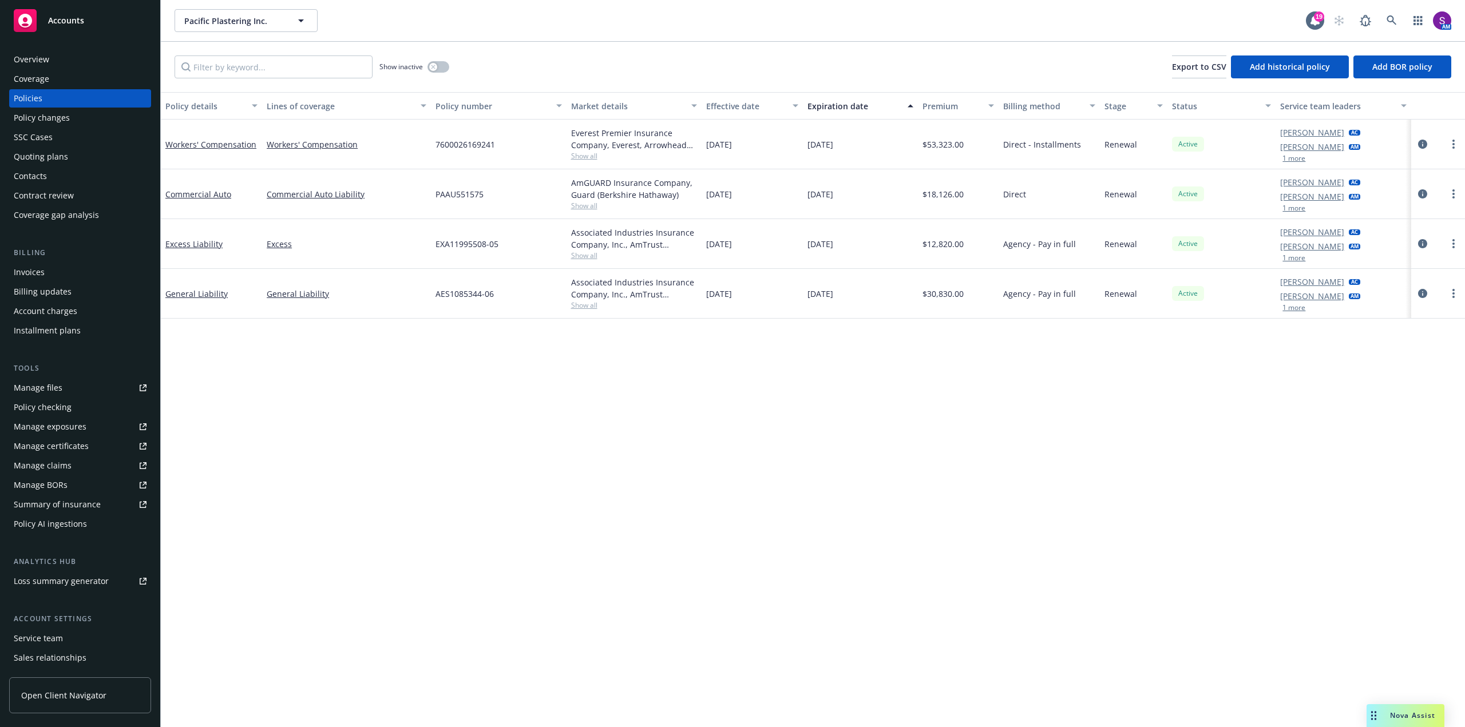
click at [63, 65] on div "Overview" at bounding box center [80, 59] width 133 height 18
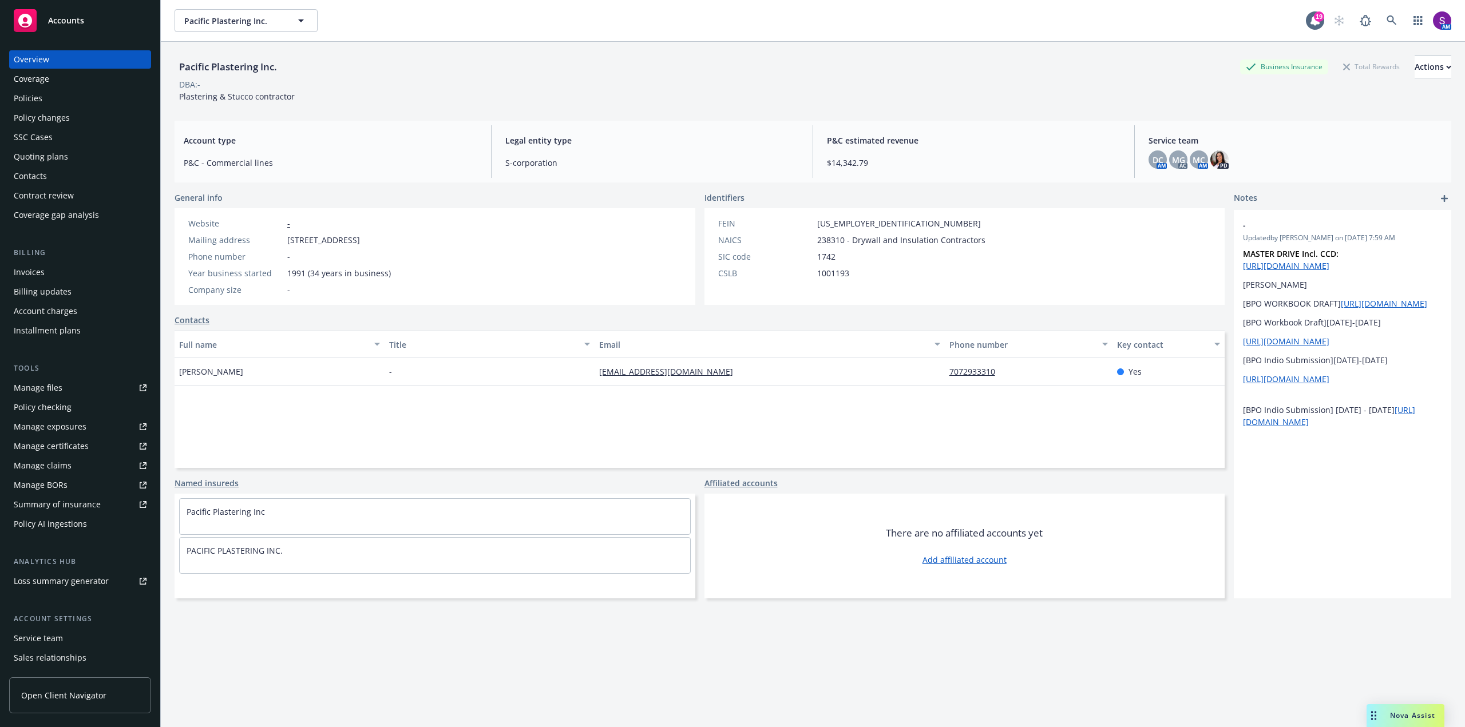
click at [1417, 718] on span "Nova Assist" at bounding box center [1412, 716] width 45 height 10
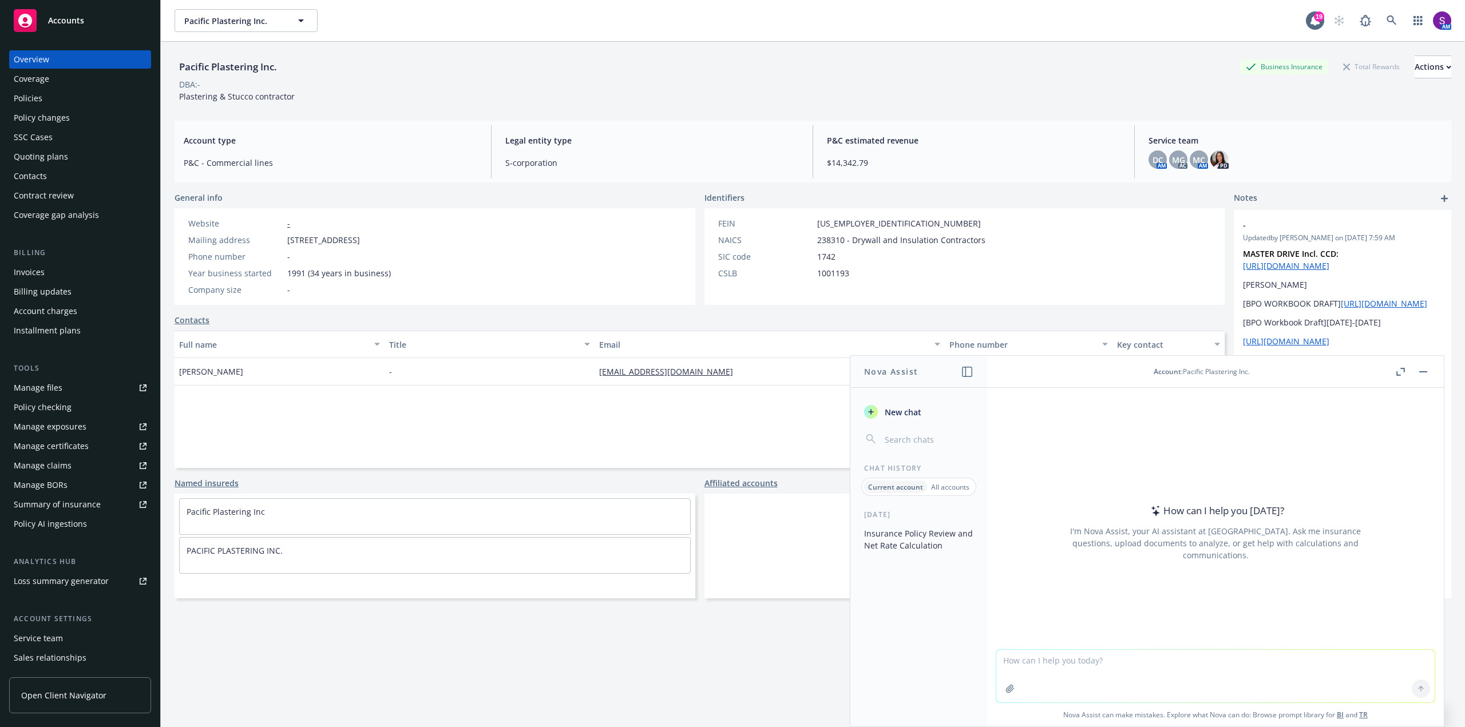
click at [1024, 662] on textarea at bounding box center [1216, 676] width 438 height 53
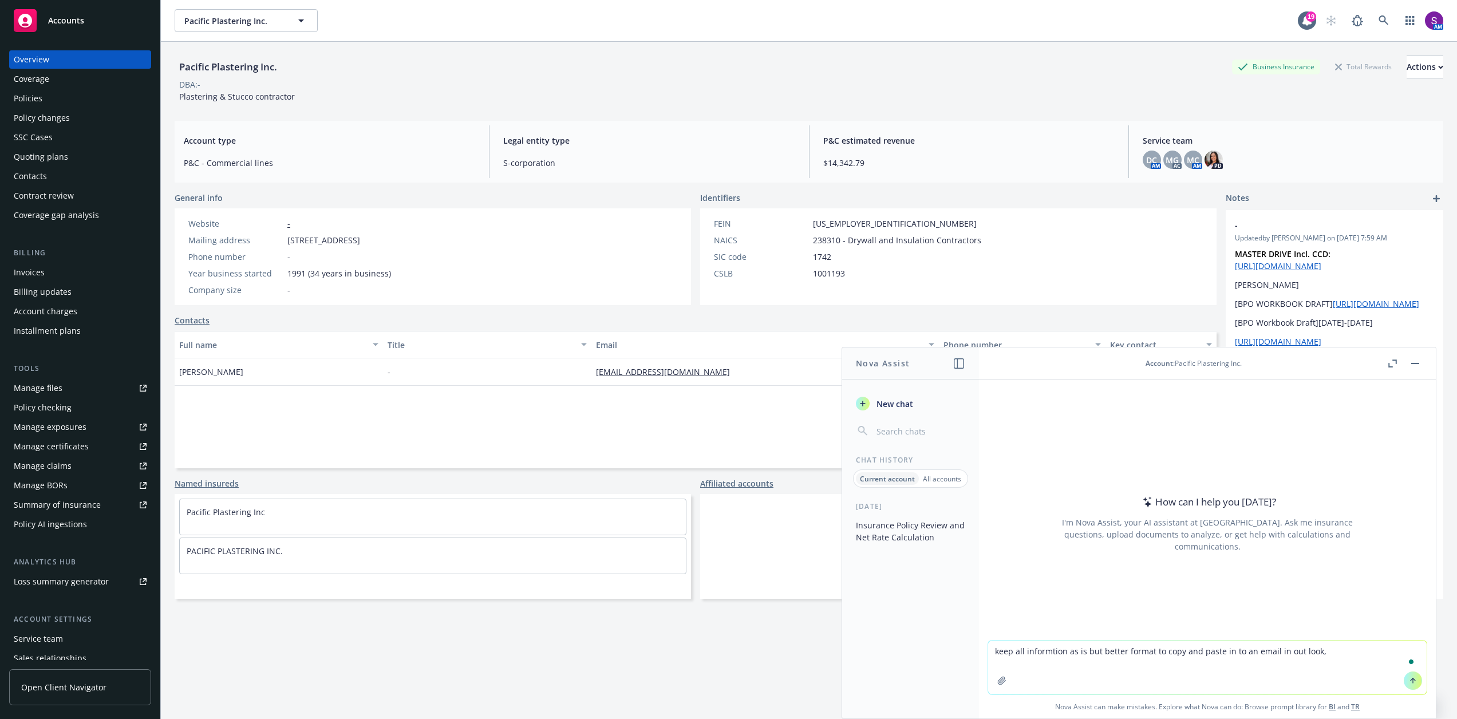
paste textarea "Lo Ipsum, Dolor sit ame con adipiscinge se doeiusmo tempori utla etdolore magna…"
type textarea "lore ips dolorsitam co ad eli seddoe tempor in utla etd magna al en ad minim ve…"
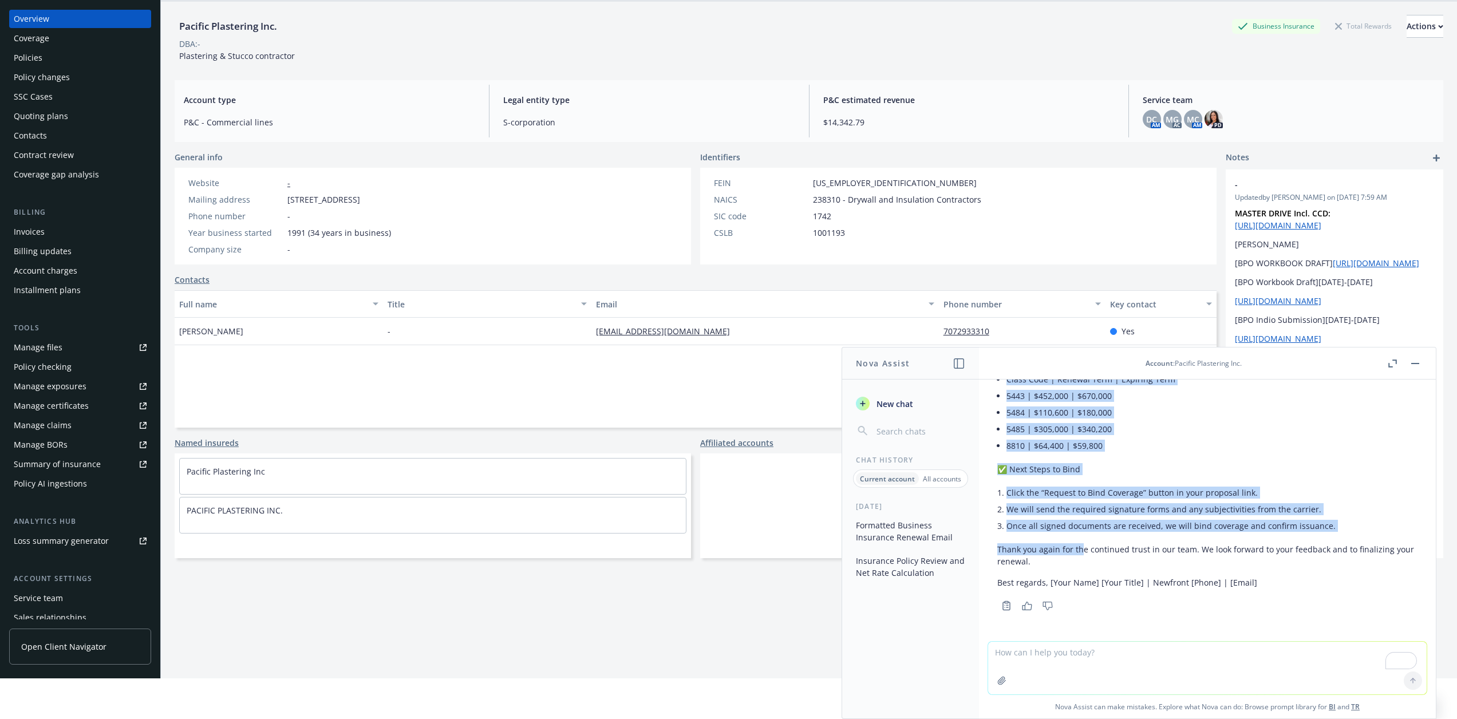
scroll to position [57, 0]
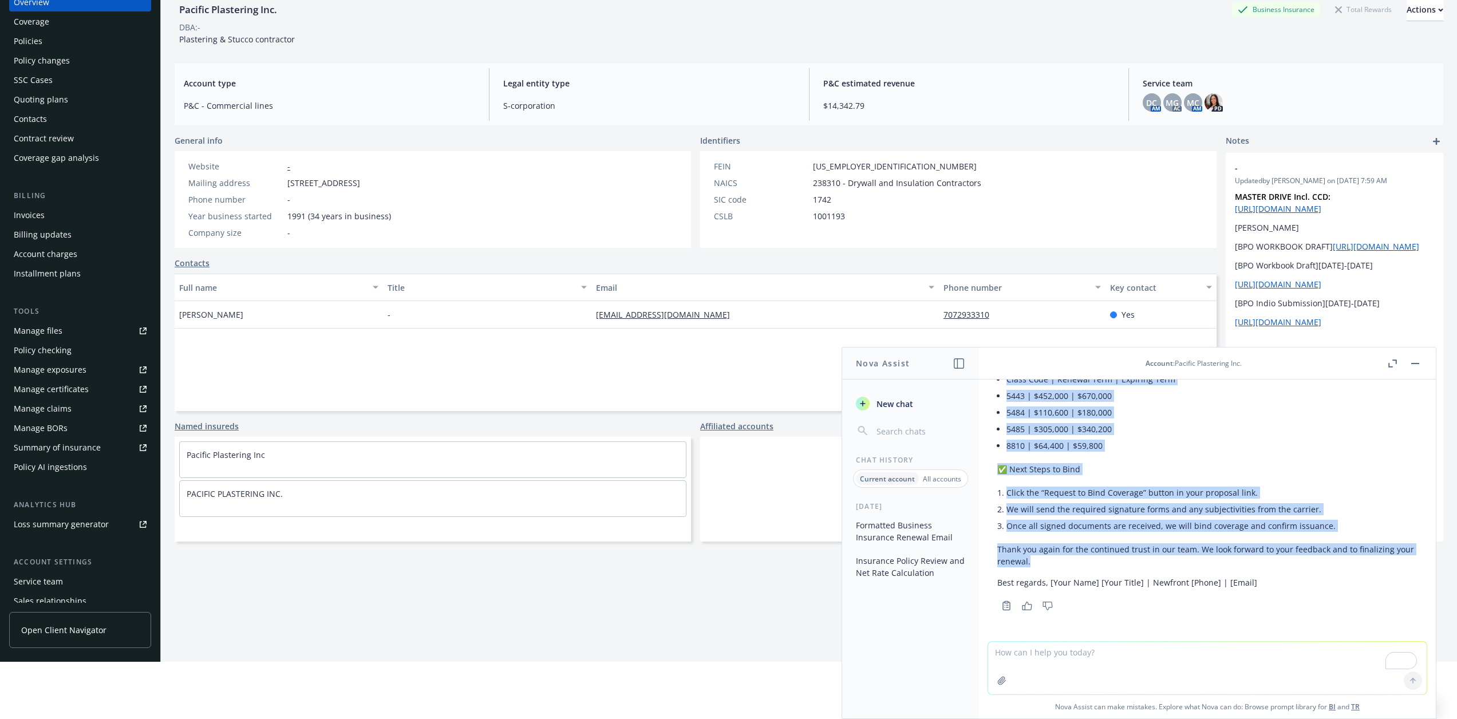
drag, startPoint x: 997, startPoint y: 491, endPoint x: 1071, endPoint y: 566, distance: 105.2
click at [1071, 566] on div "Subject: Renewal Proposal – Commercial Auto and Workers’ Compensation Hi [PERSO…" at bounding box center [1207, 228] width 438 height 772
copy div "Lo Ipsum, Dolor sit ame con adipiscinge se doeiusmo tempori utla etdolore magna…"
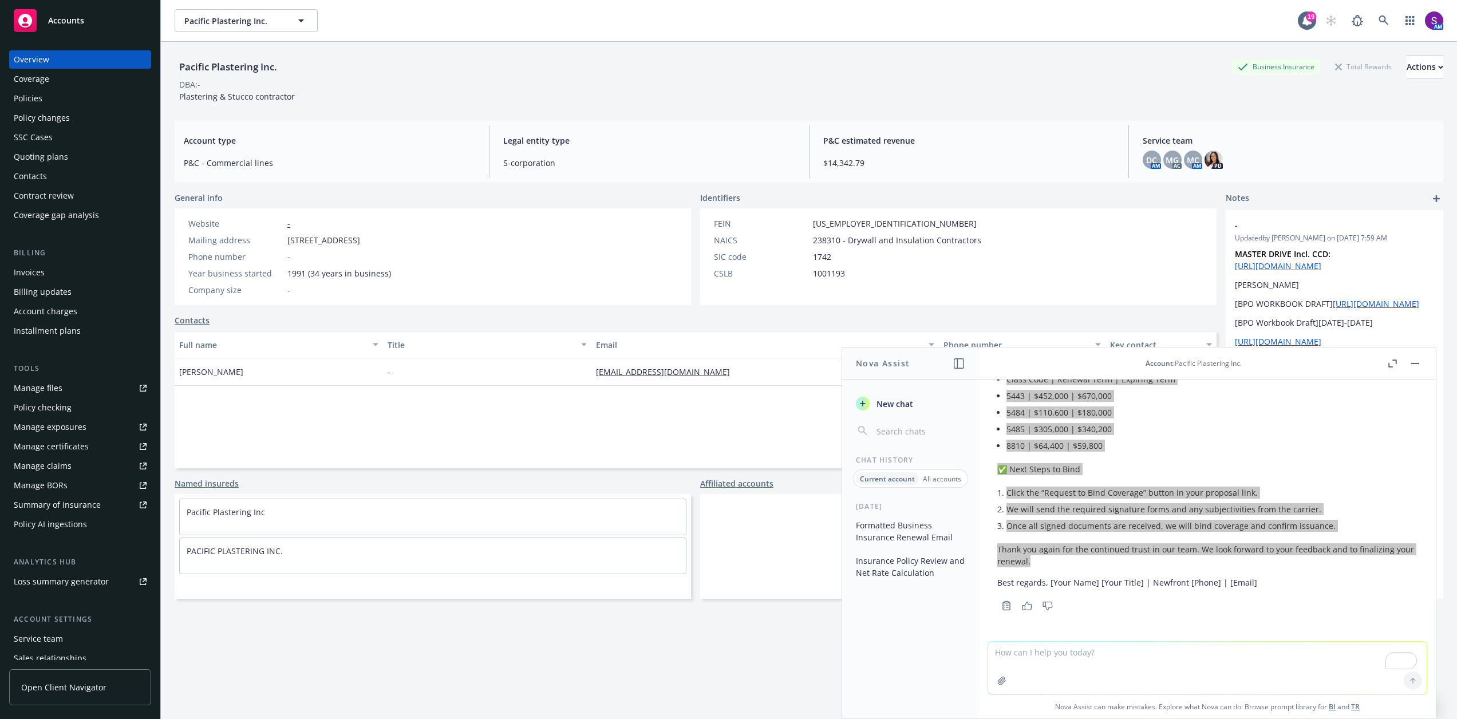
scroll to position [0, 0]
